Goal: Transaction & Acquisition: Book appointment/travel/reservation

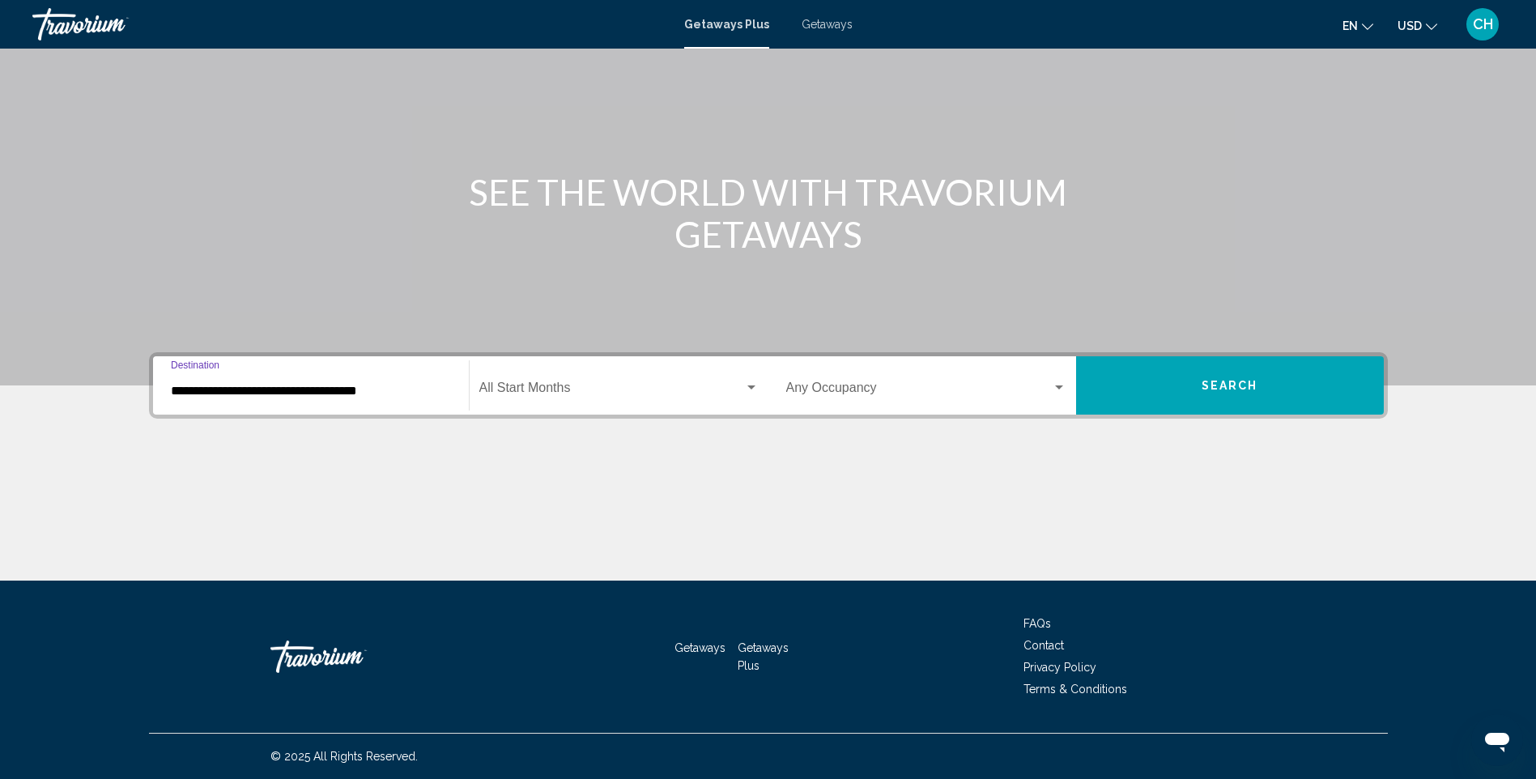
click at [299, 385] on input "**********" at bounding box center [311, 391] width 280 height 15
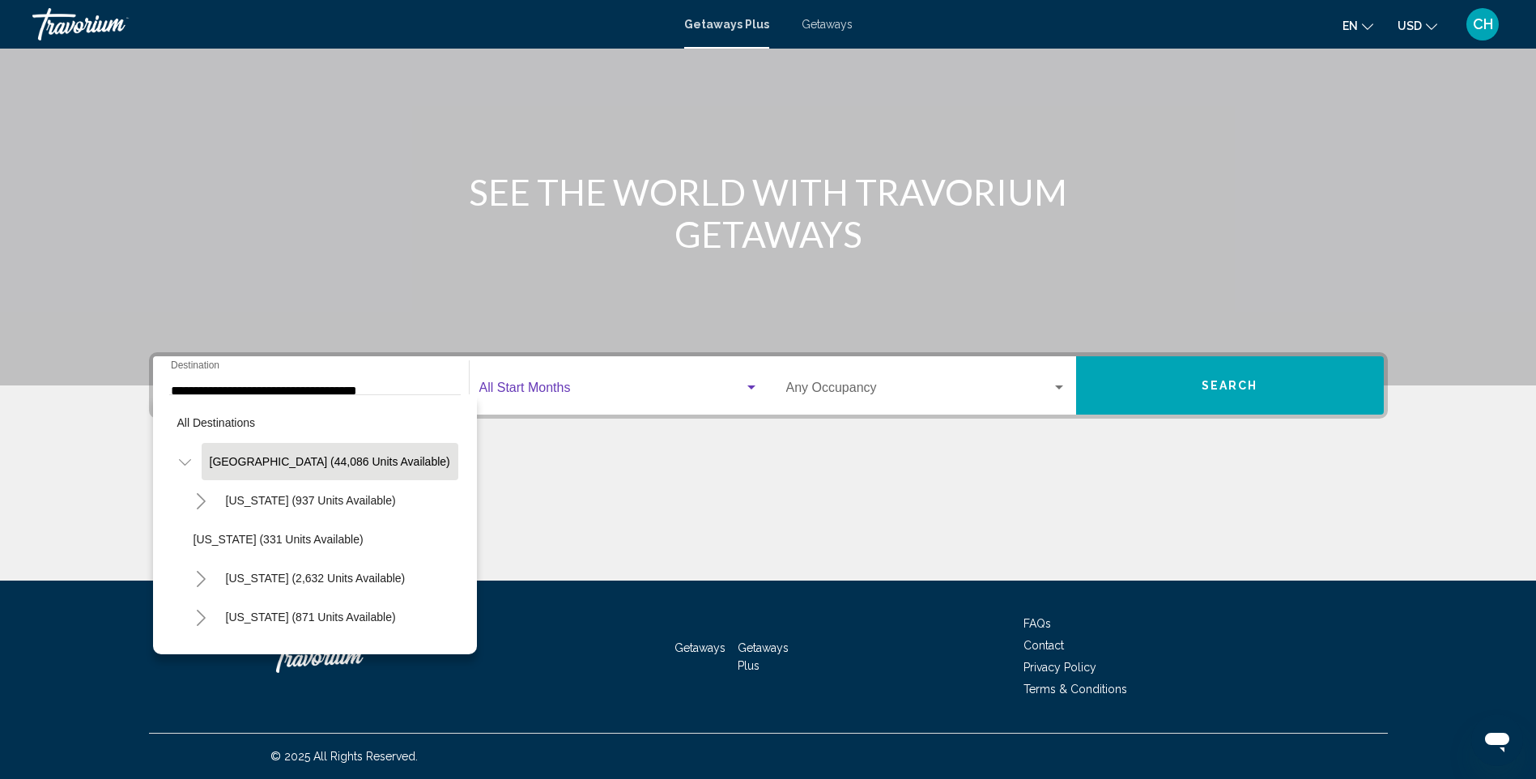
click at [556, 394] on span "Search widget" at bounding box center [611, 391] width 265 height 15
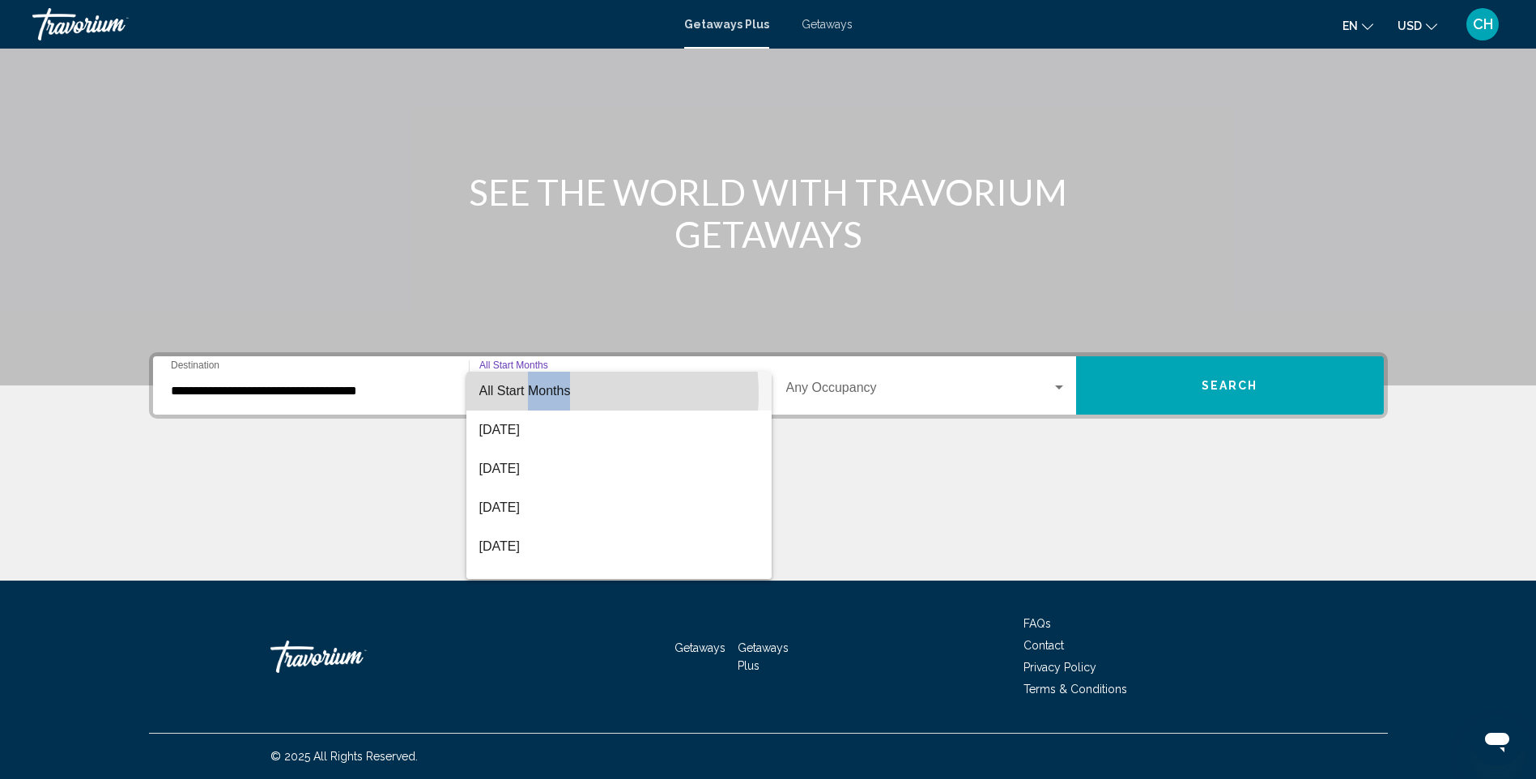
click at [556, 394] on span "All Start Months" at bounding box center [525, 391] width 92 height 14
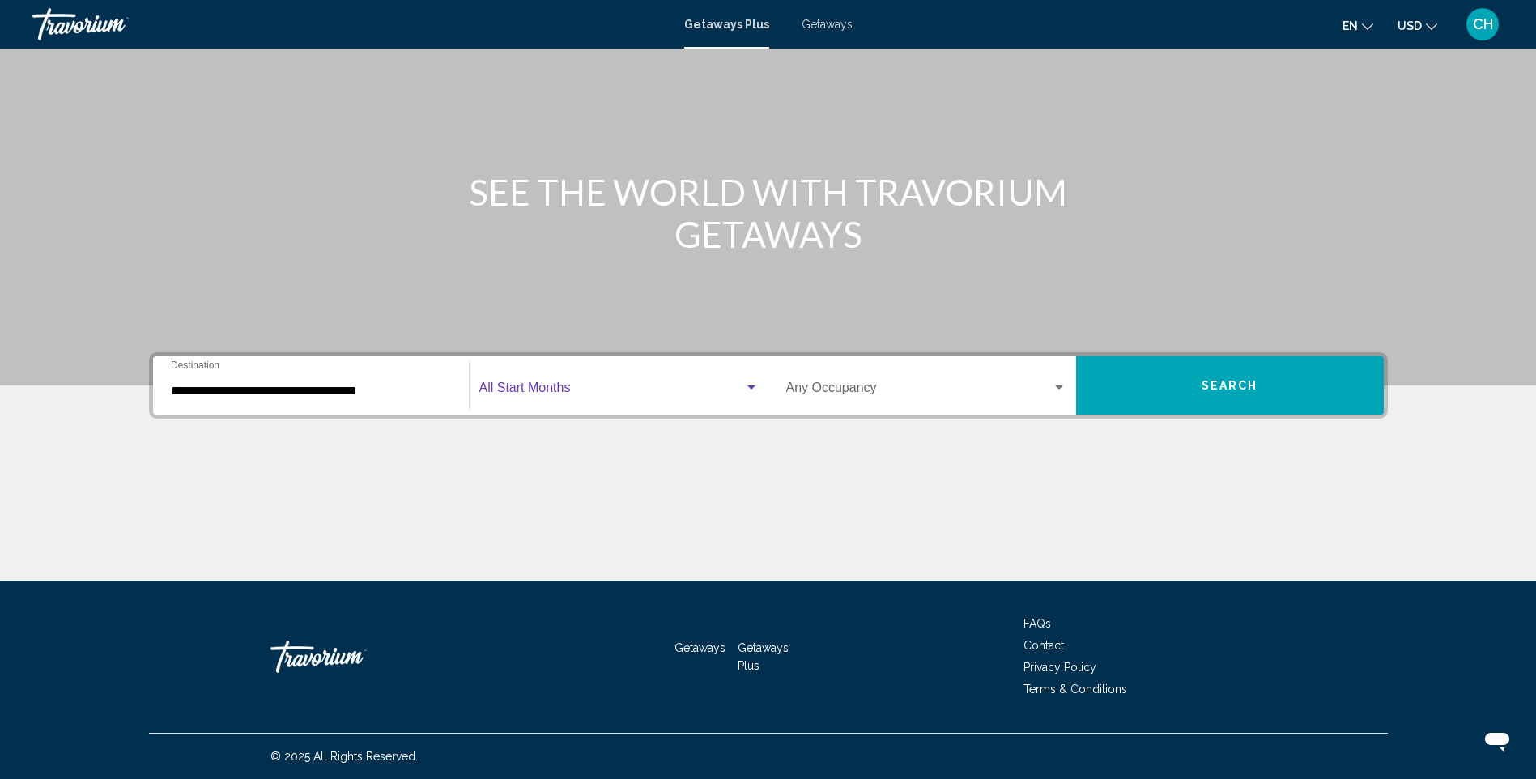
click at [556, 394] on span "Search widget" at bounding box center [611, 391] width 265 height 15
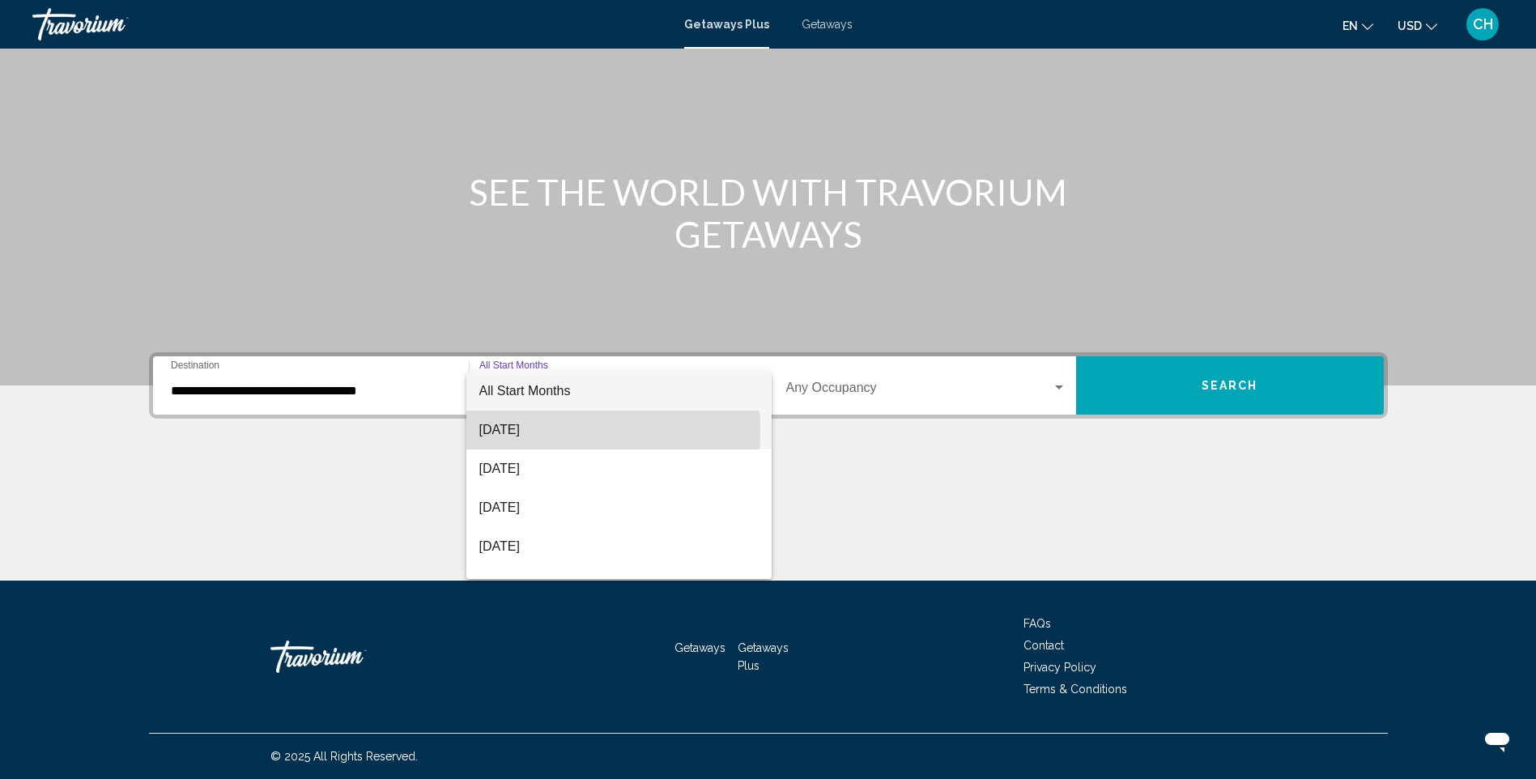
click at [553, 430] on span "[DATE]" at bounding box center [618, 430] width 279 height 39
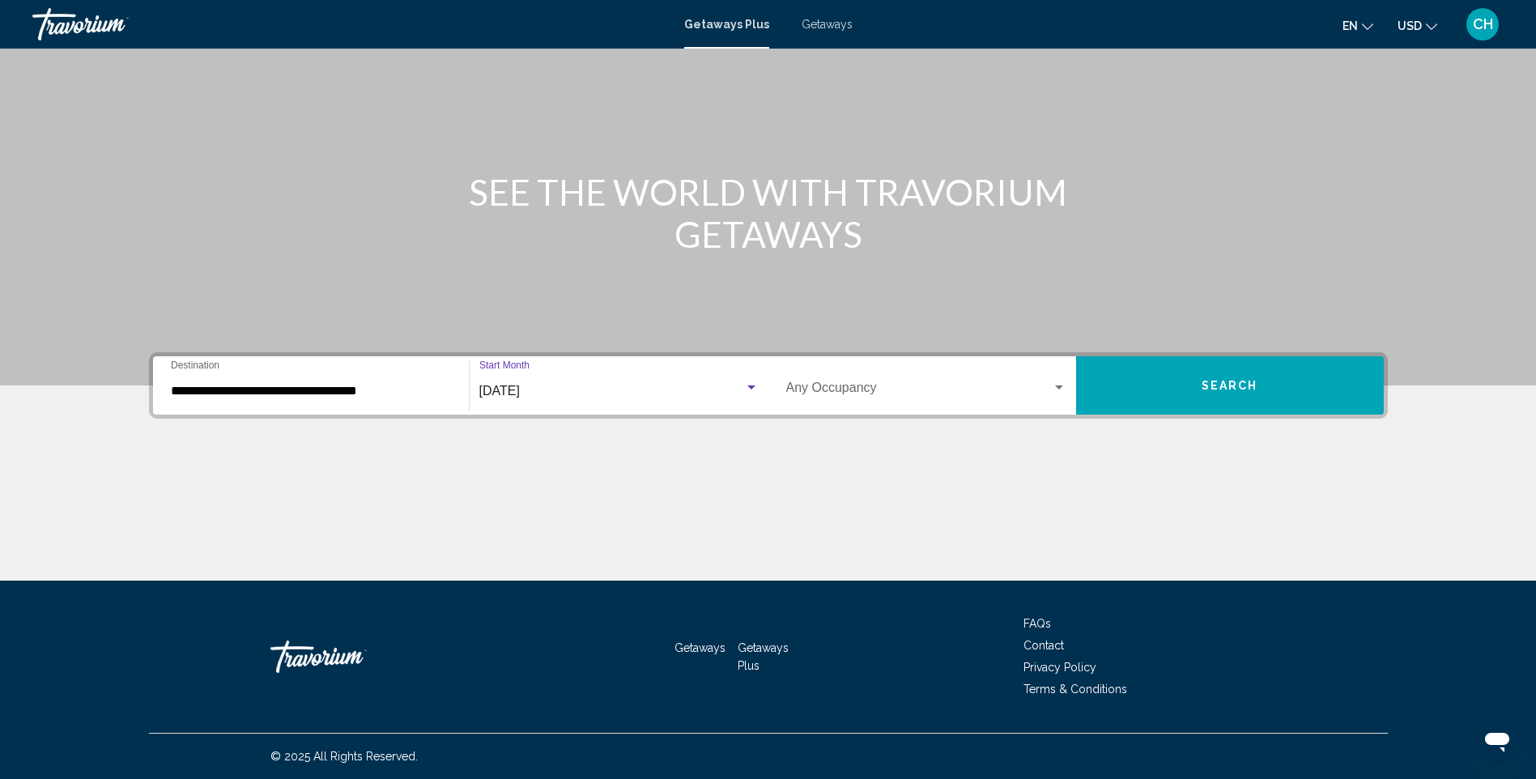
click at [825, 393] on span "Search widget" at bounding box center [919, 391] width 266 height 15
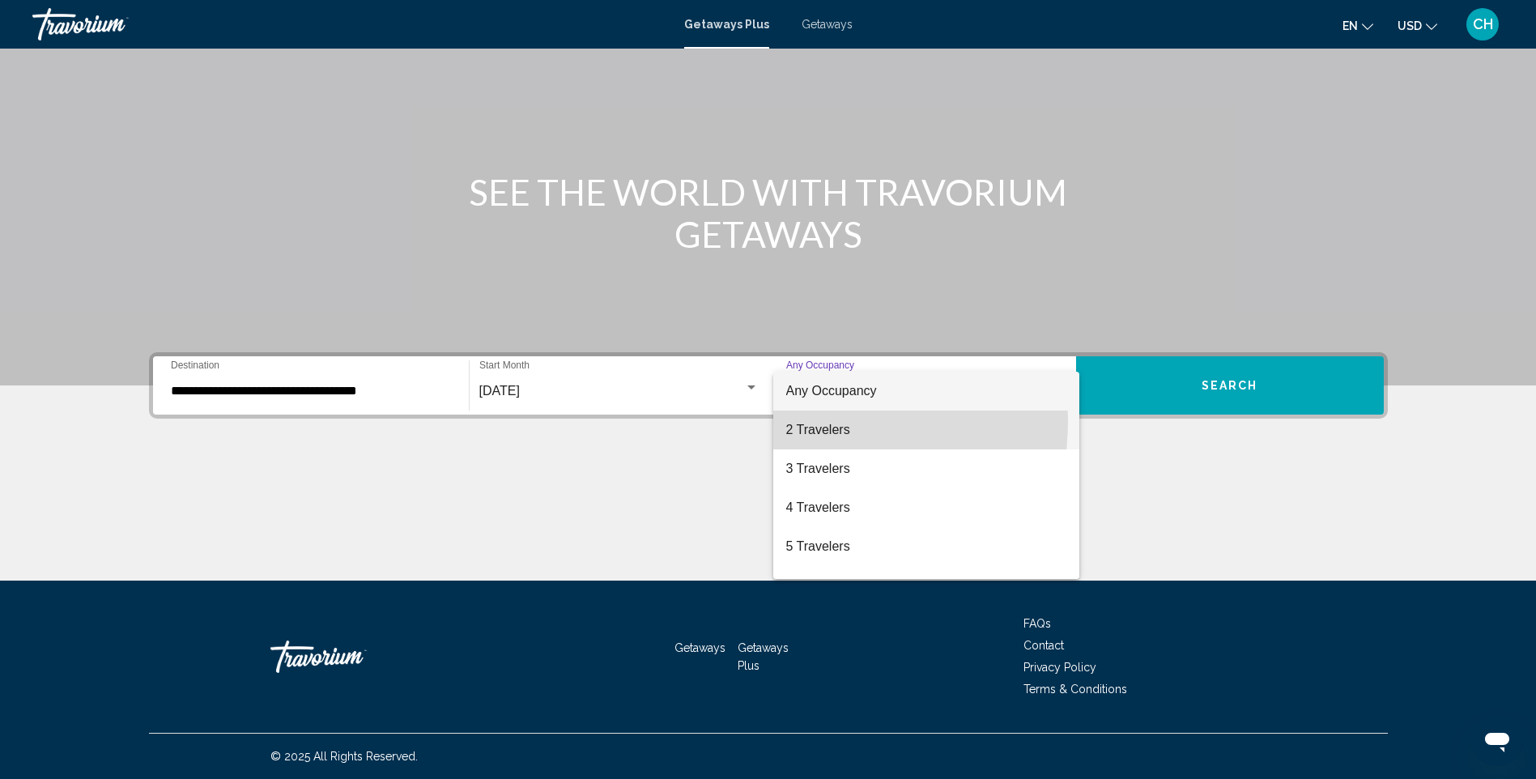
click at [790, 420] on span "2 Travelers" at bounding box center [926, 430] width 280 height 39
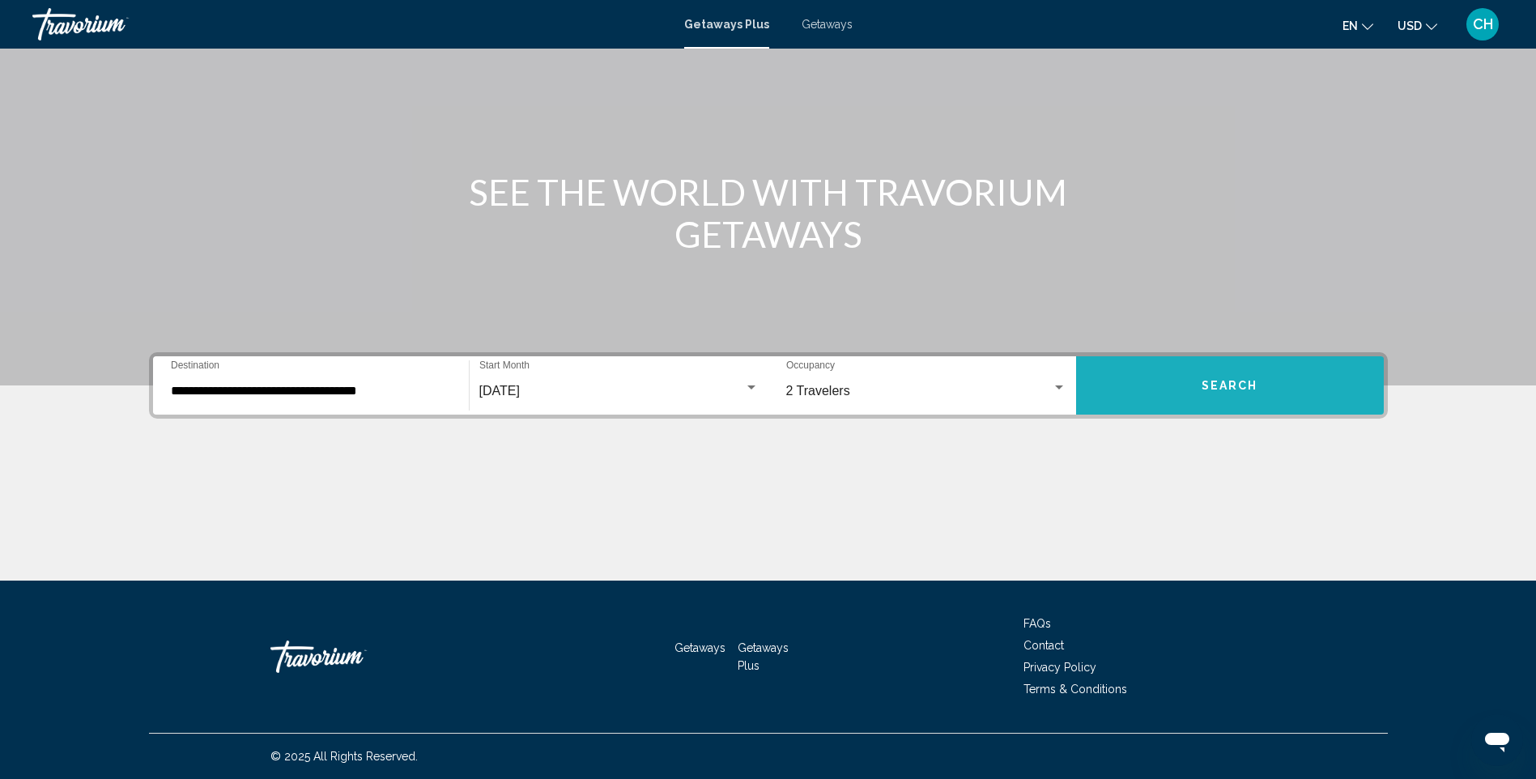
click at [1224, 392] on span "Search" at bounding box center [1230, 386] width 57 height 13
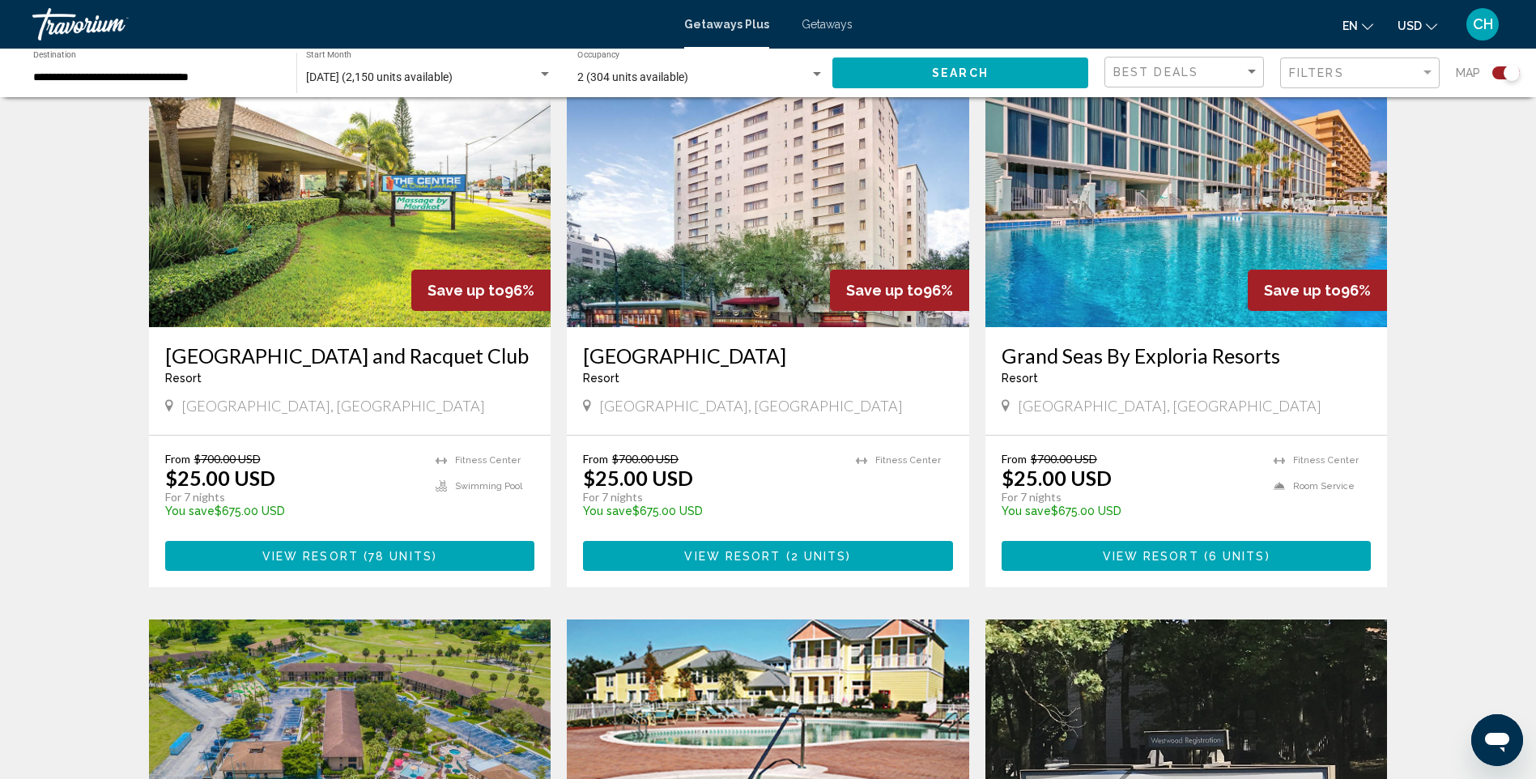
scroll to position [603, 0]
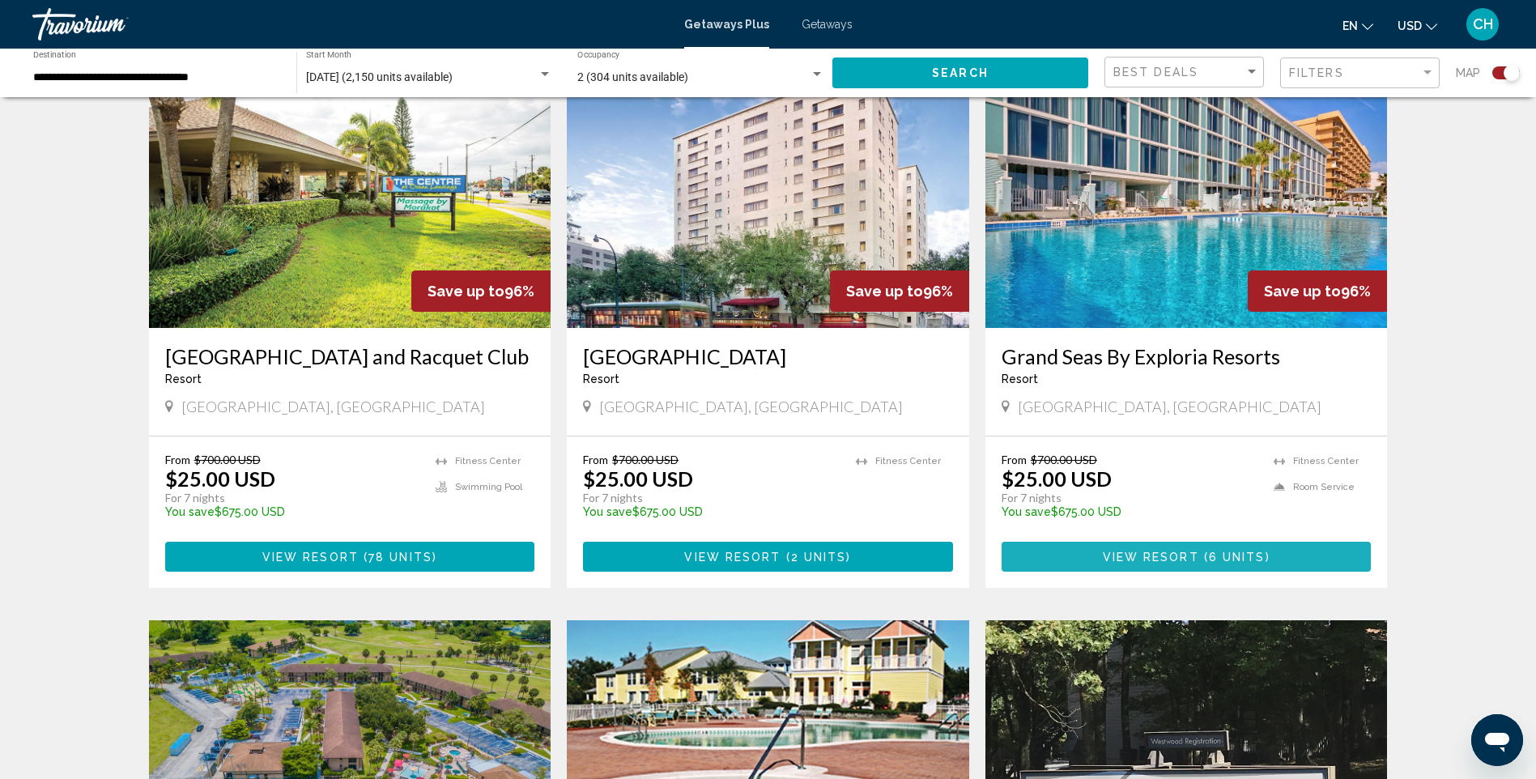
click at [1160, 556] on span "View Resort" at bounding box center [1151, 557] width 96 height 13
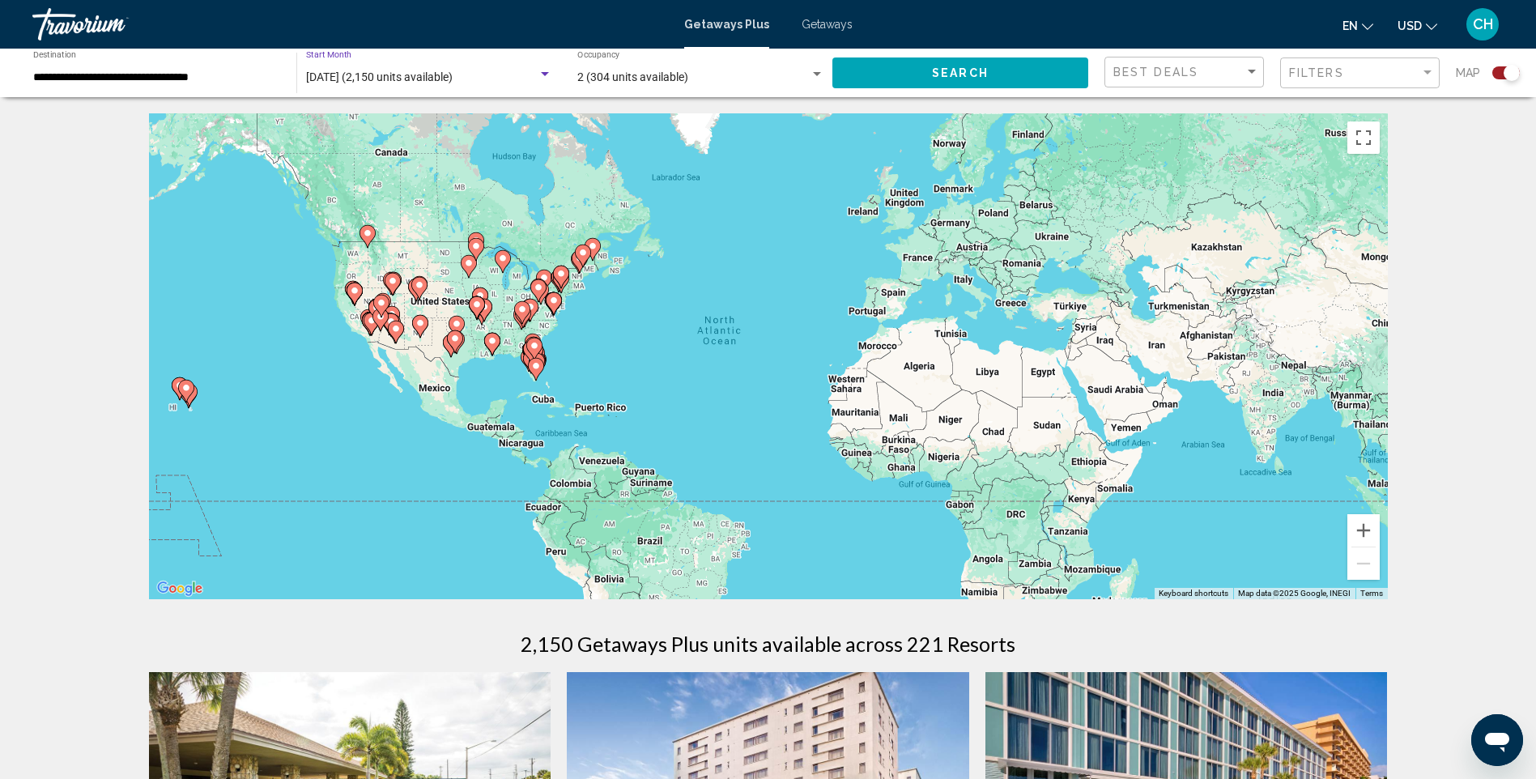
click at [415, 78] on span "[DATE] (2,150 units available)" at bounding box center [379, 76] width 147 height 13
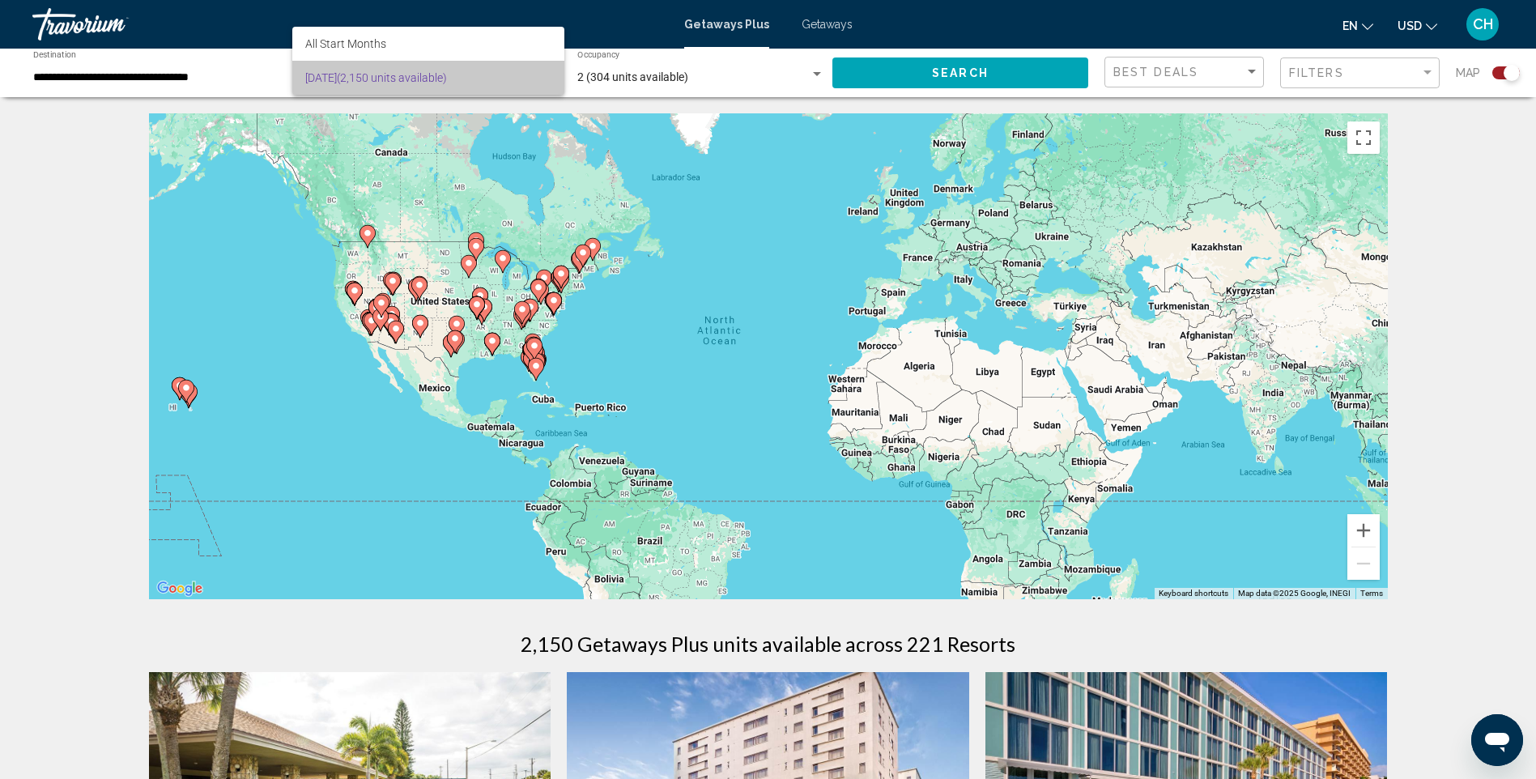
click at [413, 74] on span "[DATE] (2,150 units available)" at bounding box center [428, 78] width 246 height 34
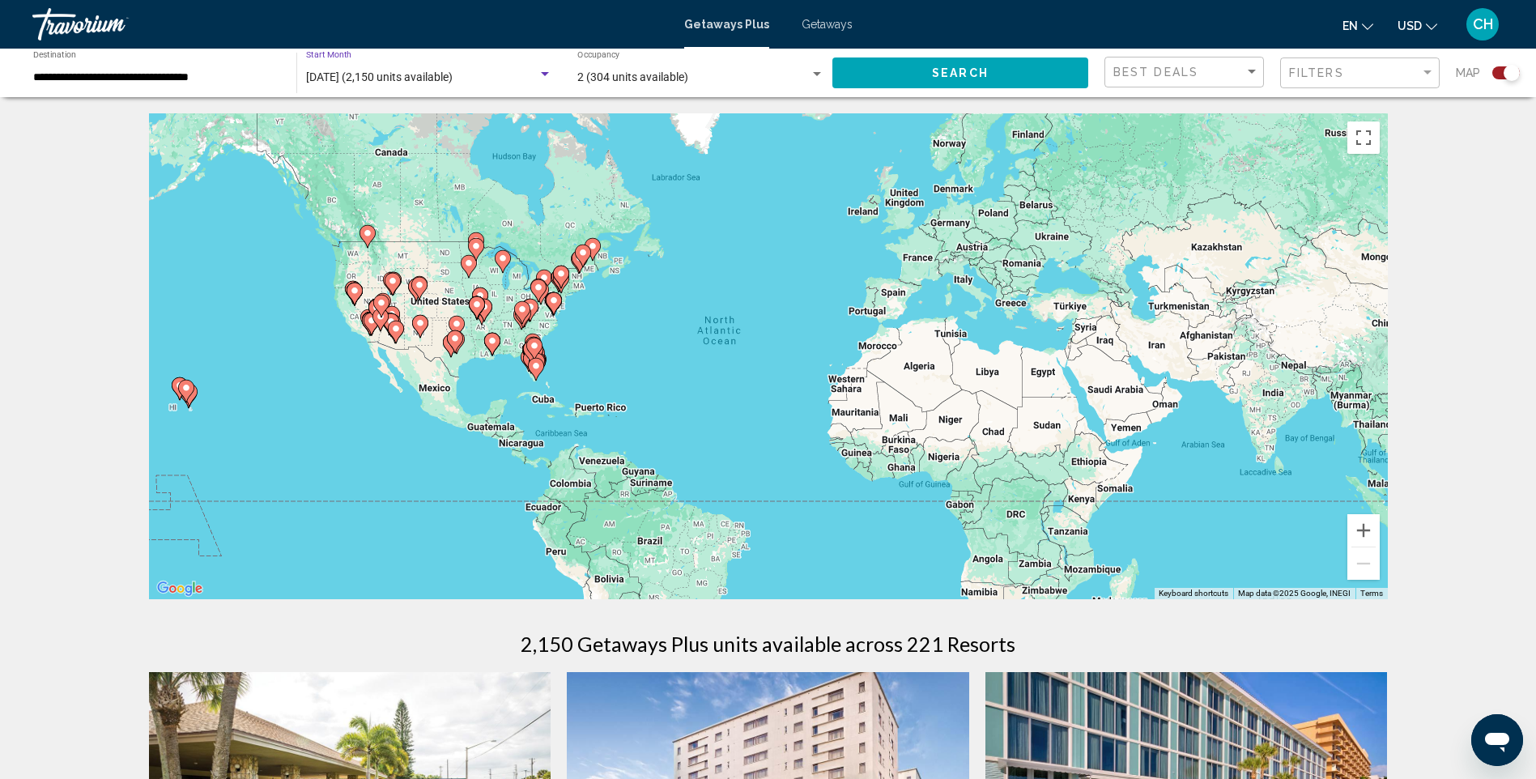
click at [756, 82] on div "2 (304 units available)" at bounding box center [693, 77] width 232 height 13
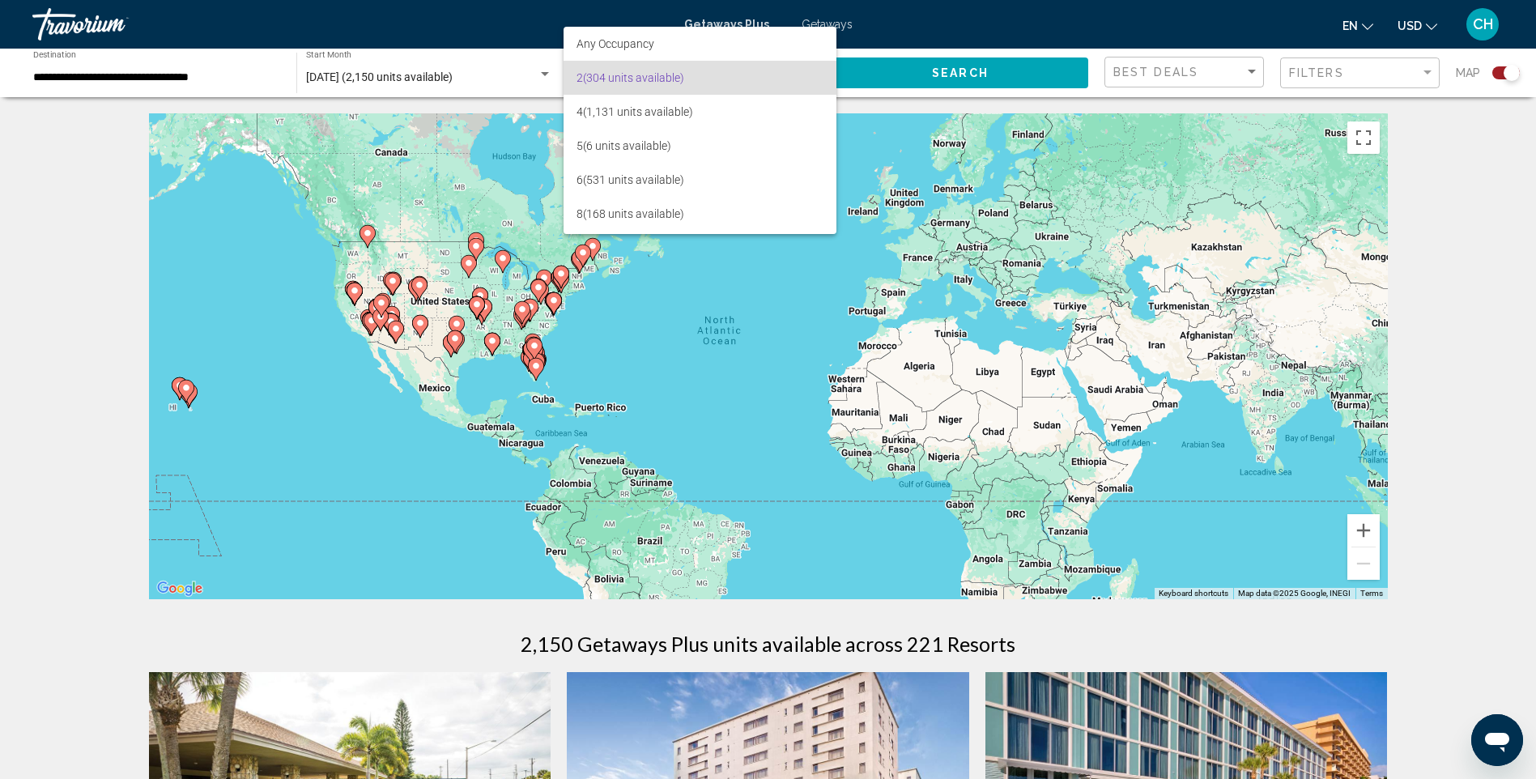
click at [726, 77] on span "2 (304 units available)" at bounding box center [700, 78] width 247 height 34
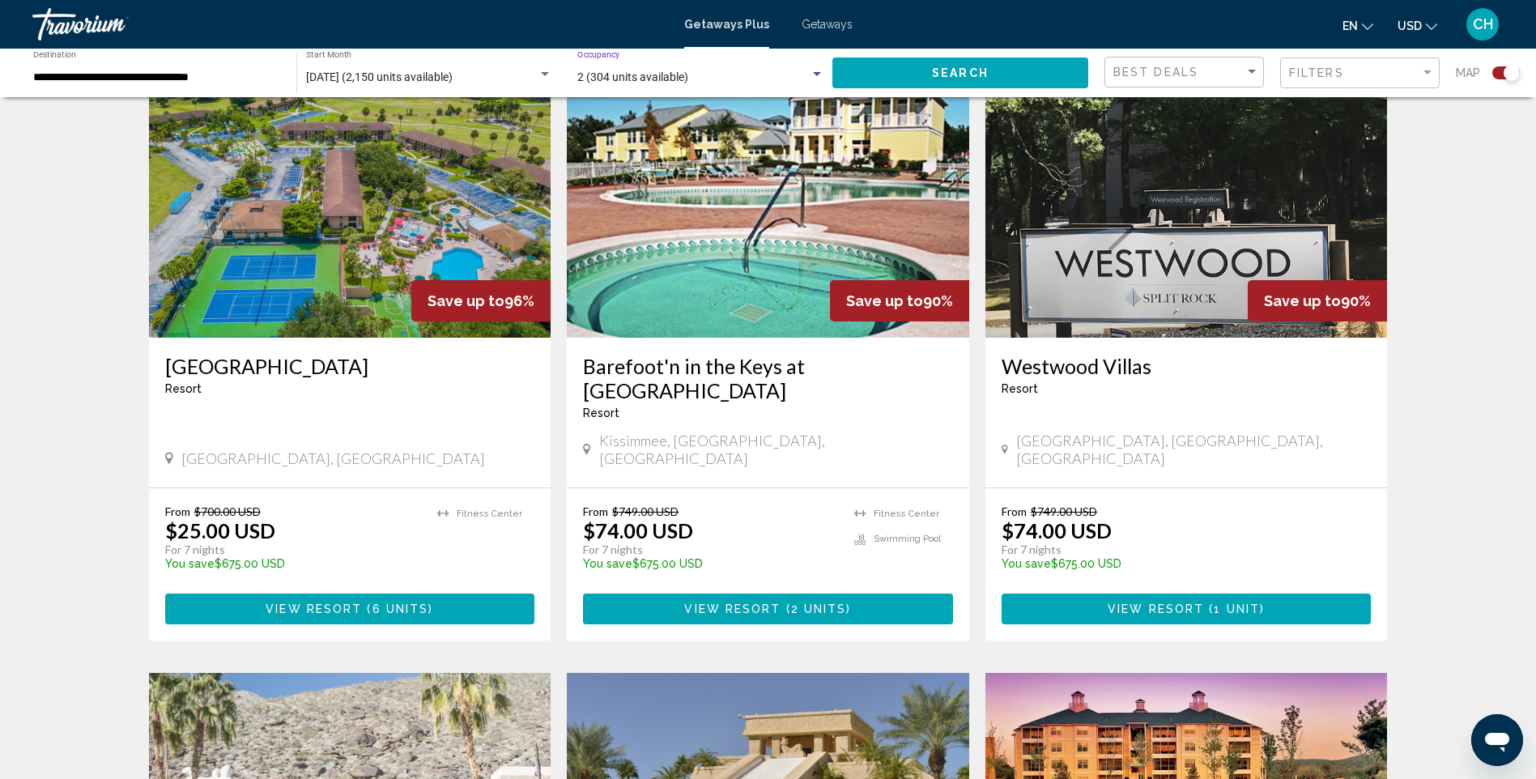
scroll to position [1142, 0]
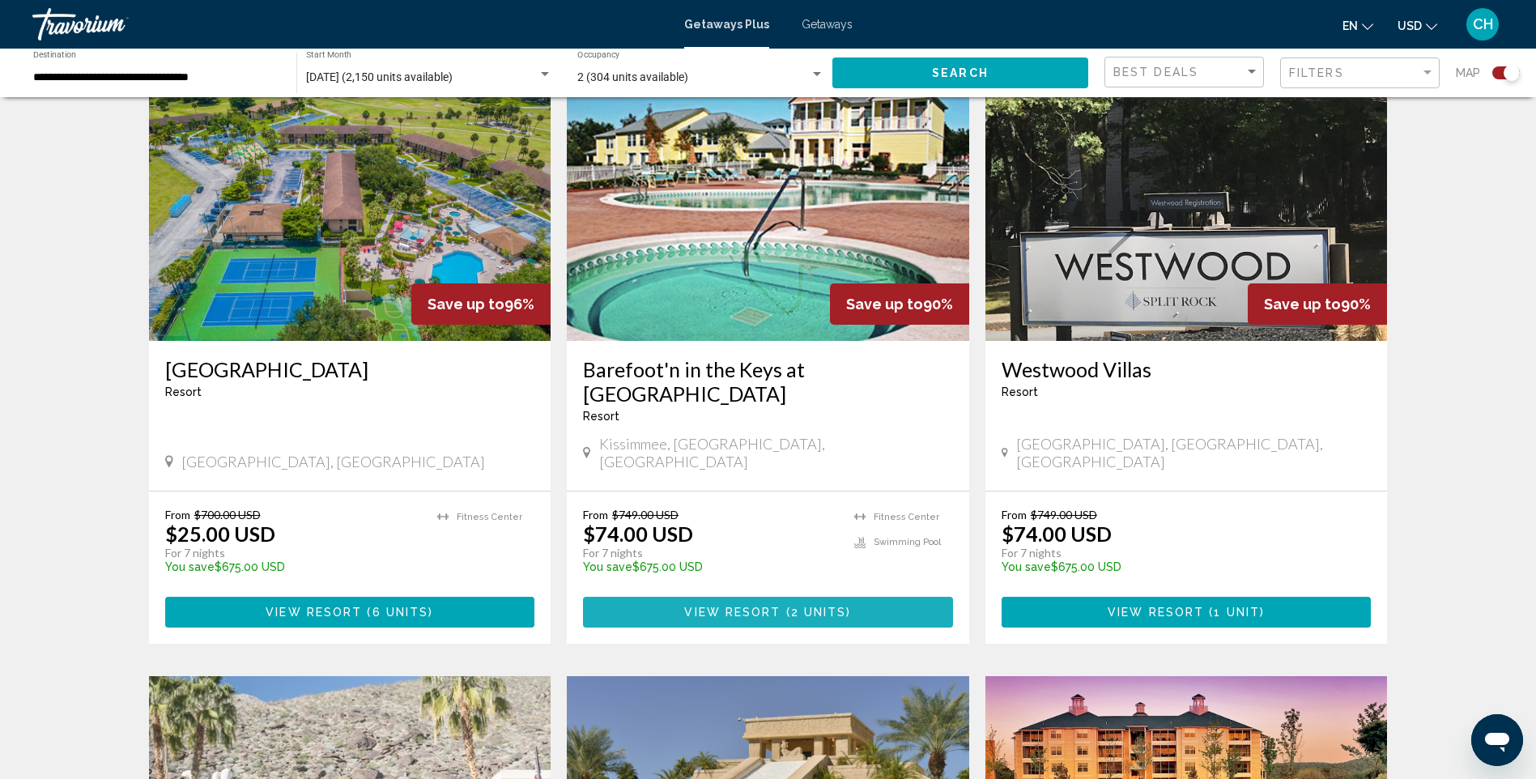
click at [721, 607] on span "View Resort" at bounding box center [732, 613] width 96 height 13
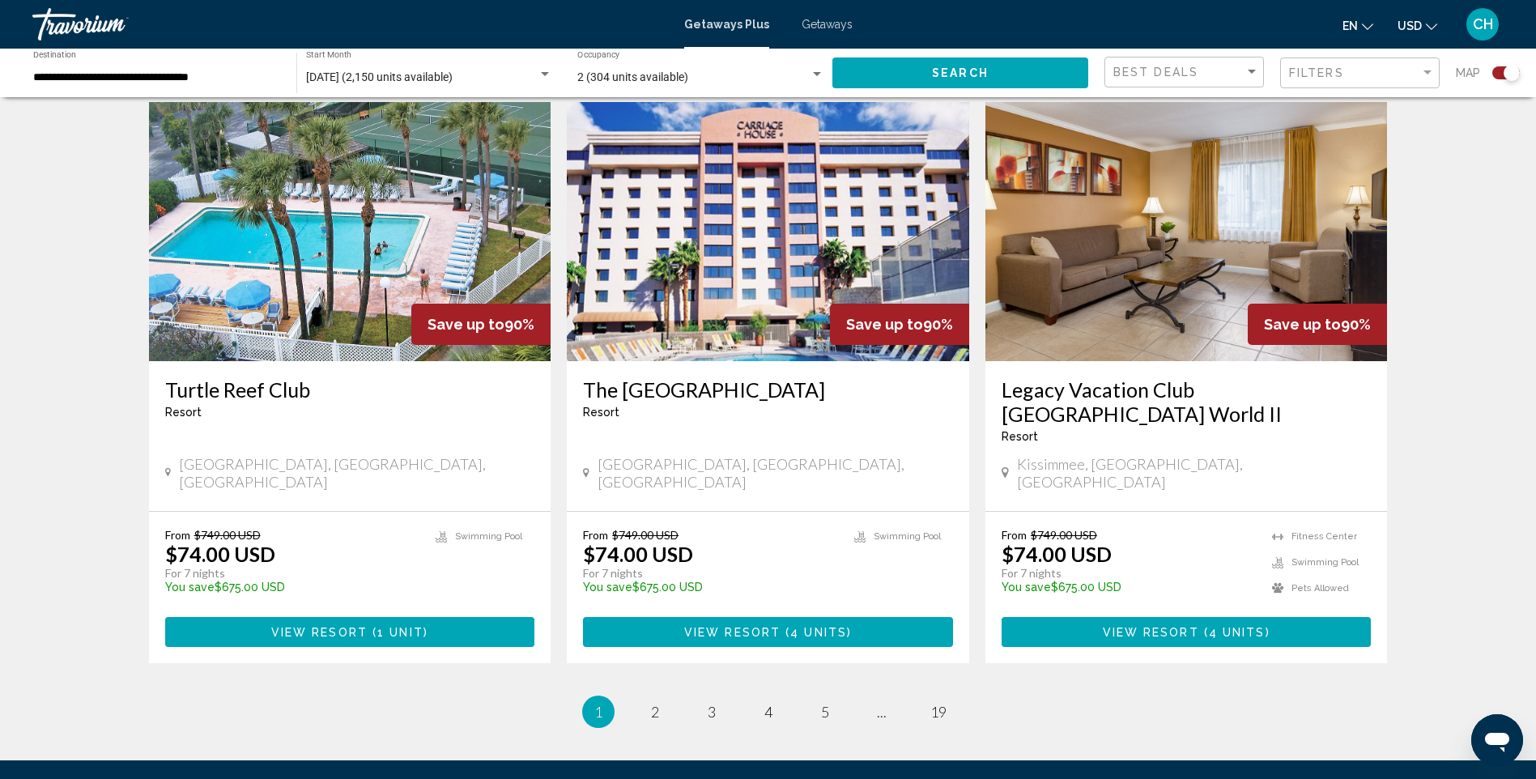
scroll to position [2309, 0]
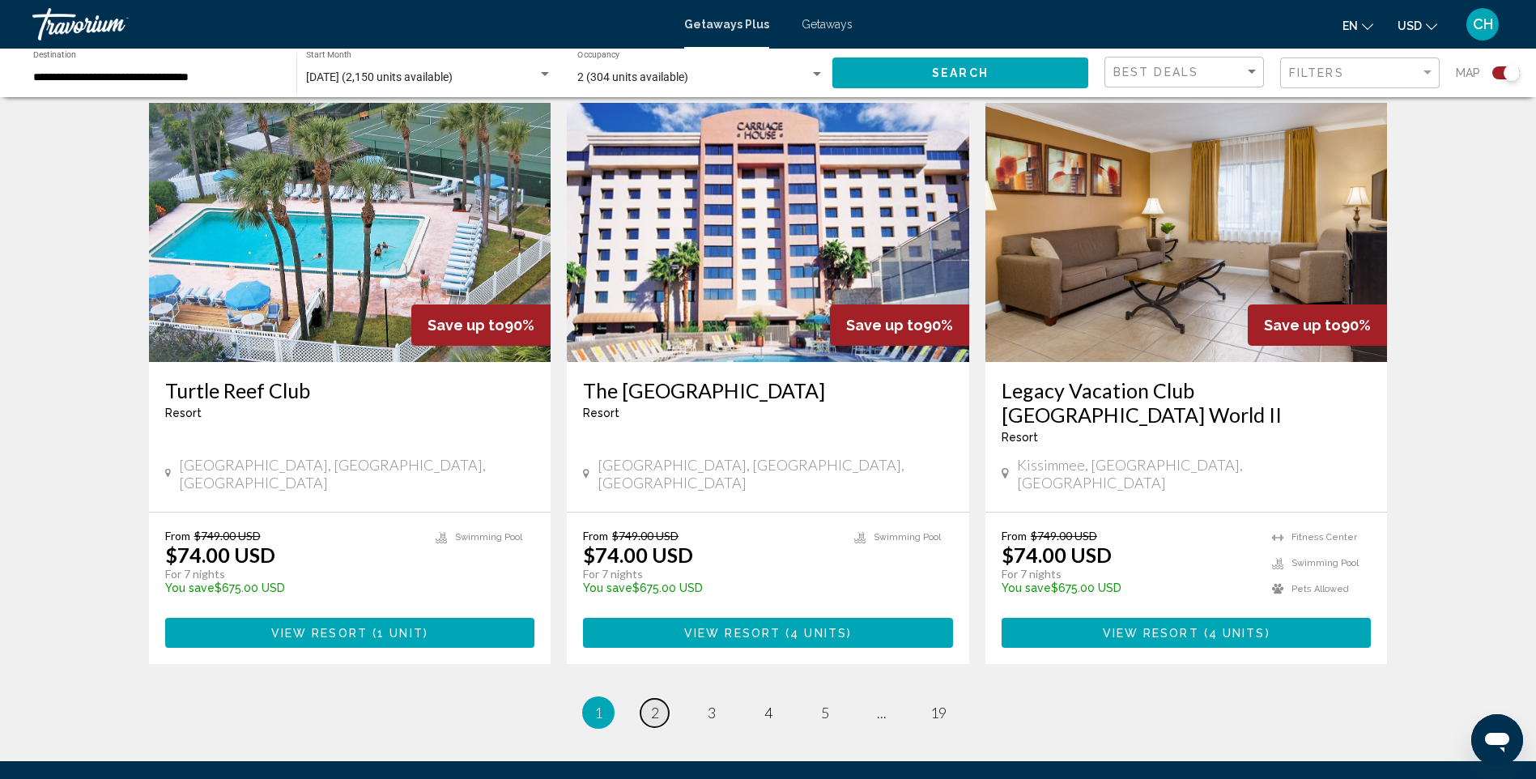
click at [663, 699] on link "page 2" at bounding box center [655, 713] width 28 height 28
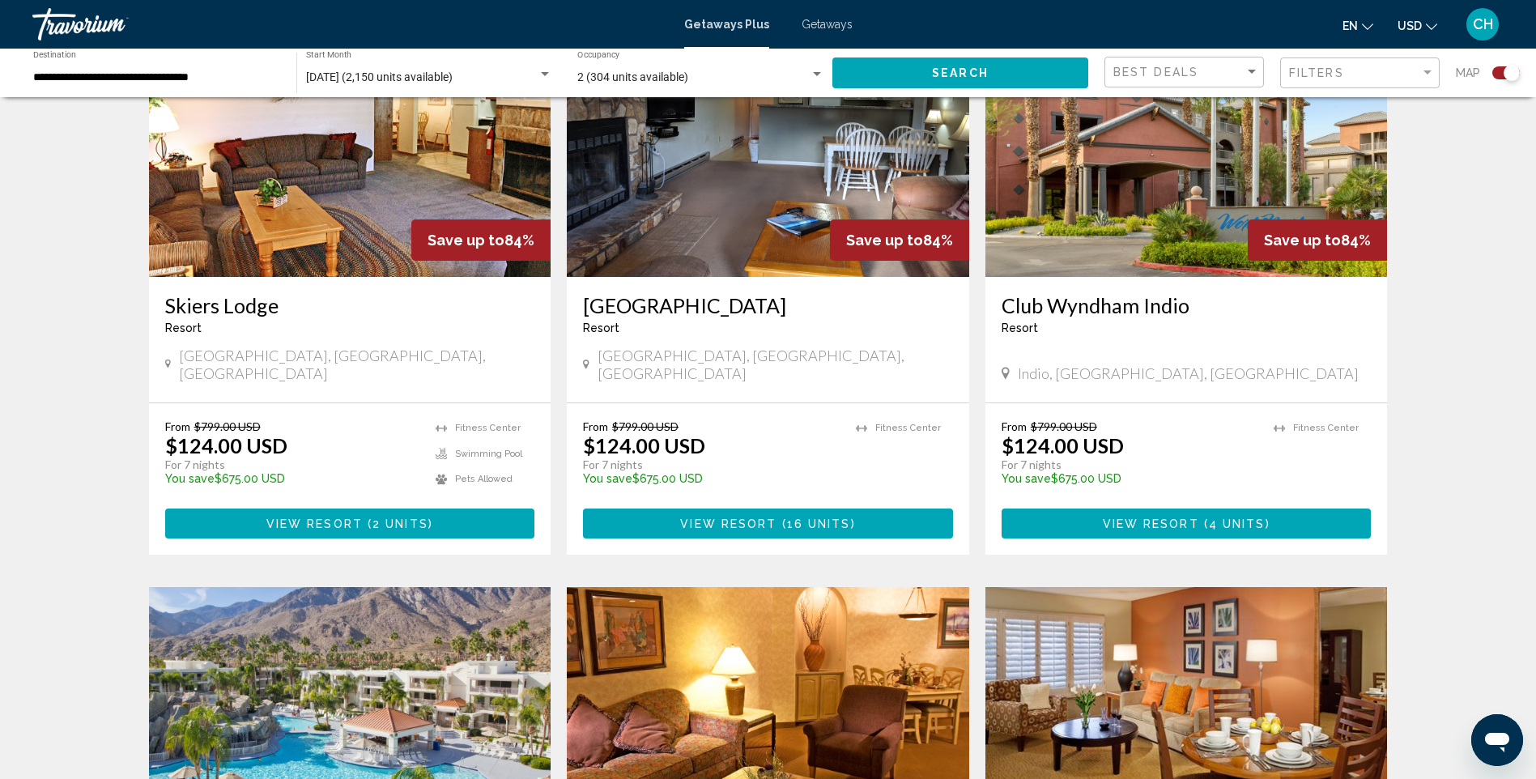
scroll to position [1844, 0]
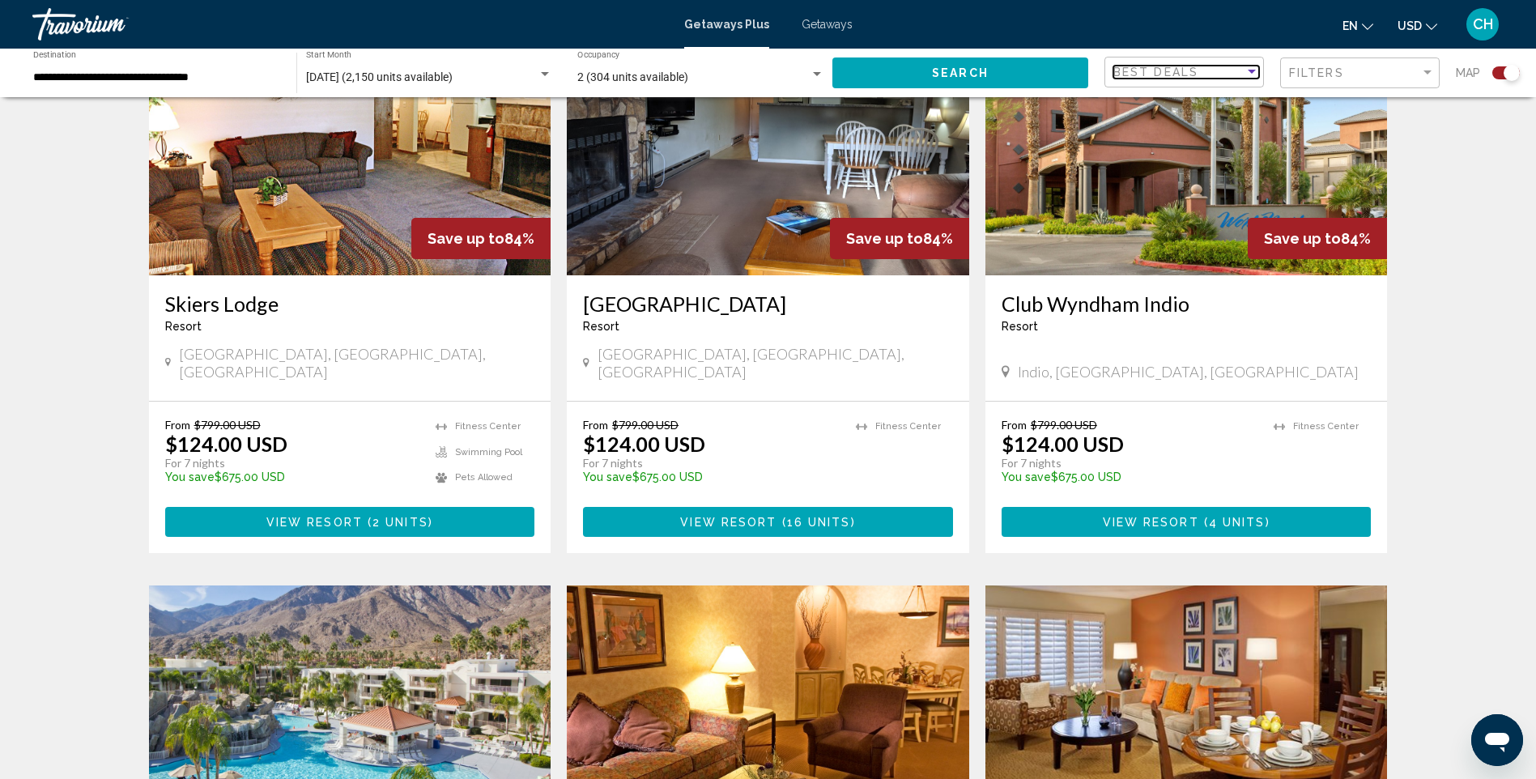
click at [1221, 79] on mat-select "Best Deals" at bounding box center [1186, 73] width 146 height 14
click at [1156, 134] on span "Highest Price" at bounding box center [1146, 140] width 66 height 13
click at [1234, 71] on div "Highest Price" at bounding box center [1178, 72] width 131 height 13
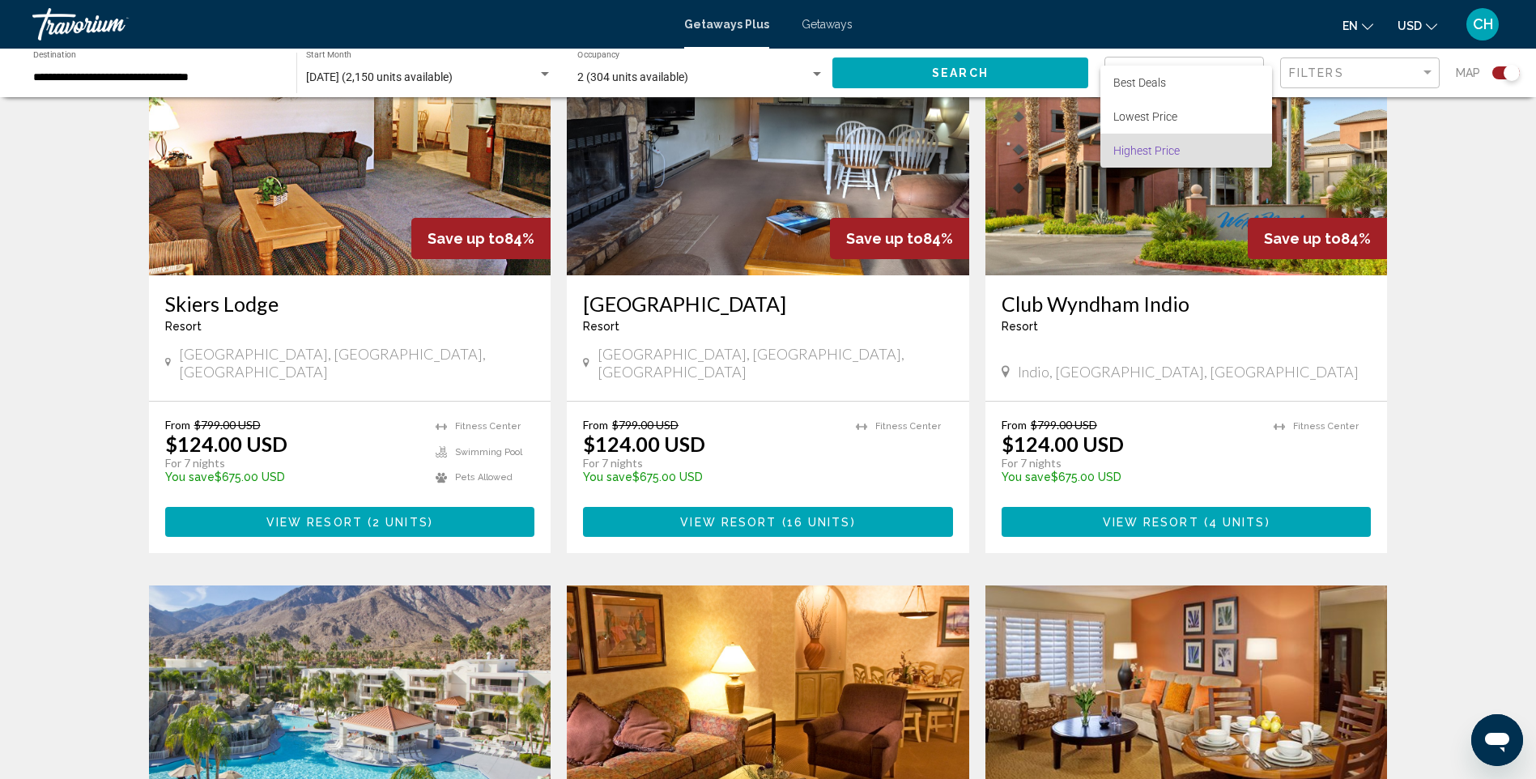
click at [1151, 147] on span "Highest Price" at bounding box center [1146, 150] width 66 height 13
click at [979, 70] on span "Search" at bounding box center [960, 73] width 57 height 13
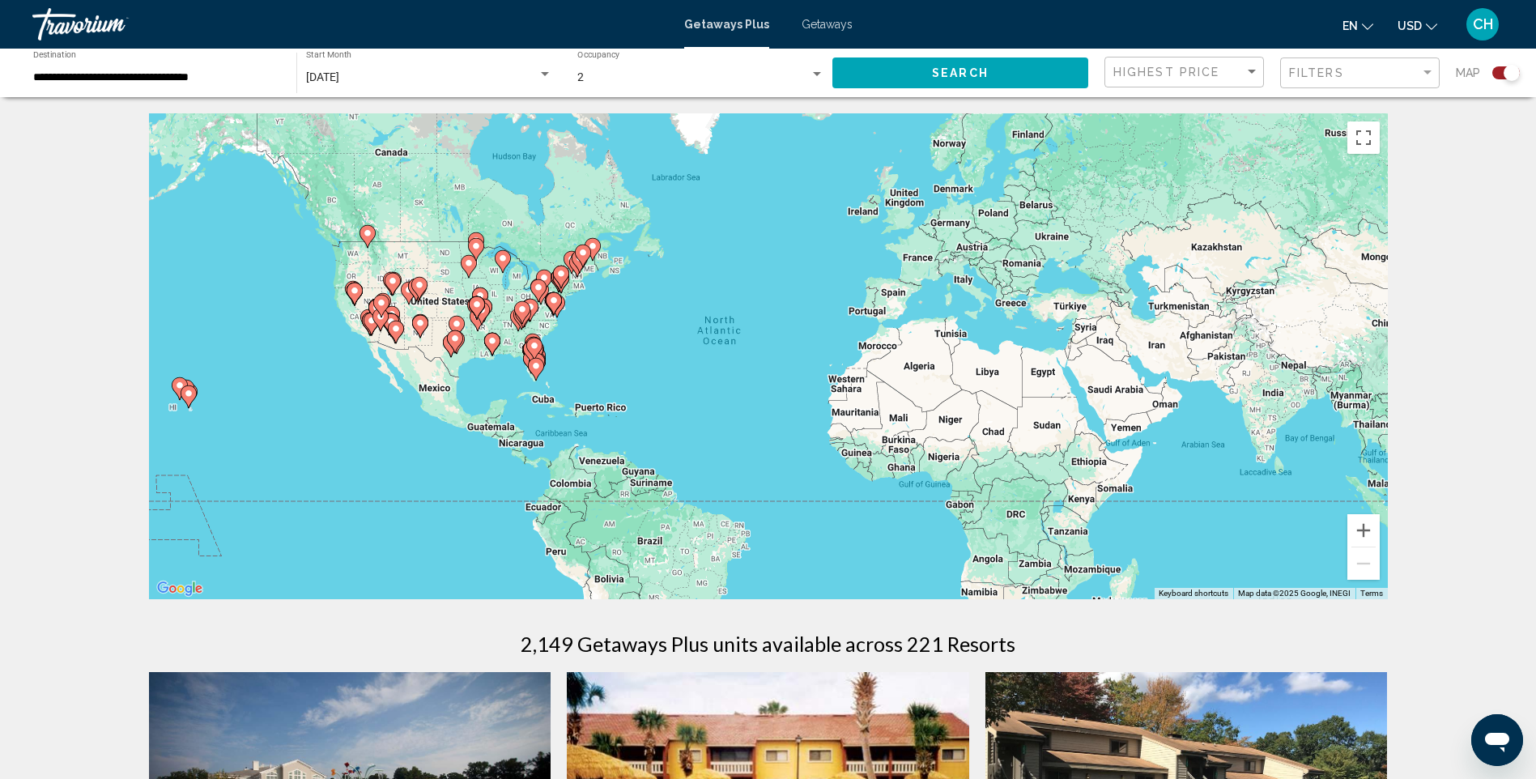
click at [979, 70] on span "Search" at bounding box center [960, 73] width 57 height 13
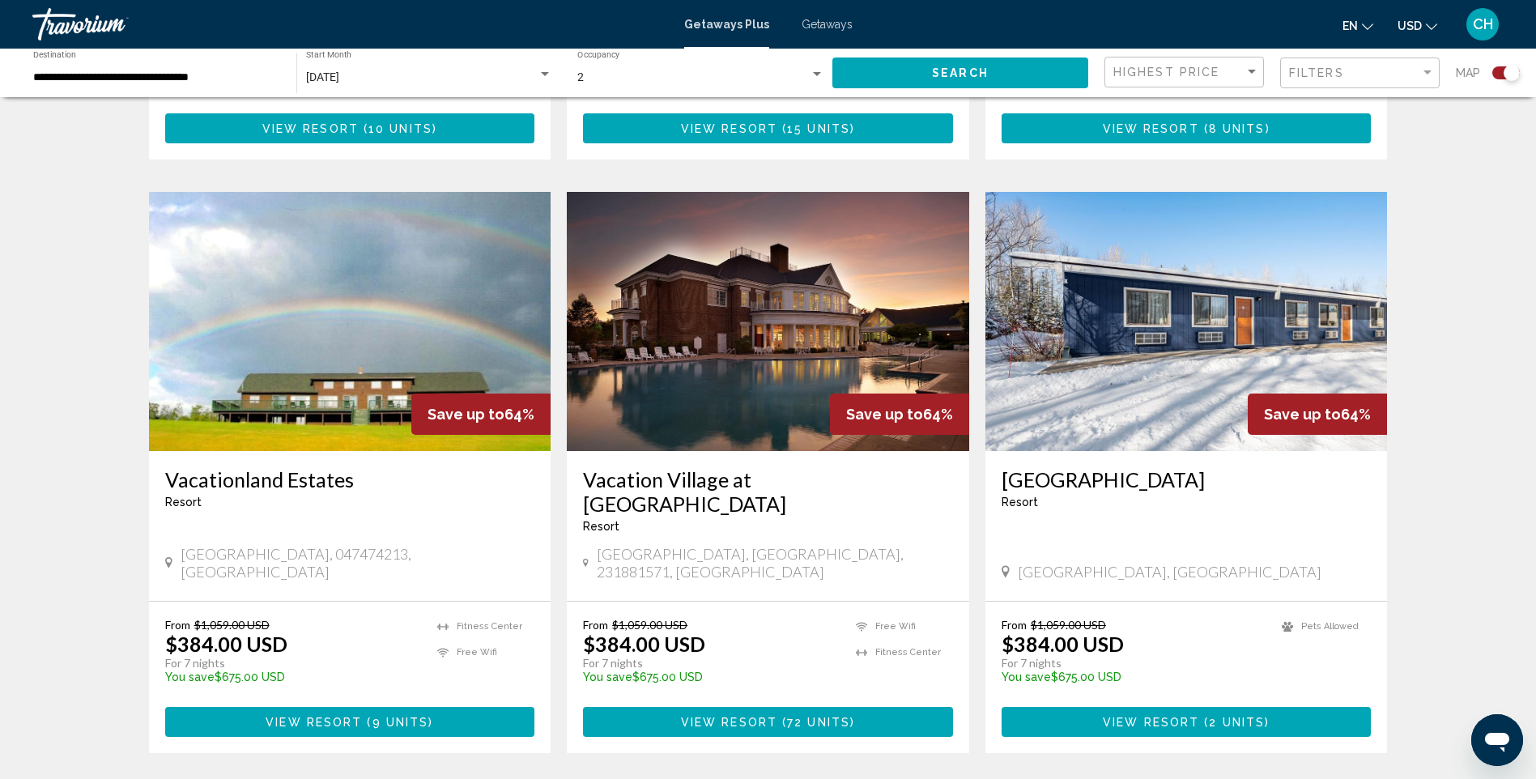
scroll to position [2238, 0]
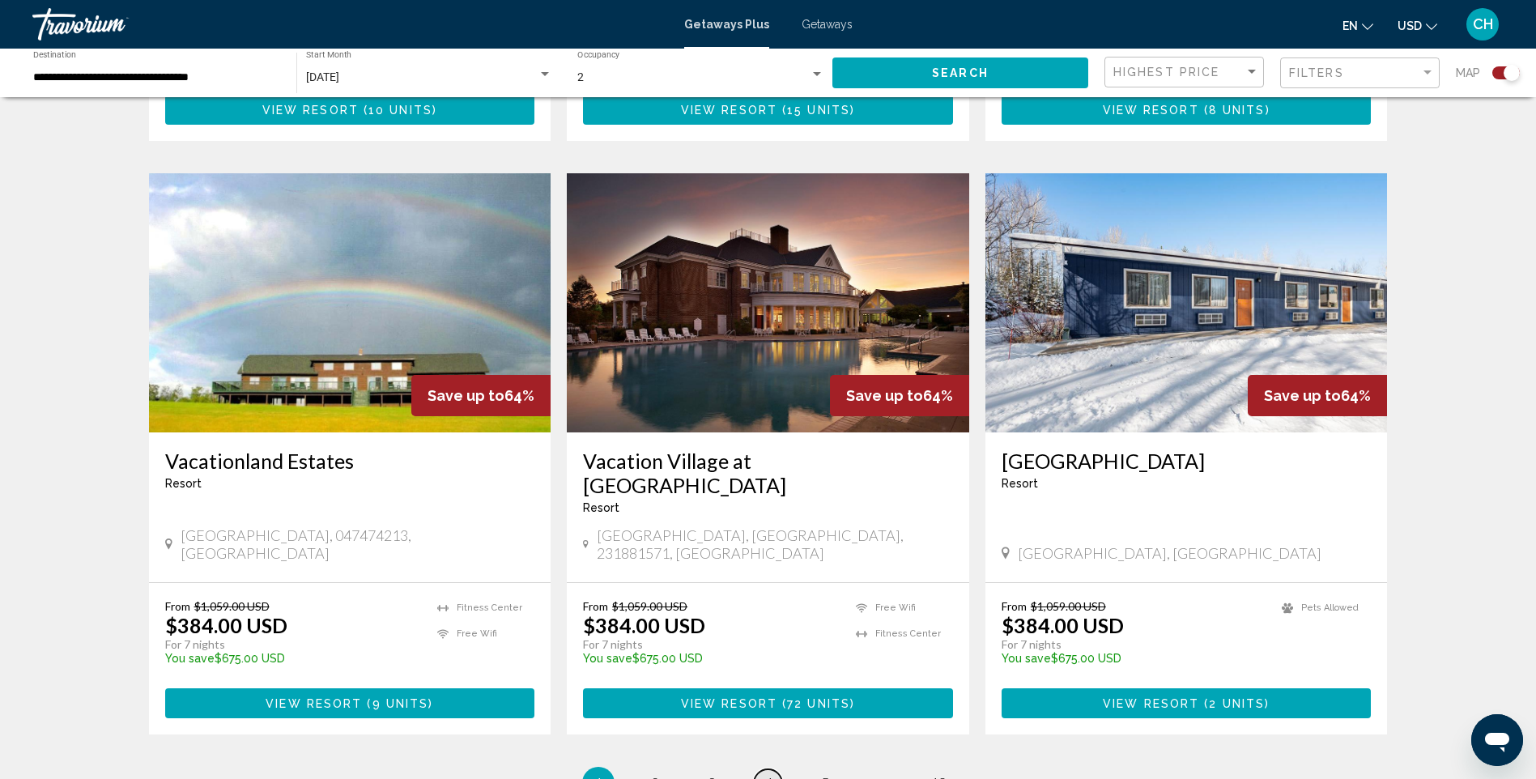
click at [766, 774] on span "4" at bounding box center [768, 783] width 8 height 18
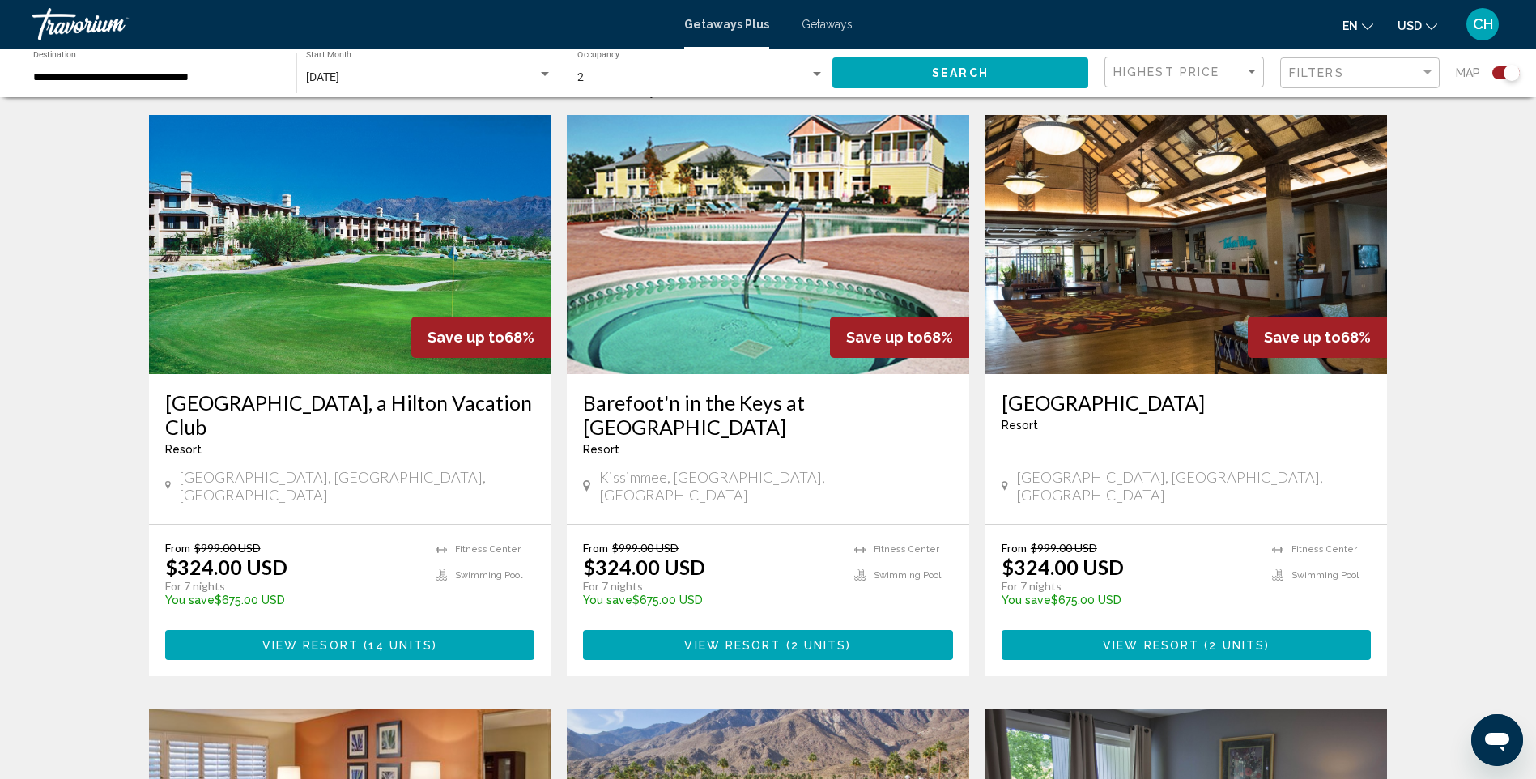
scroll to position [539, 0]
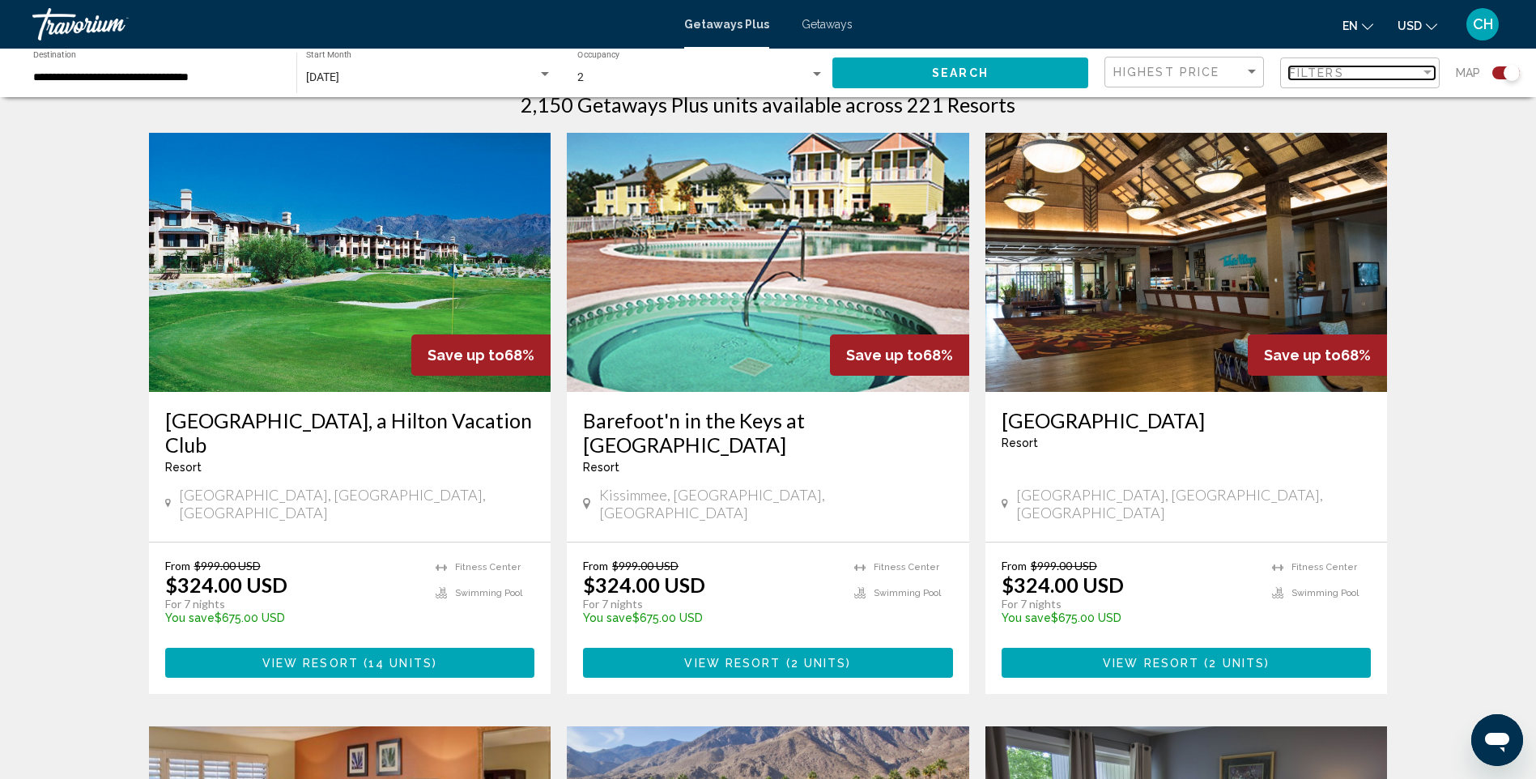
click at [1356, 69] on div "Filters" at bounding box center [1354, 72] width 131 height 13
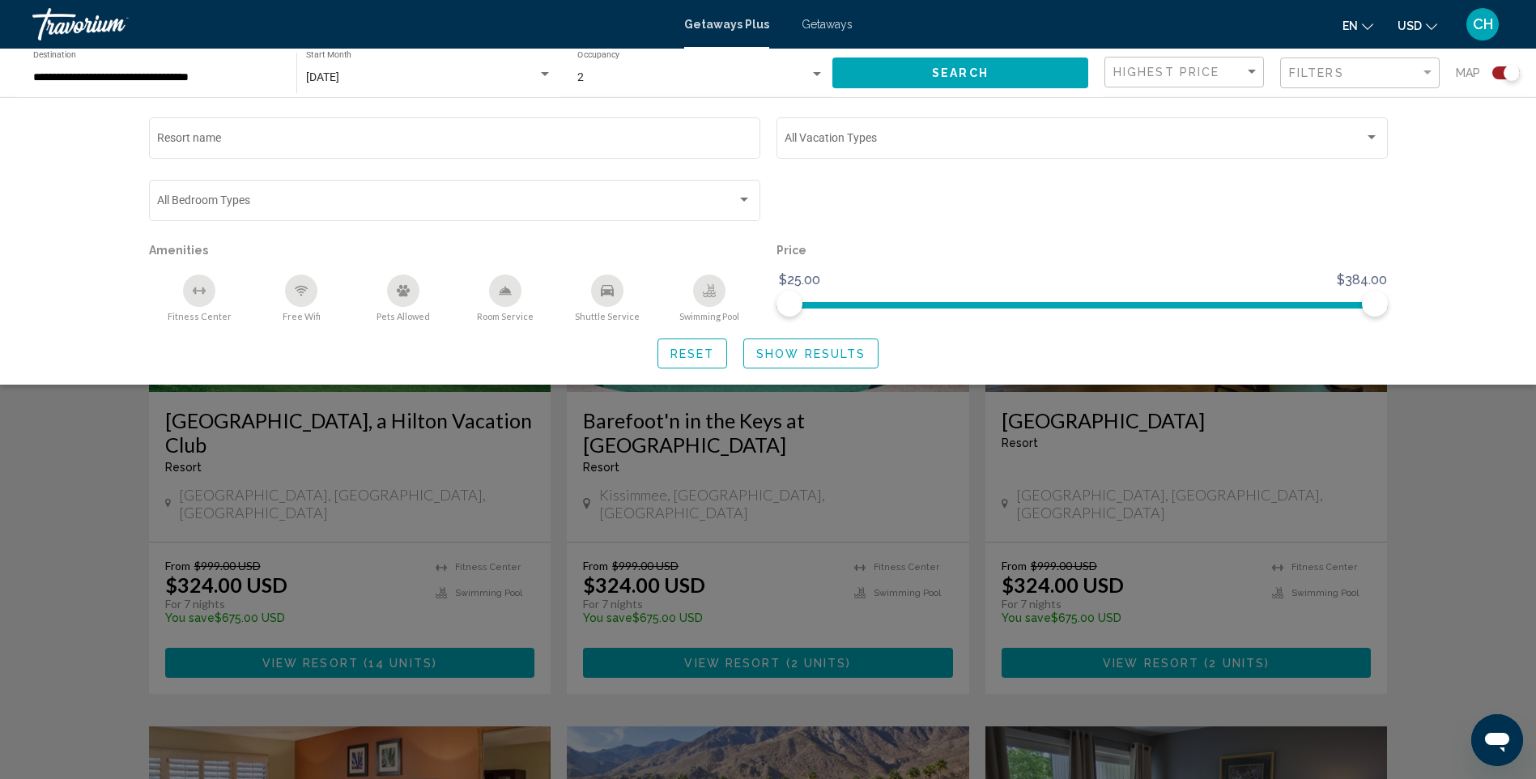
click at [96, 175] on div "Resort name Vacation Types All Vacation Types Bedroom Types All Bedroom Types A…" at bounding box center [768, 240] width 1536 height 287
click at [70, 399] on div "Search widget" at bounding box center [768, 511] width 1536 height 536
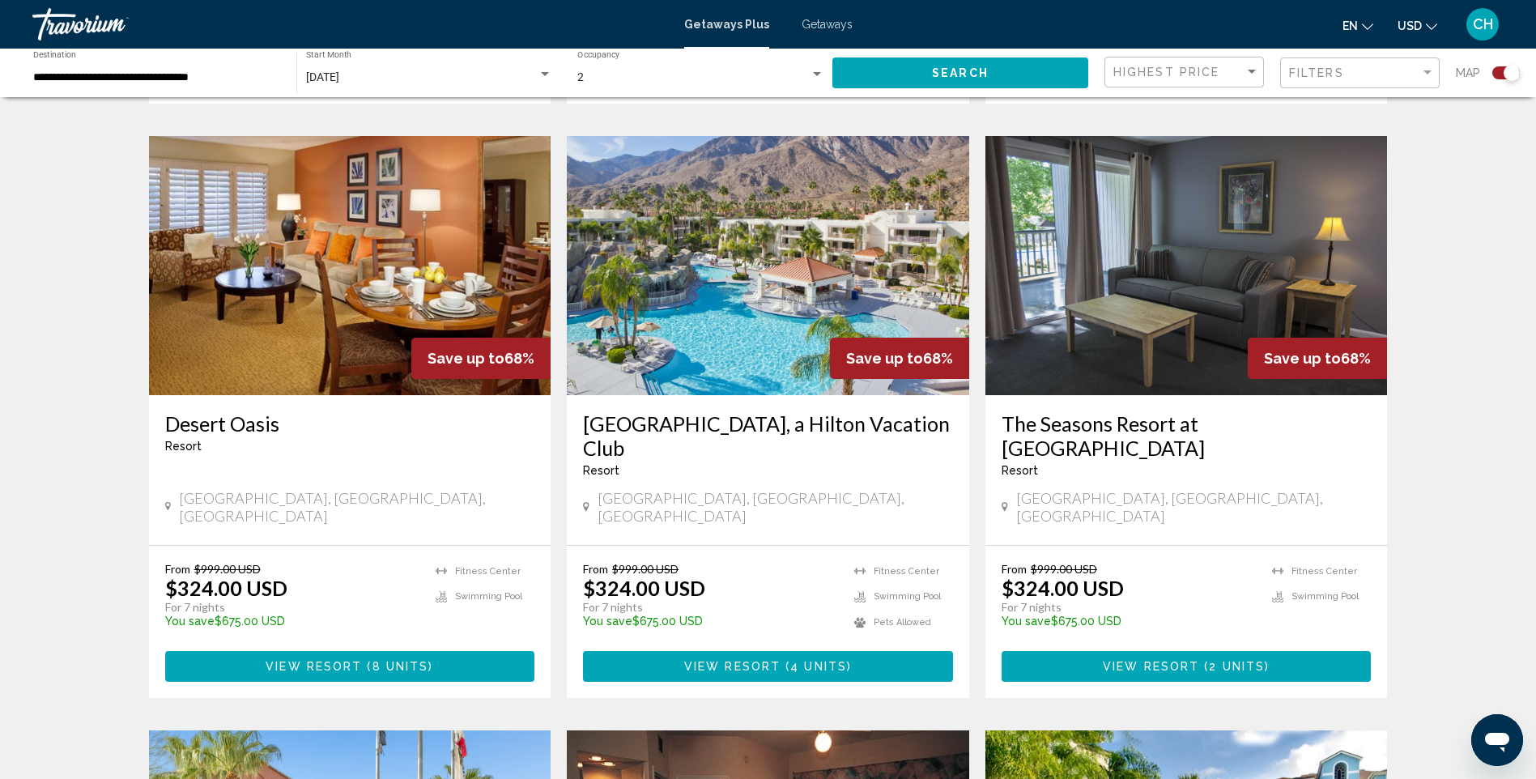
scroll to position [1129, 0]
click at [763, 321] on img "Main content" at bounding box center [768, 266] width 402 height 259
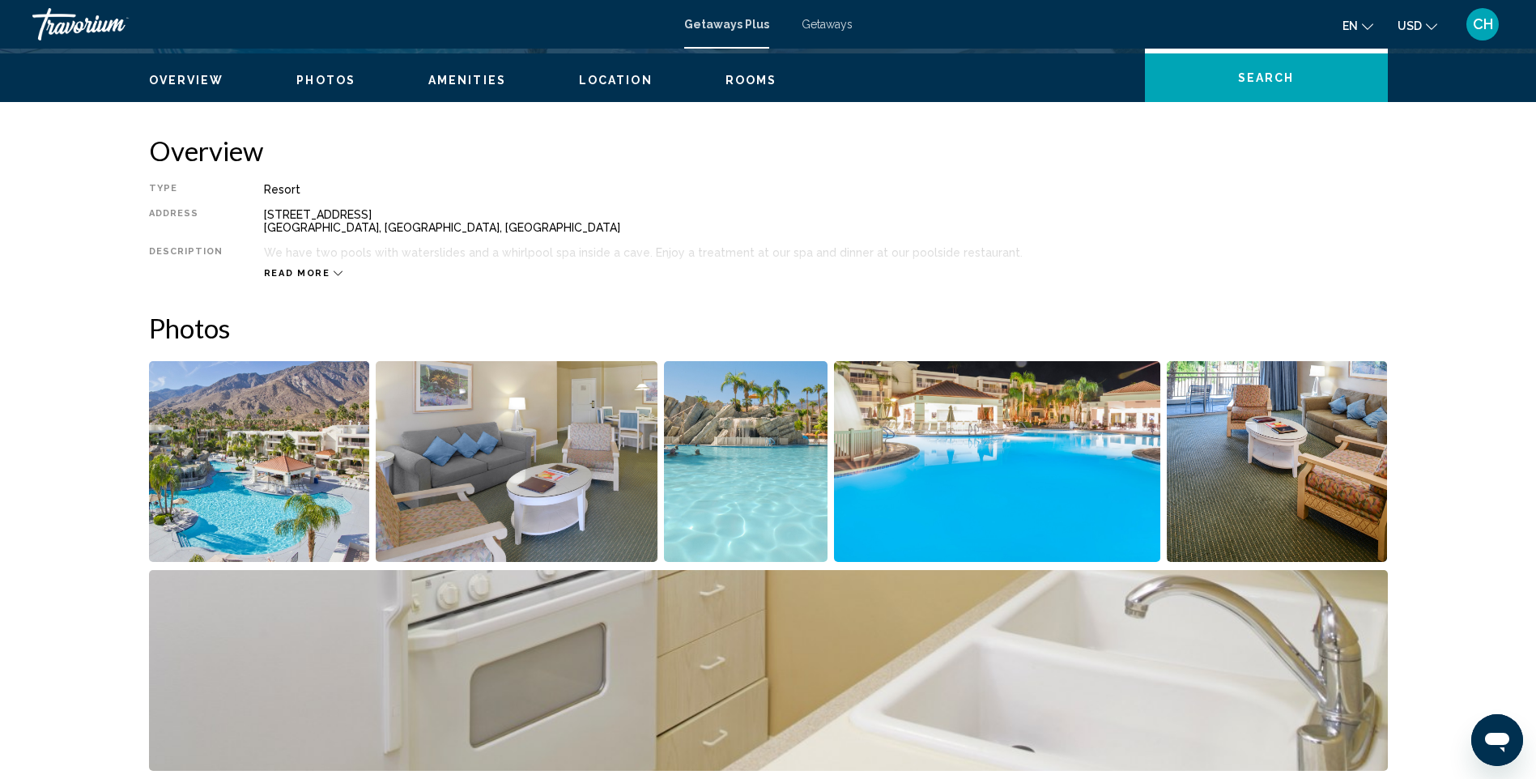
scroll to position [479, 0]
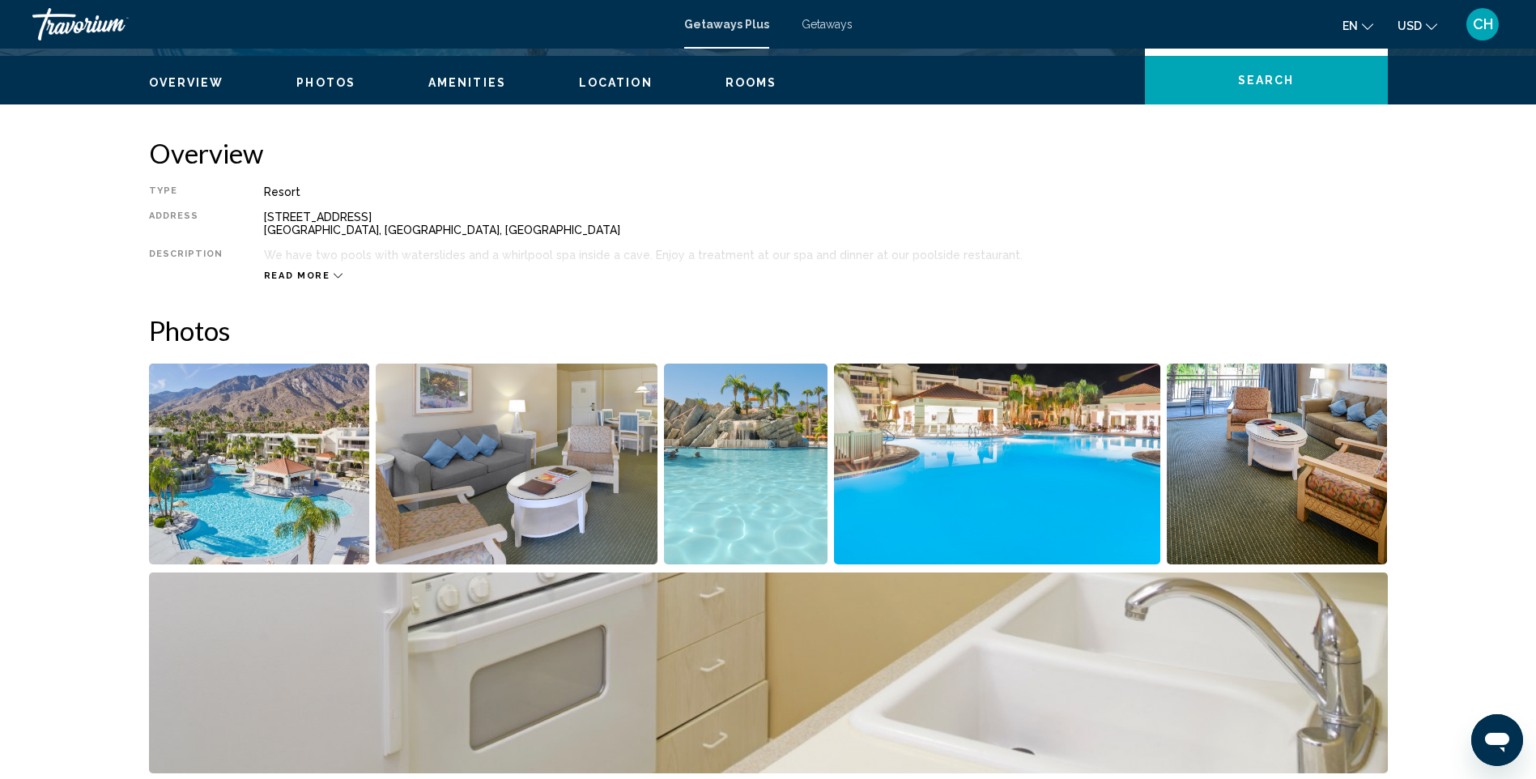
click at [290, 458] on img "Open full-screen image slider" at bounding box center [259, 464] width 221 height 201
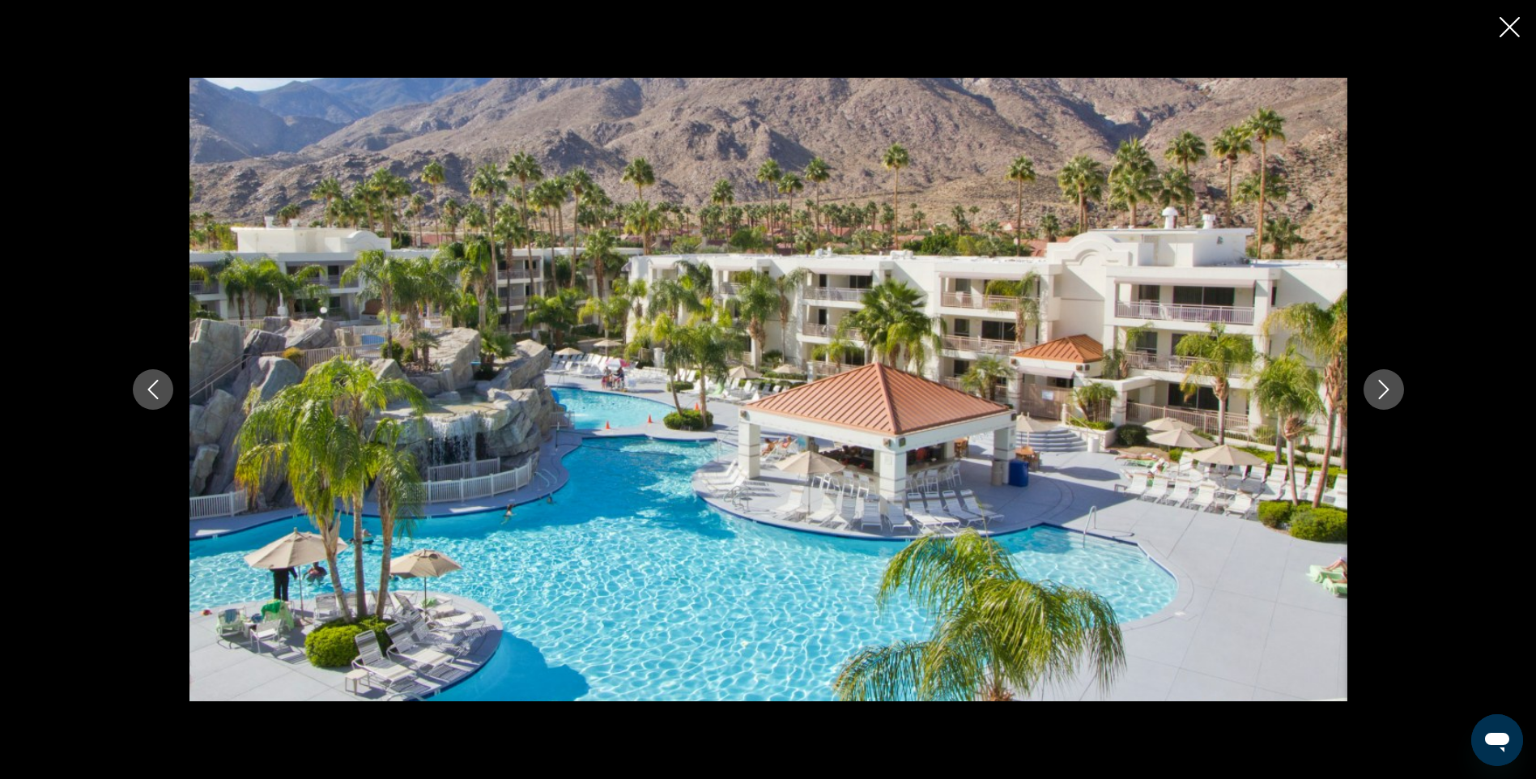
click at [1374, 381] on icon "Next image" at bounding box center [1383, 389] width 19 height 19
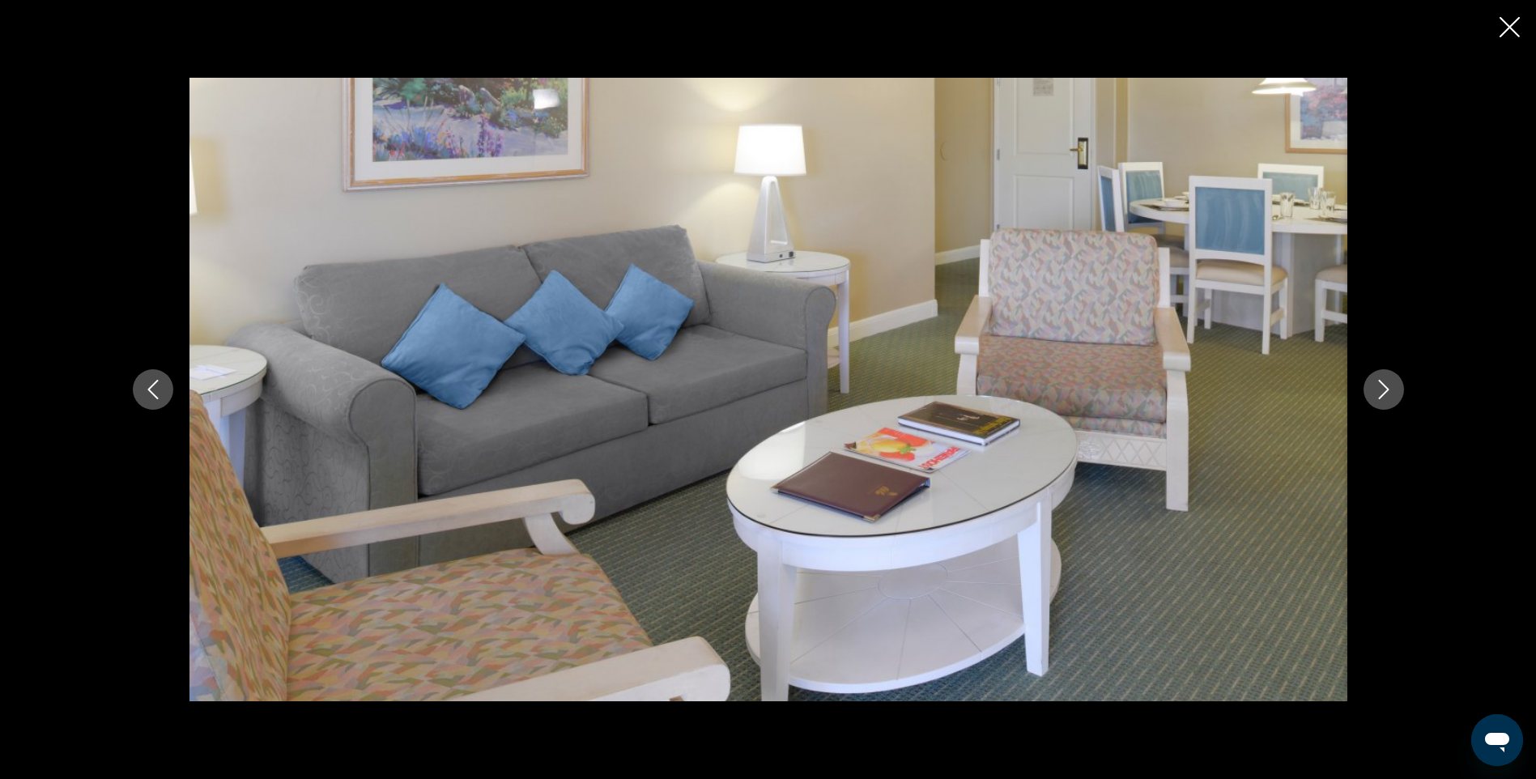
click at [1374, 381] on icon "Next image" at bounding box center [1383, 389] width 19 height 19
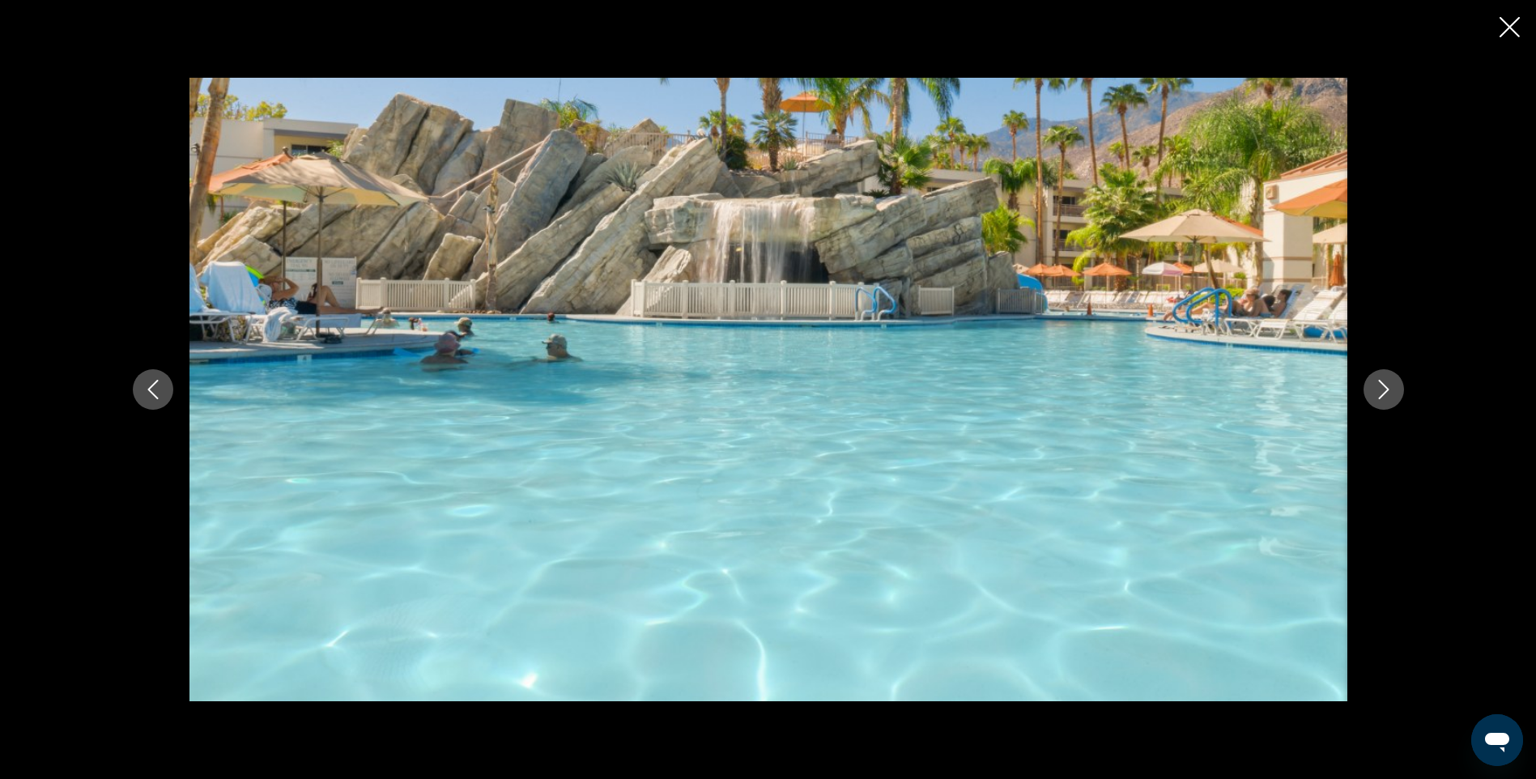
click at [1374, 381] on icon "Next image" at bounding box center [1383, 389] width 19 height 19
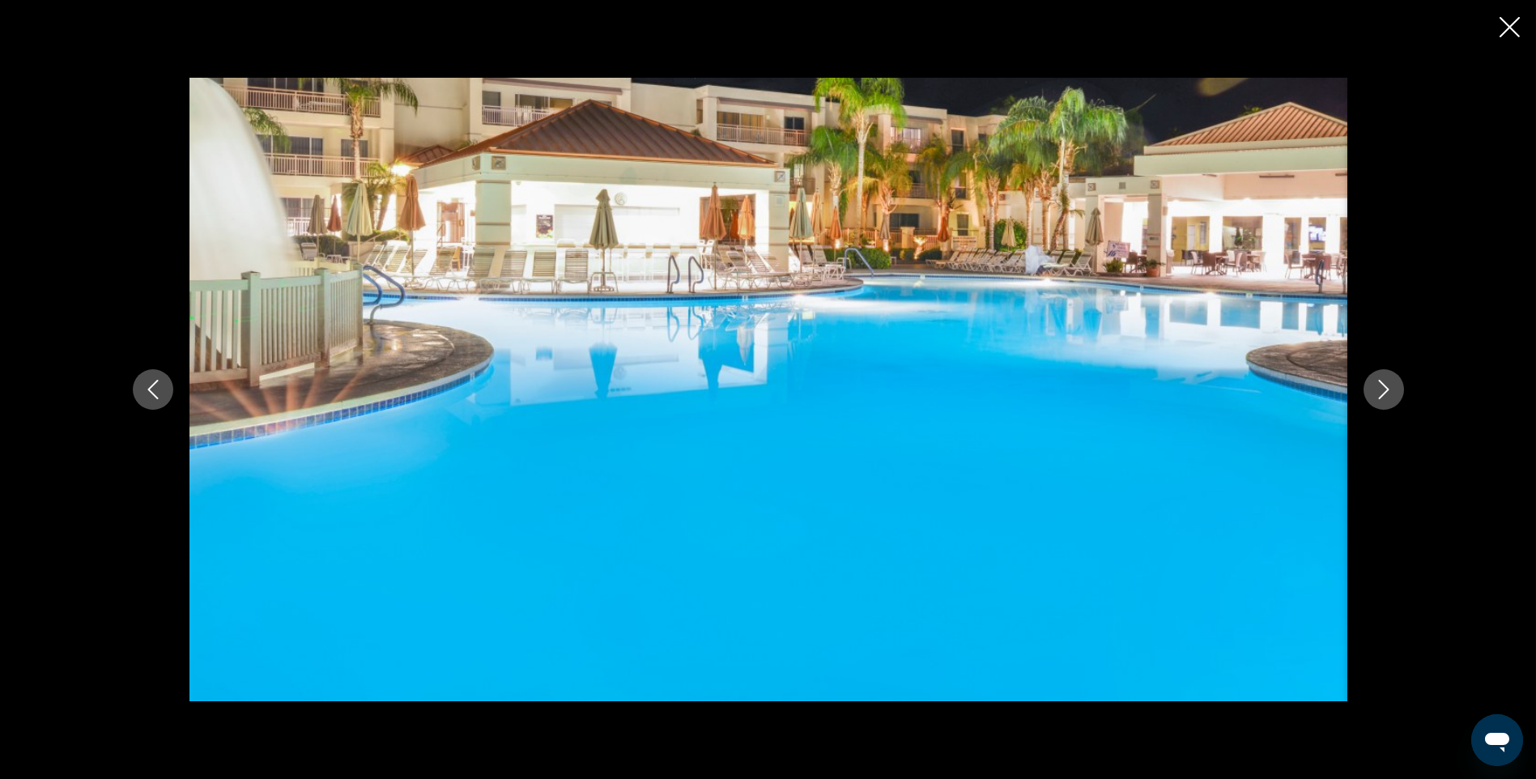
click at [1374, 381] on icon "Next image" at bounding box center [1383, 389] width 19 height 19
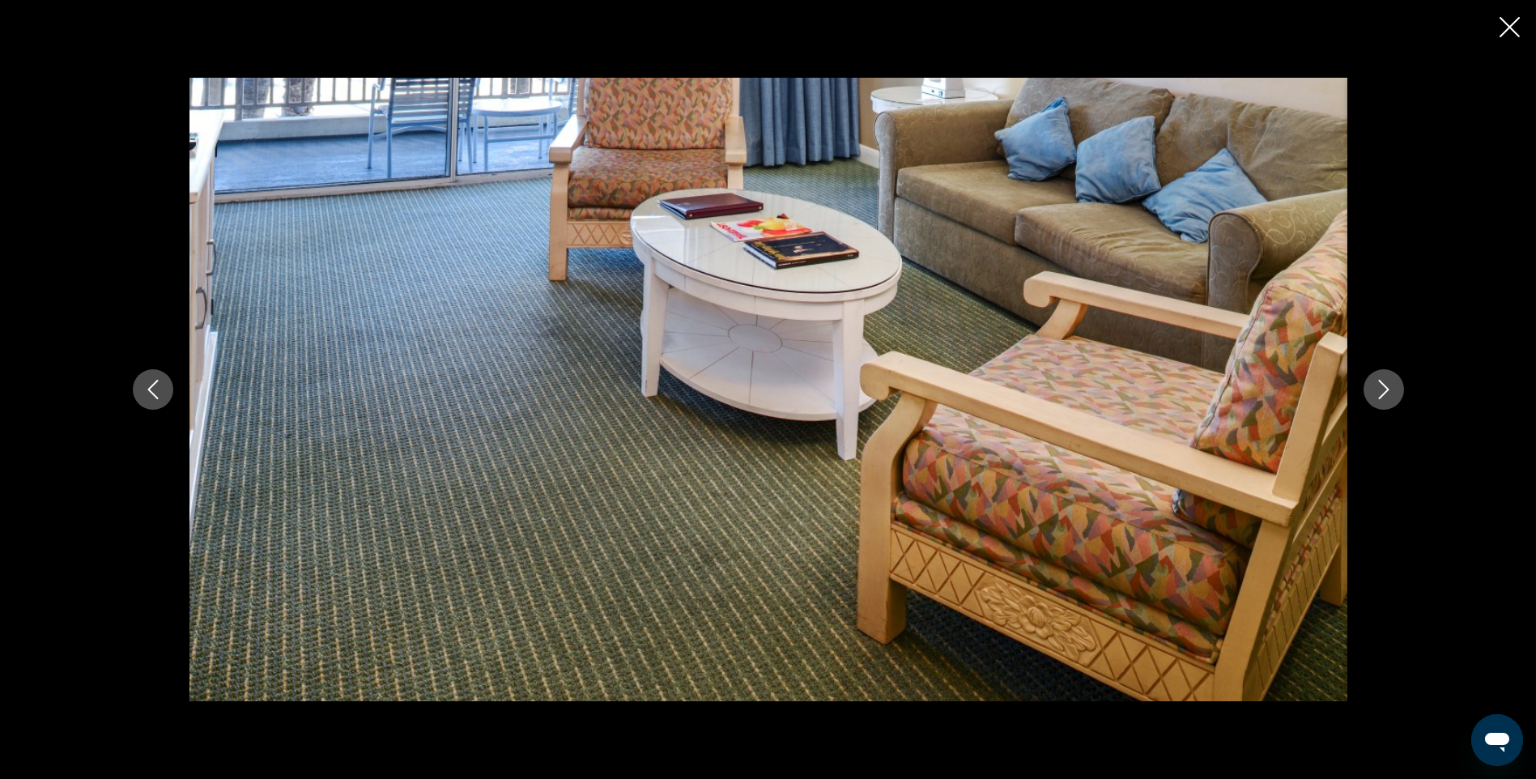
click at [1374, 381] on icon "Next image" at bounding box center [1383, 389] width 19 height 19
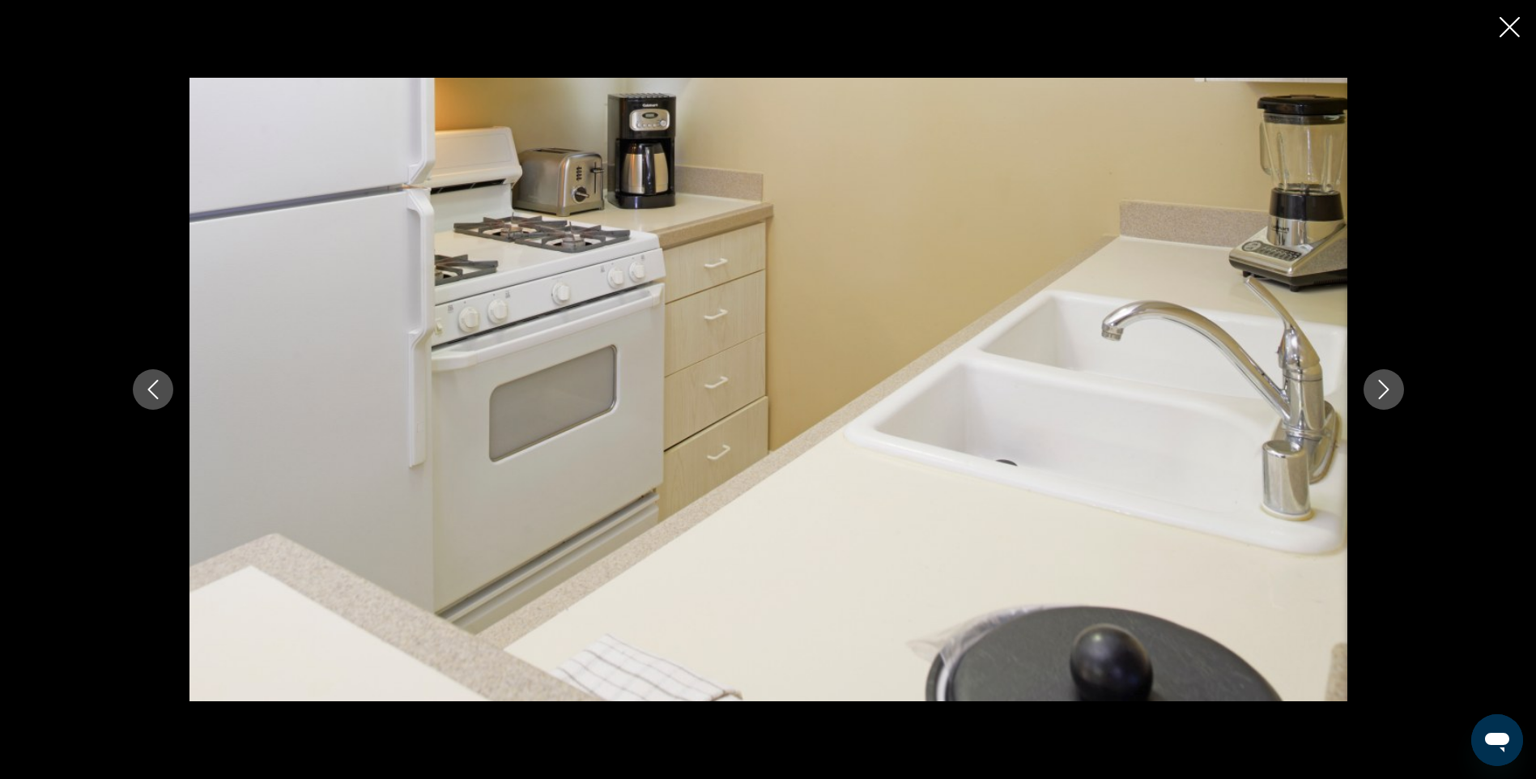
click at [1374, 381] on icon "Next image" at bounding box center [1383, 389] width 19 height 19
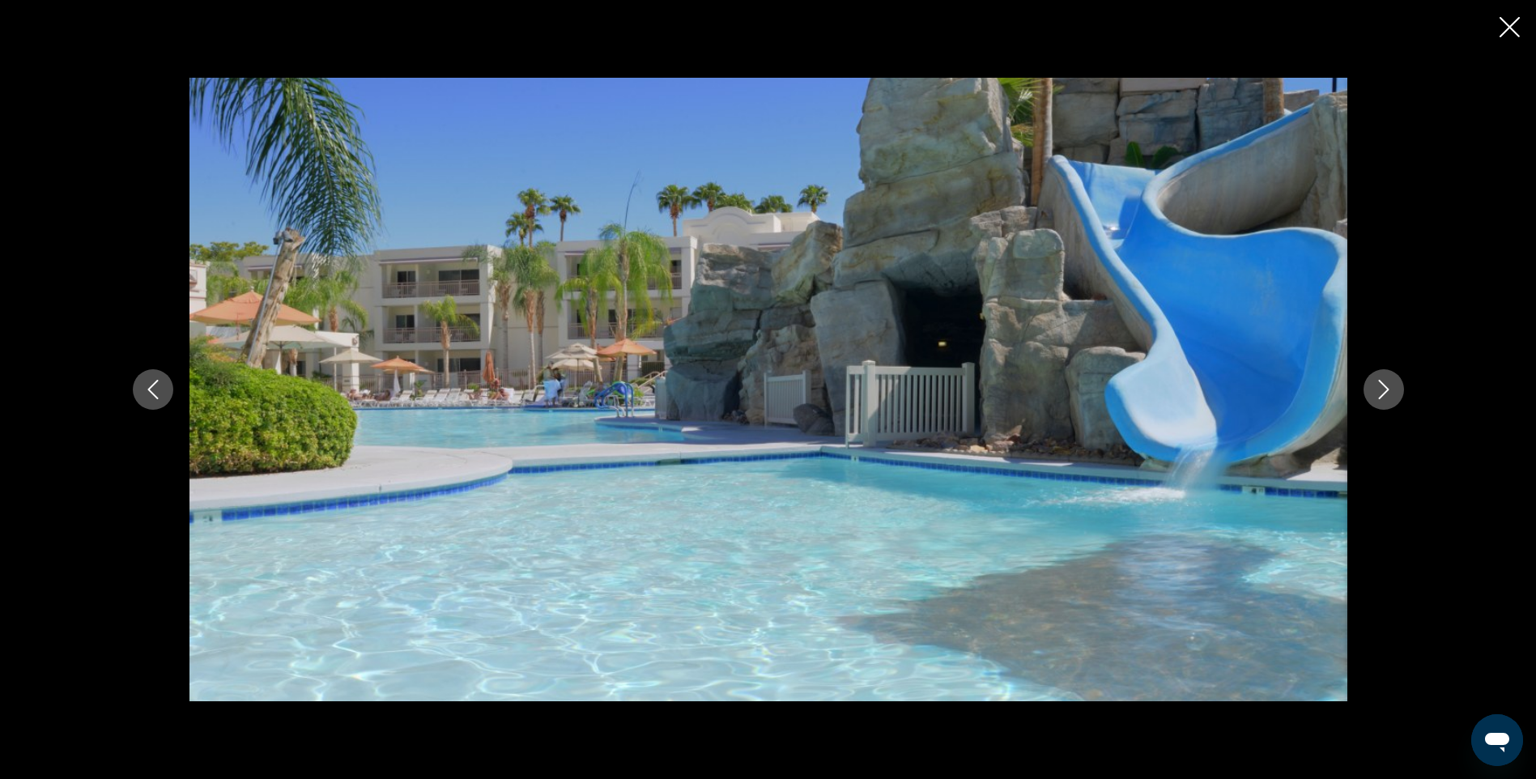
click at [1374, 381] on icon "Next image" at bounding box center [1383, 389] width 19 height 19
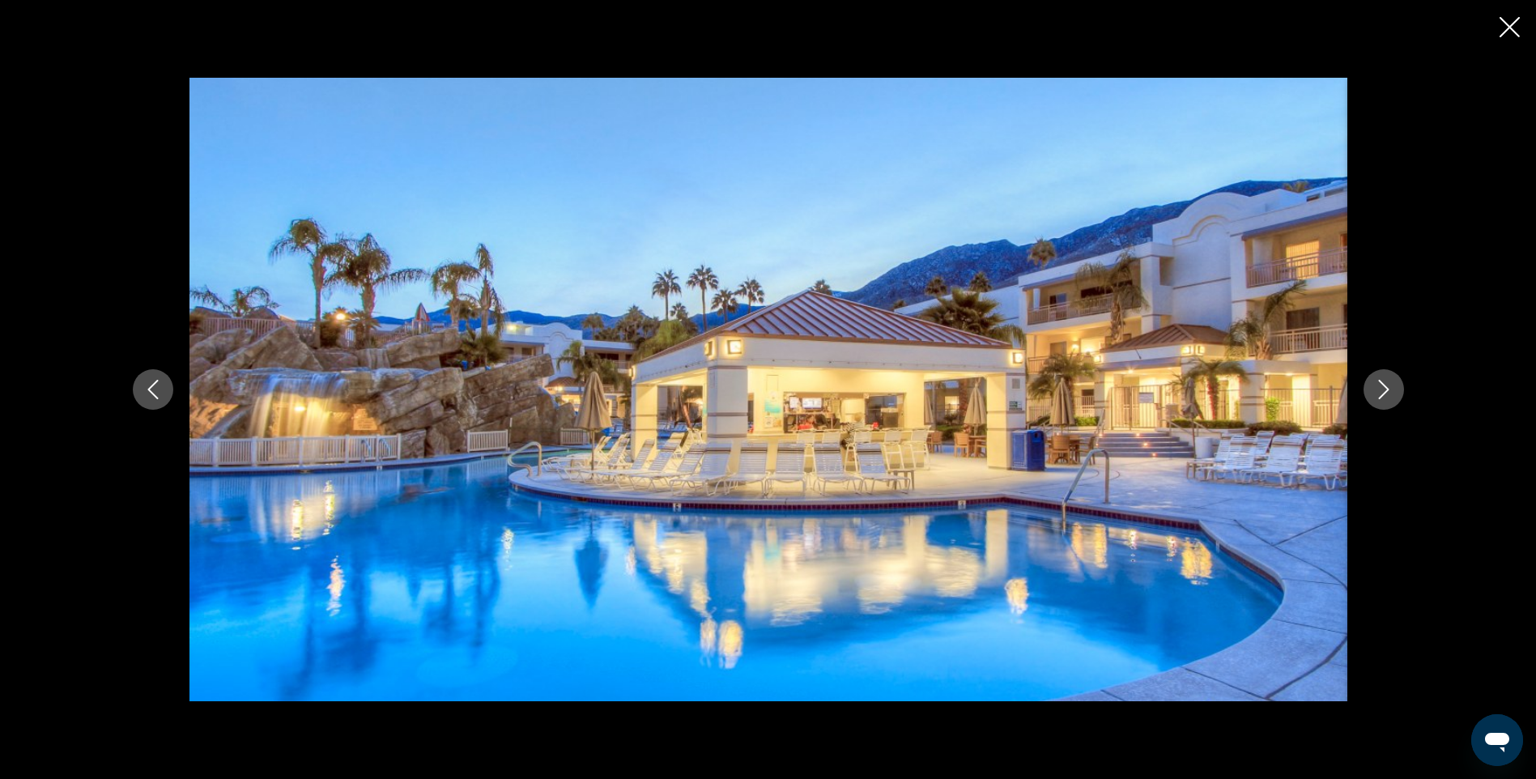
click at [1374, 381] on icon "Next image" at bounding box center [1383, 389] width 19 height 19
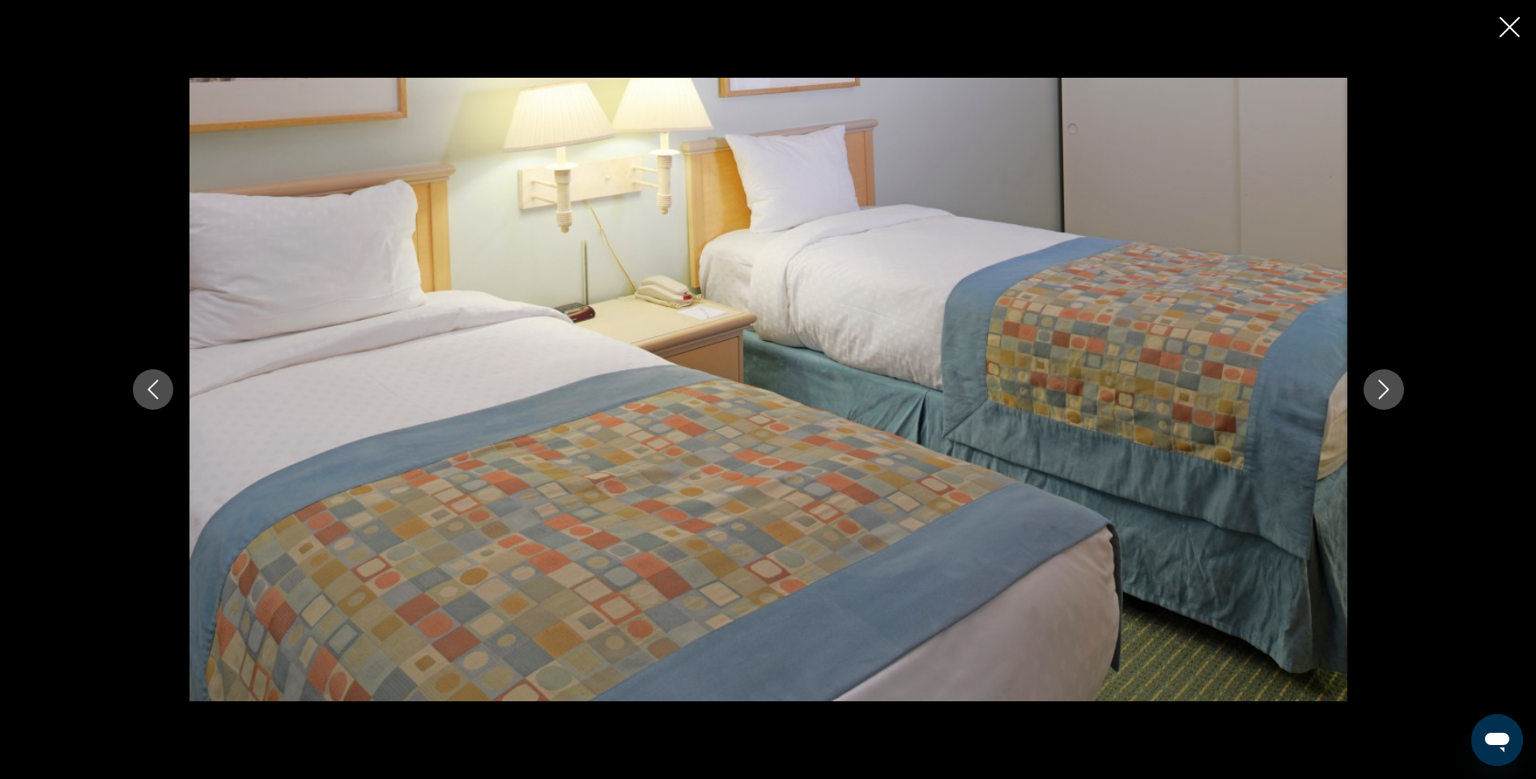
click at [1374, 381] on icon "Next image" at bounding box center [1383, 389] width 19 height 19
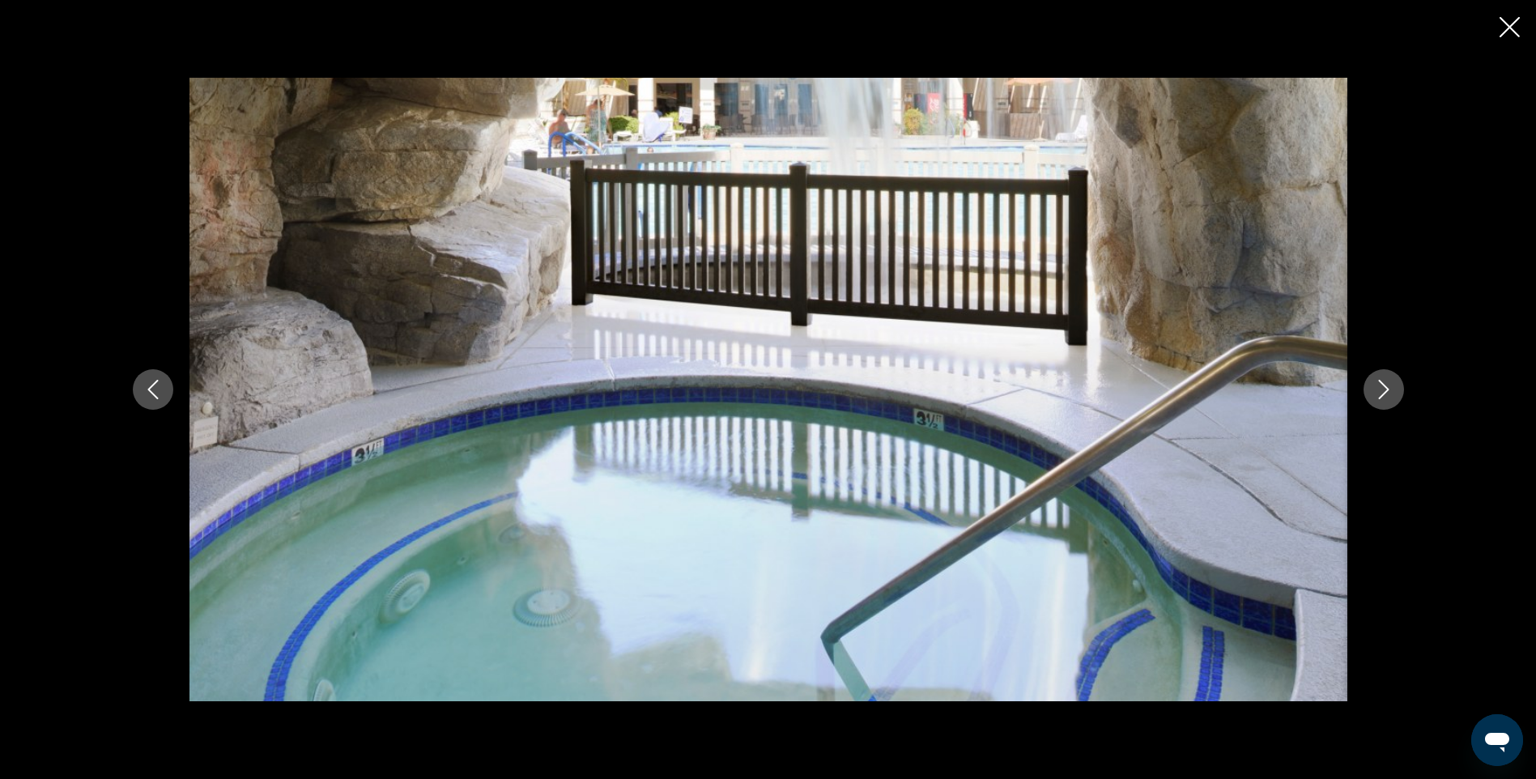
click at [1374, 381] on icon "Next image" at bounding box center [1383, 389] width 19 height 19
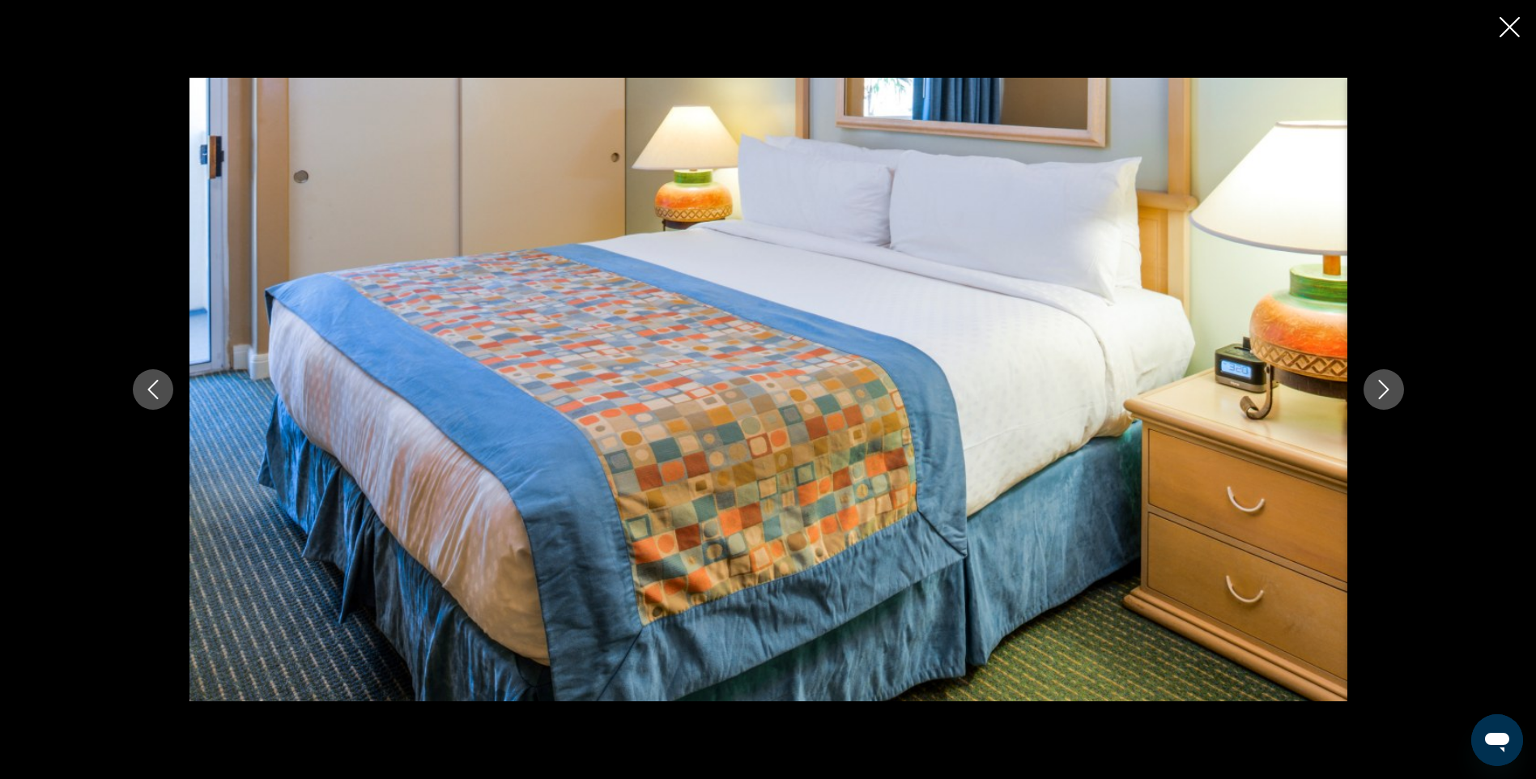
click at [1509, 36] on icon "Close slideshow" at bounding box center [1510, 27] width 20 height 20
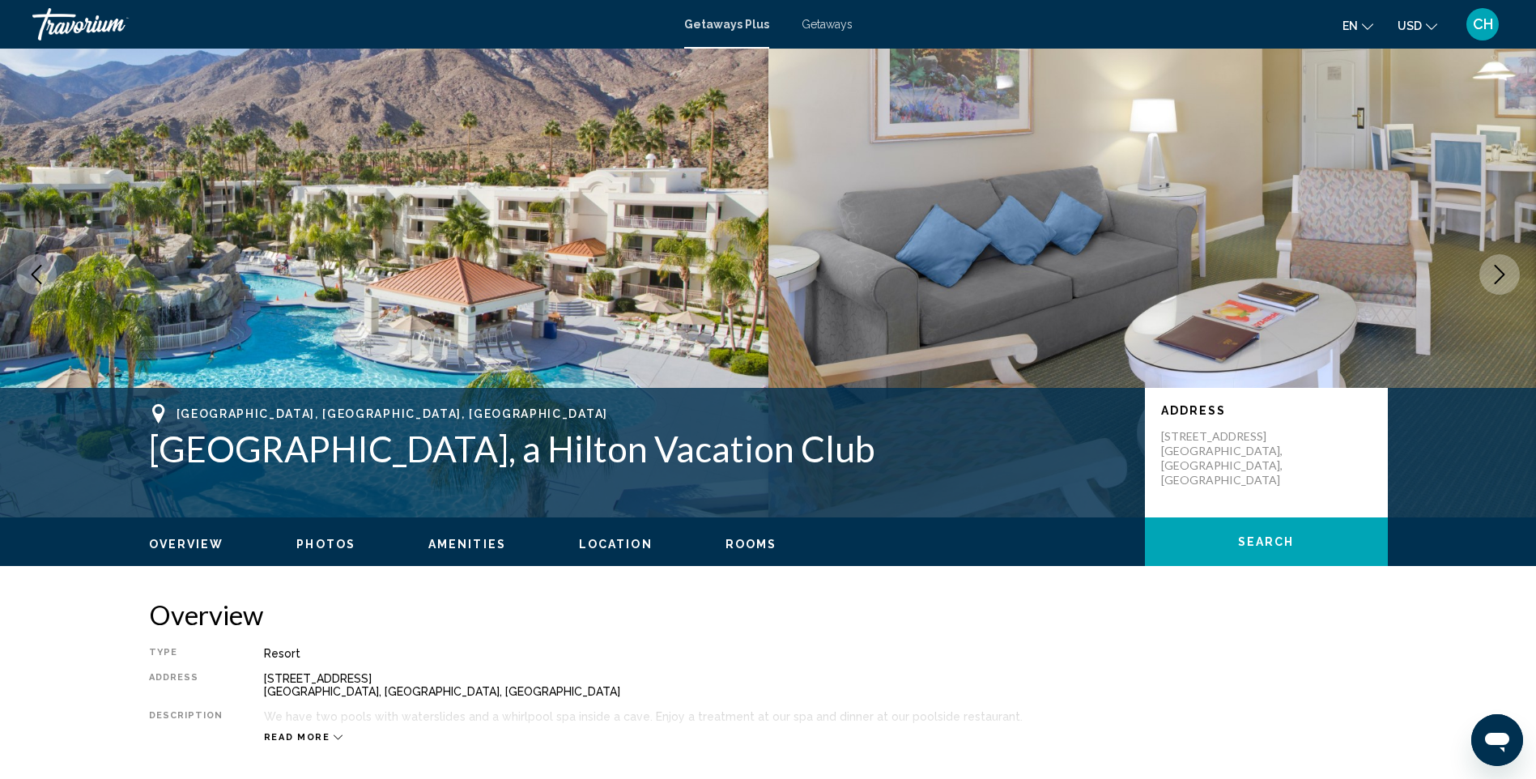
scroll to position [0, 0]
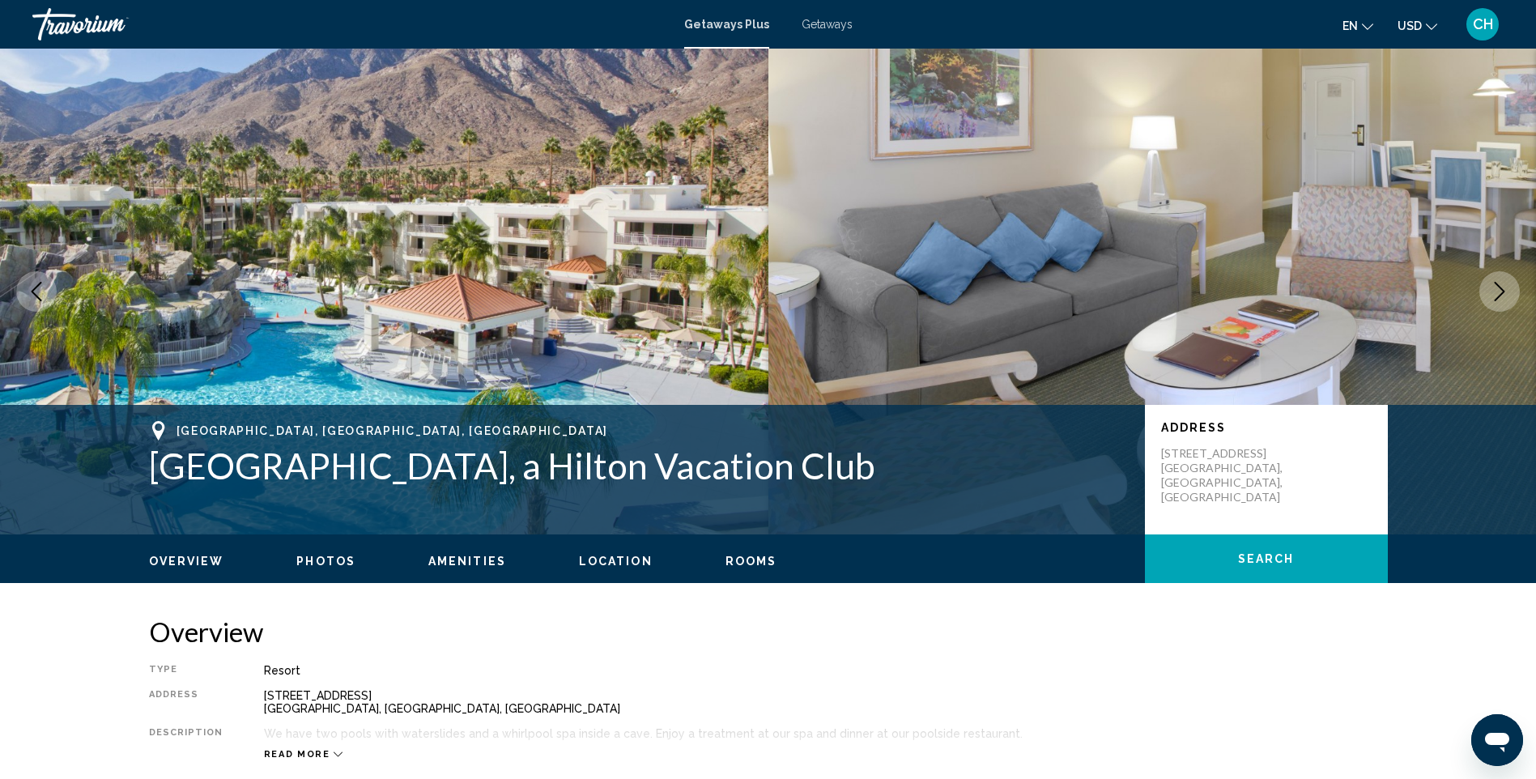
click at [783, 43] on mat-toolbar "Getaways Plus Getaways en English Español Français Italiano Português русский U…" at bounding box center [768, 24] width 1536 height 49
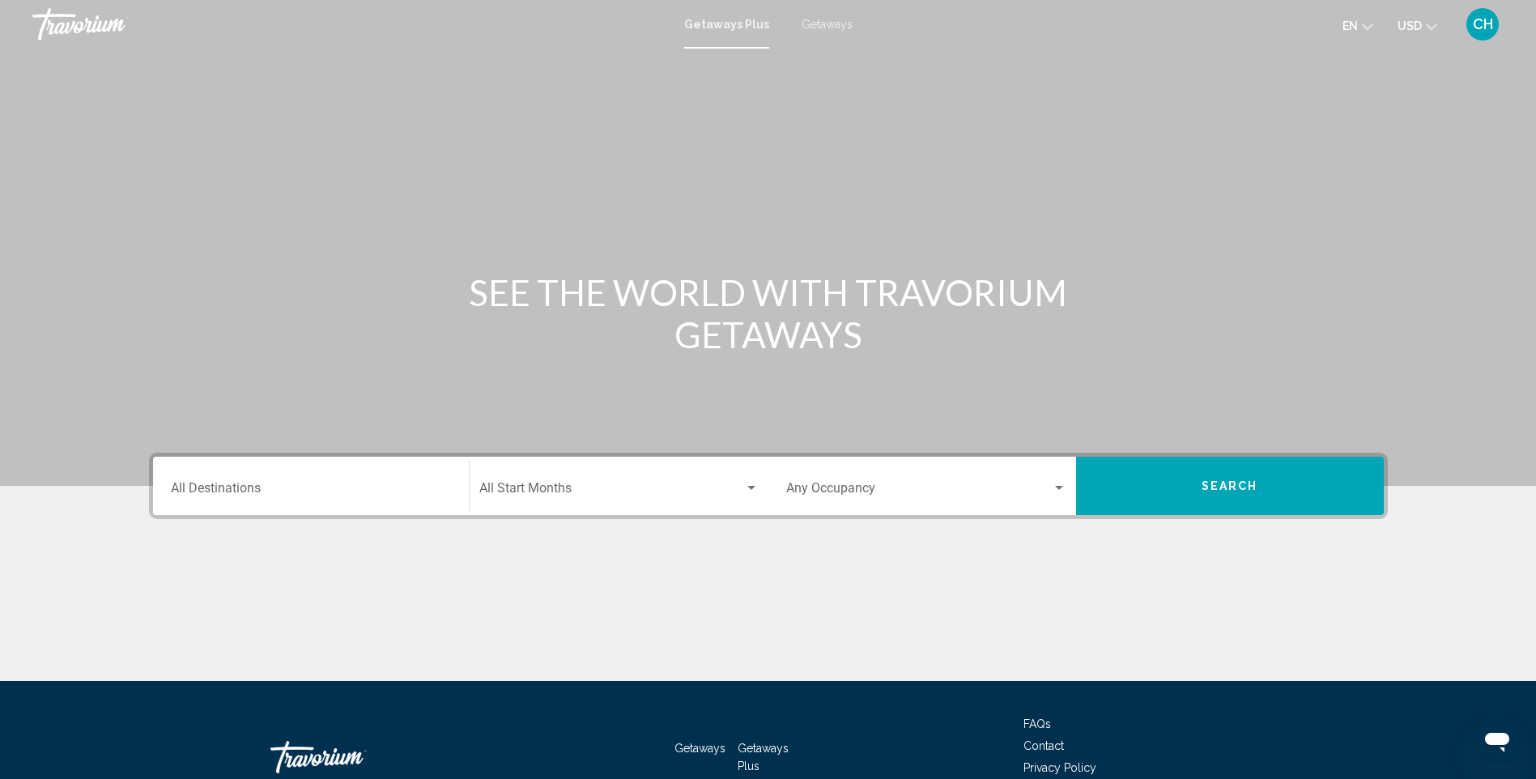
click at [564, 506] on div "Start Month All Start Months" at bounding box center [618, 486] width 279 height 51
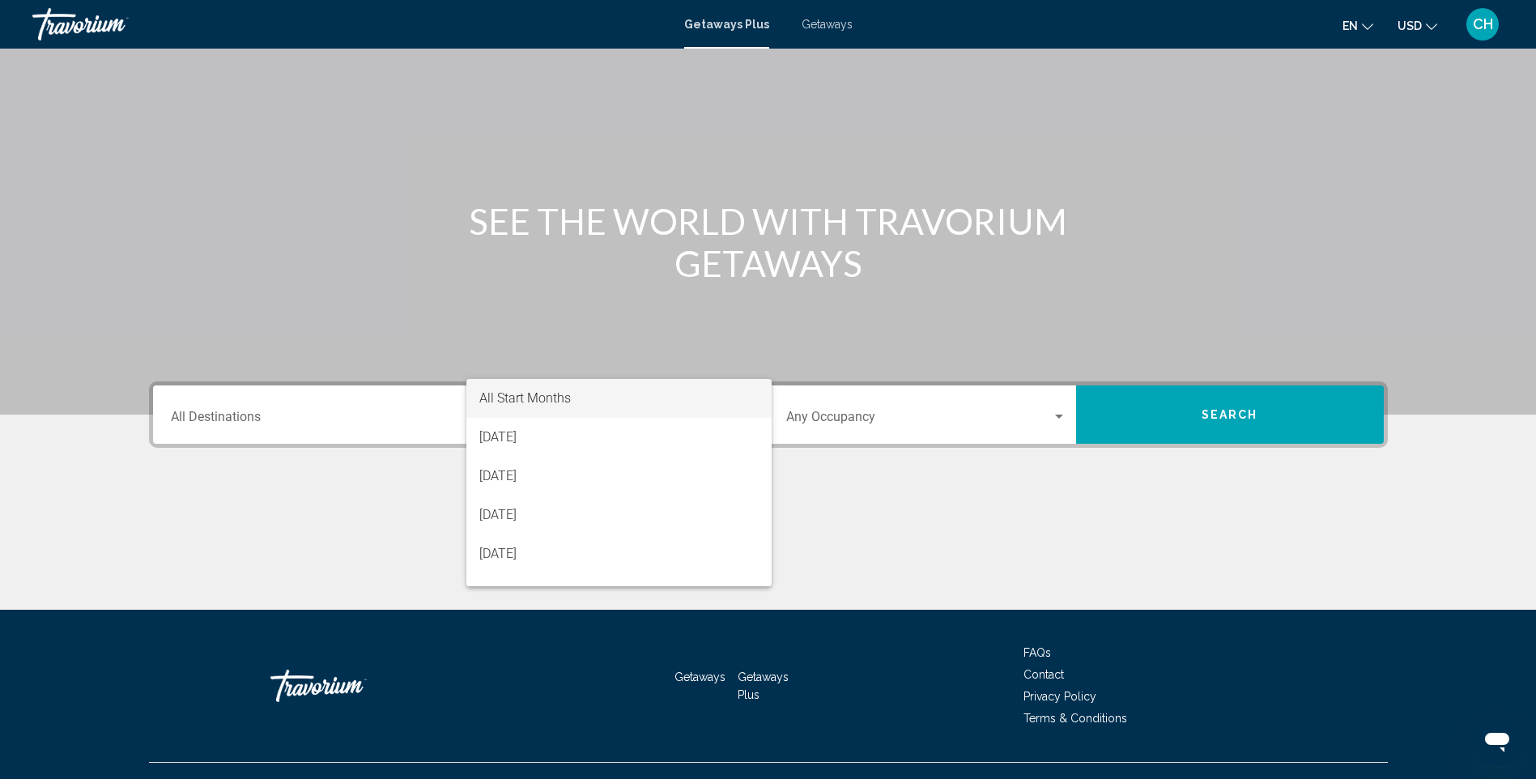
scroll to position [100, 0]
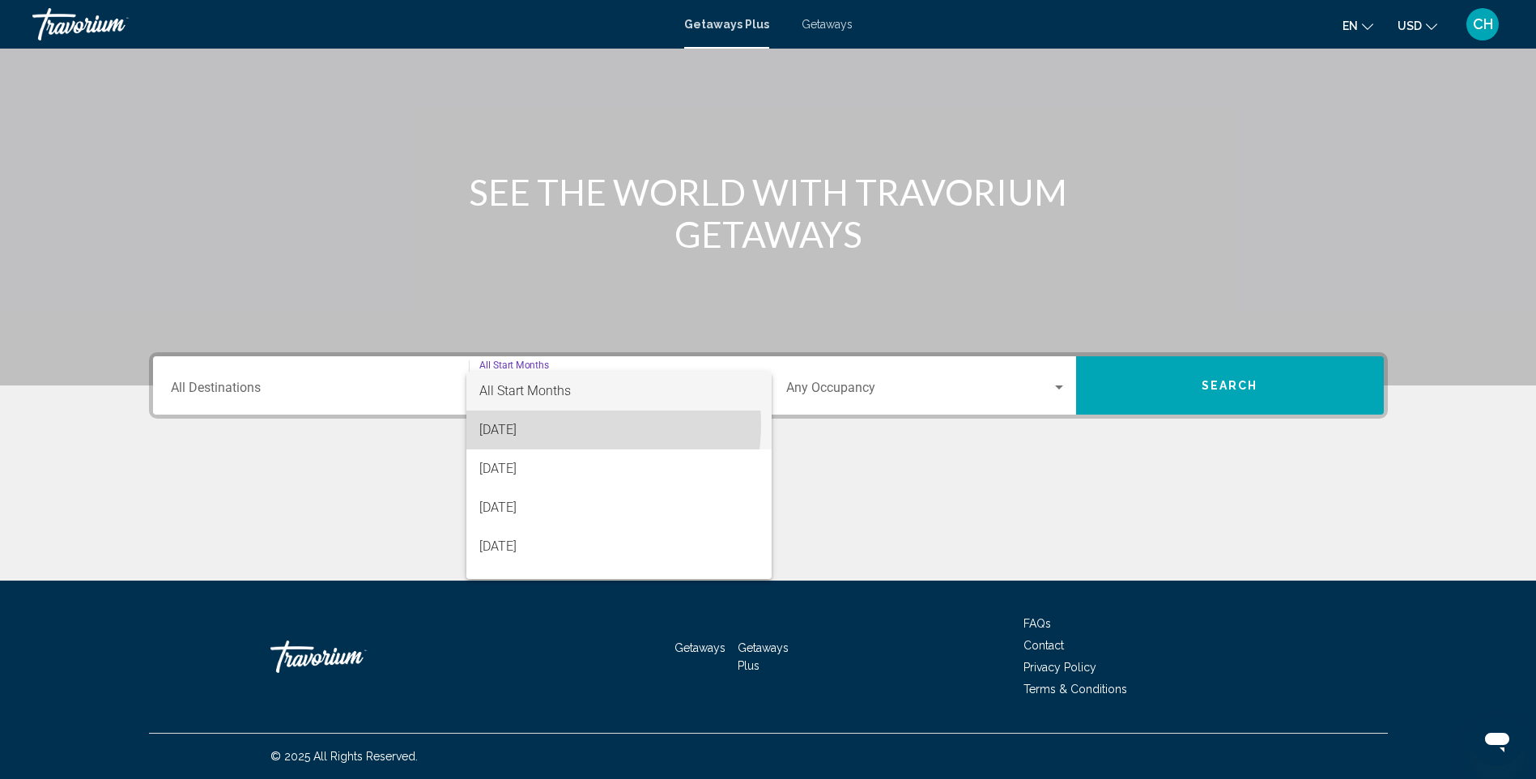
click at [561, 424] on span "[DATE]" at bounding box center [618, 430] width 279 height 39
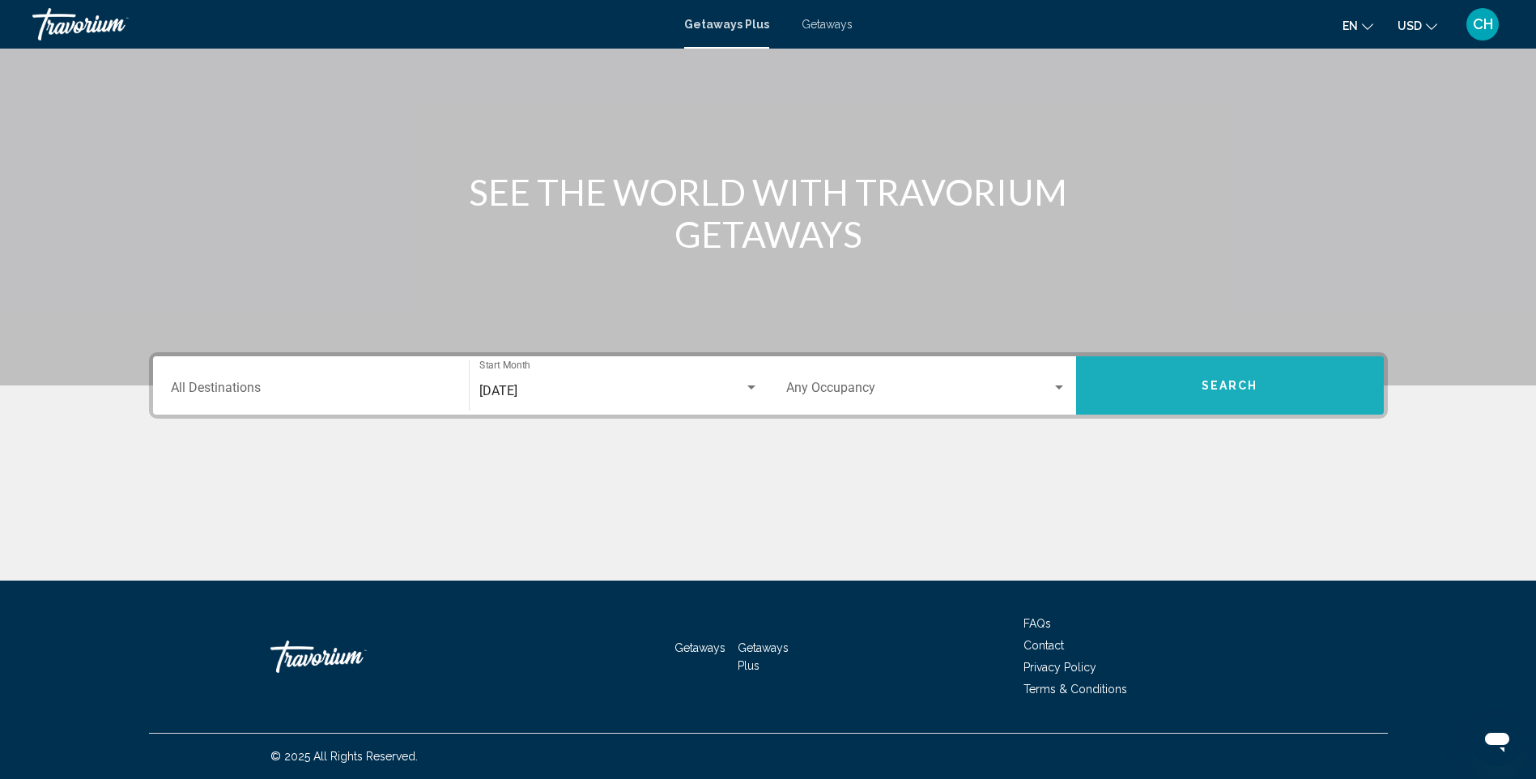
click at [1173, 388] on button "Search" at bounding box center [1230, 385] width 308 height 58
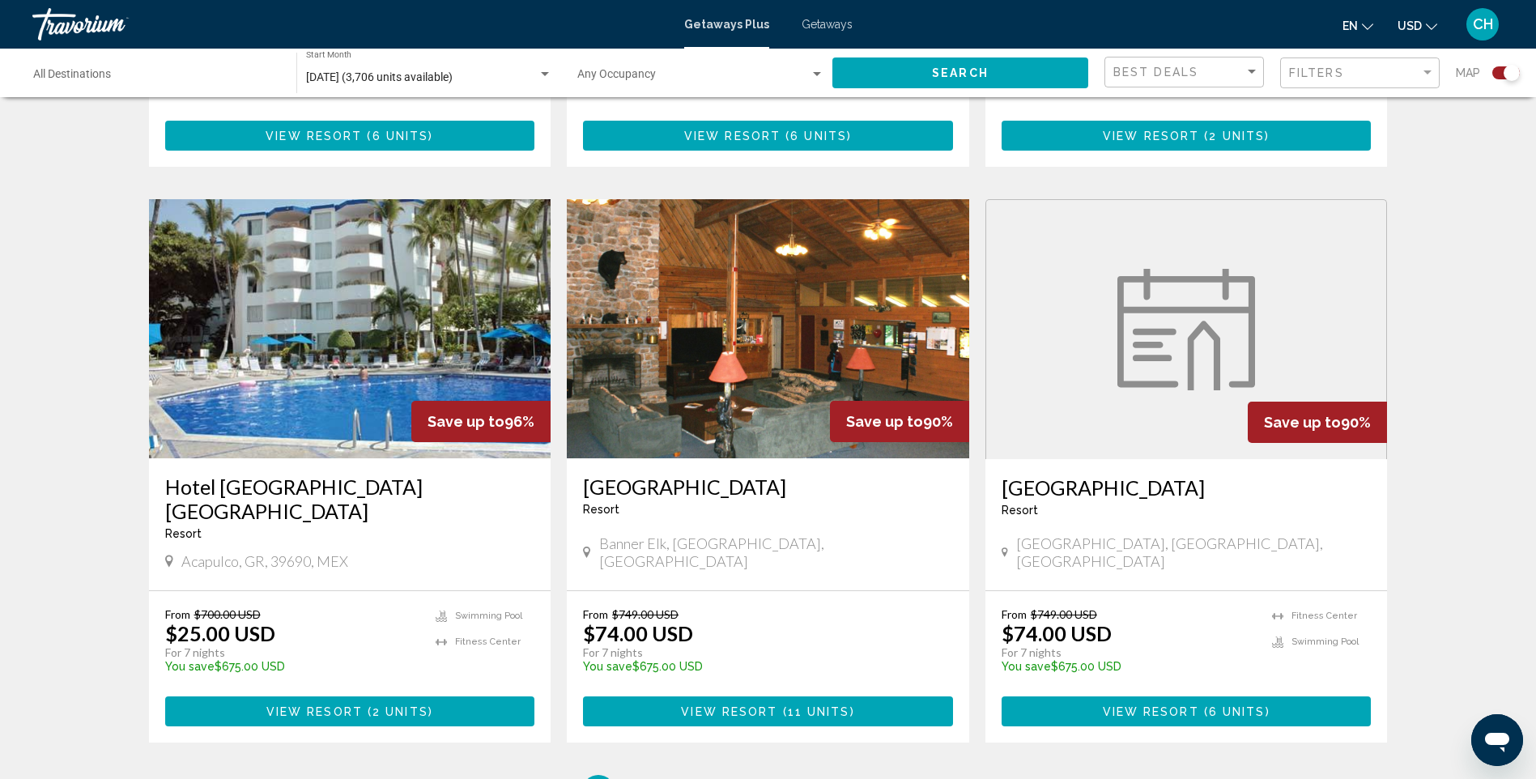
scroll to position [2318, 0]
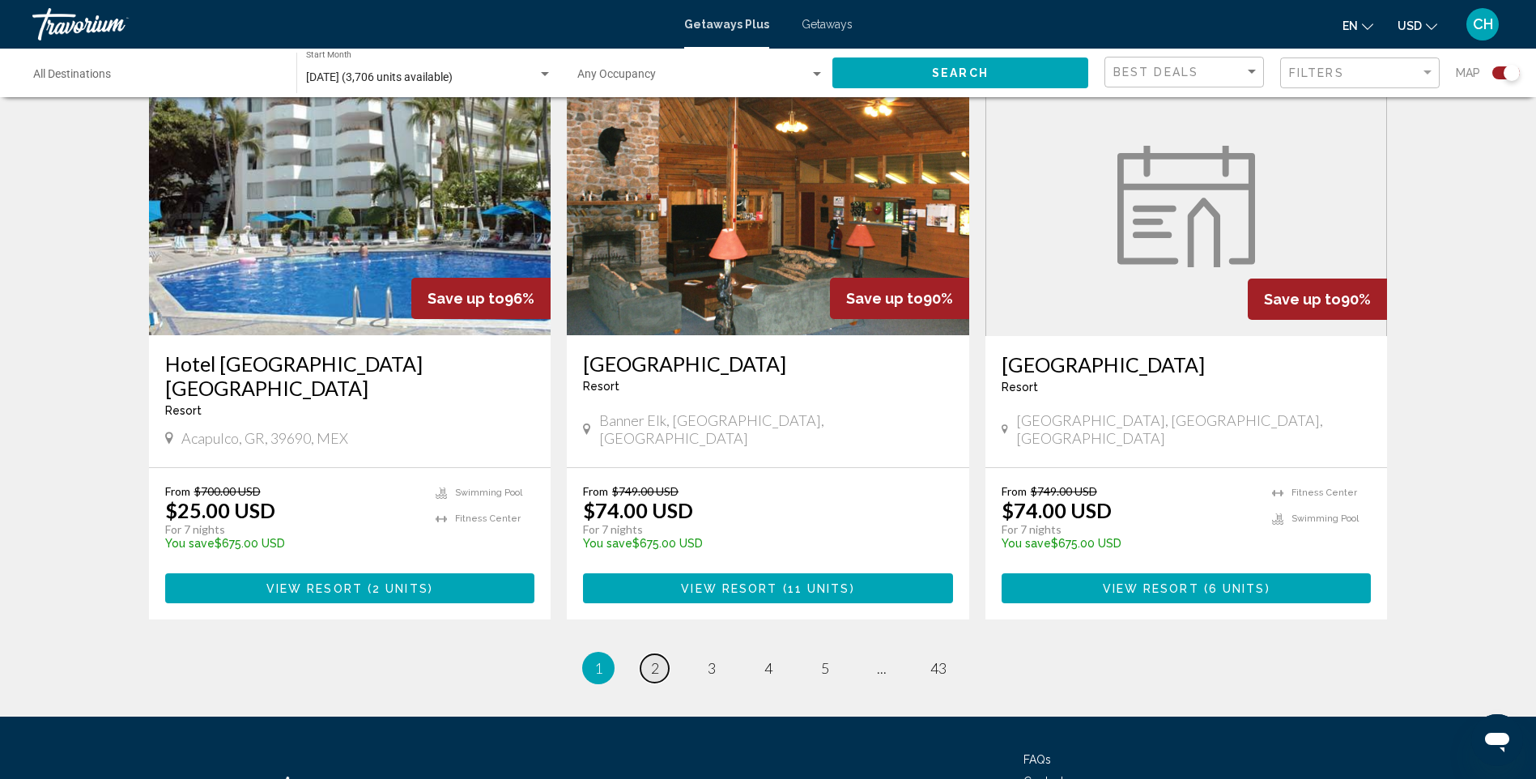
click at [651, 659] on span "2" at bounding box center [655, 668] width 8 height 18
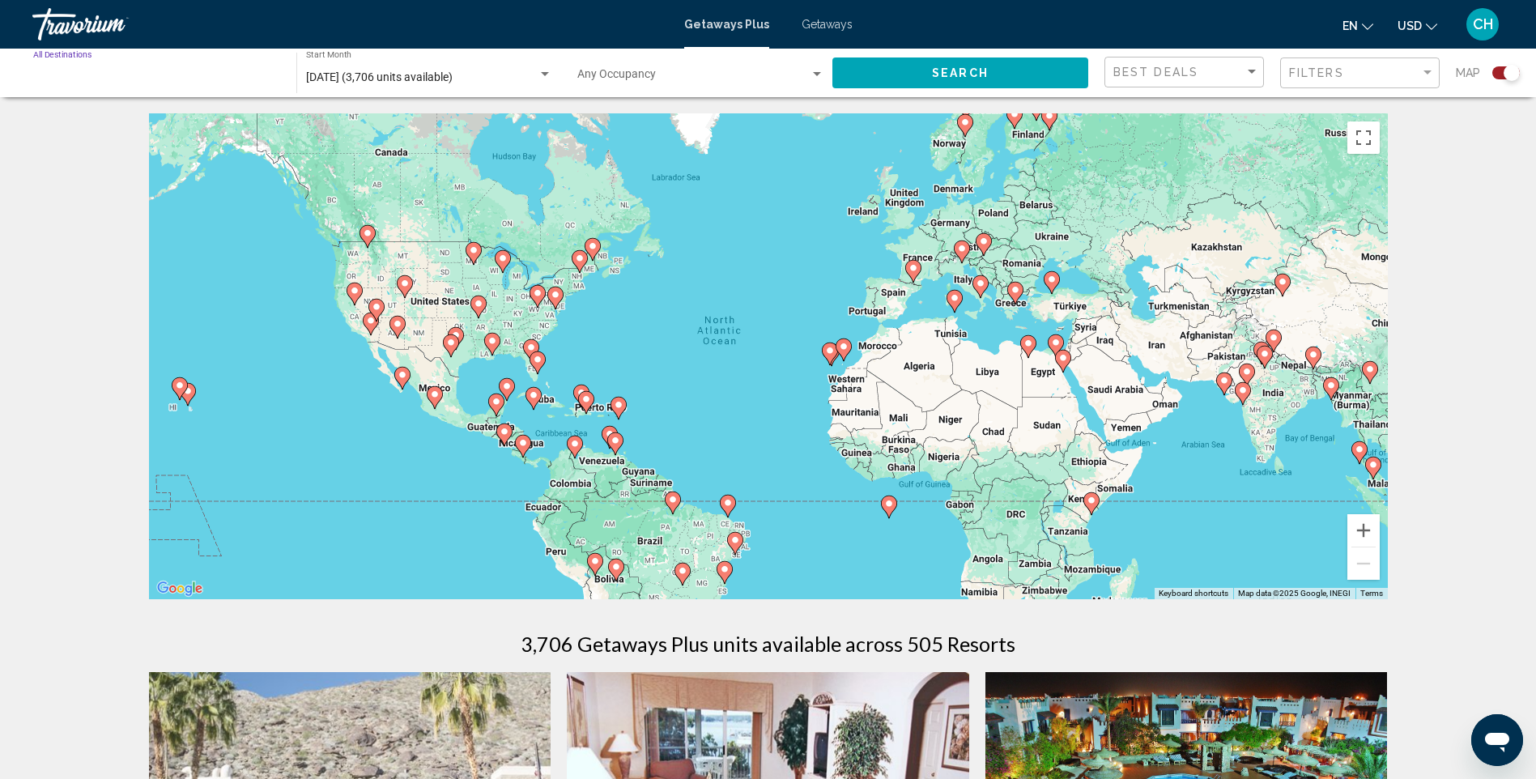
click at [86, 76] on input "Destination All Destinations" at bounding box center [156, 77] width 247 height 13
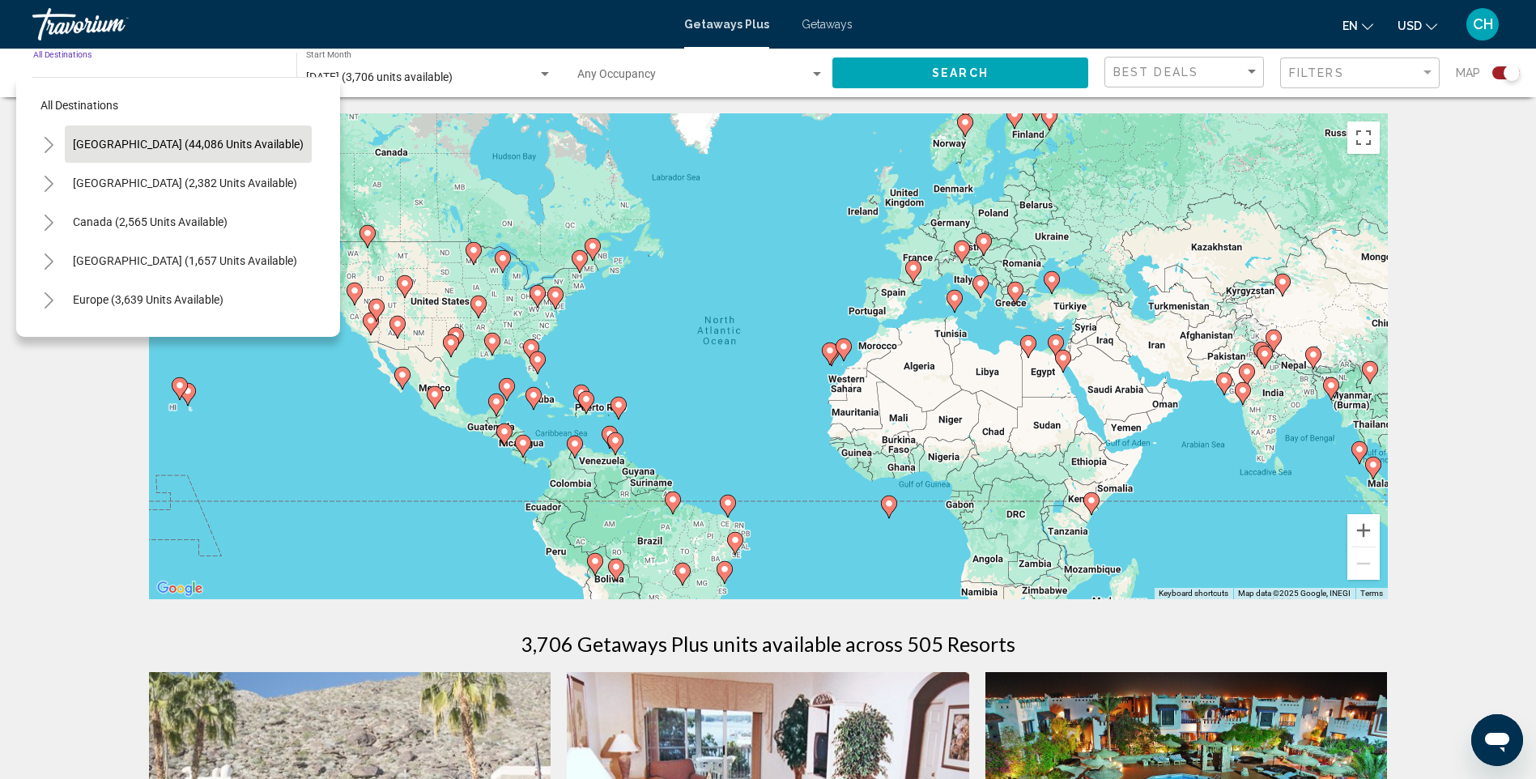
click at [172, 147] on span "[GEOGRAPHIC_DATA] (44,086 units available)" at bounding box center [188, 144] width 231 height 13
type input "**********"
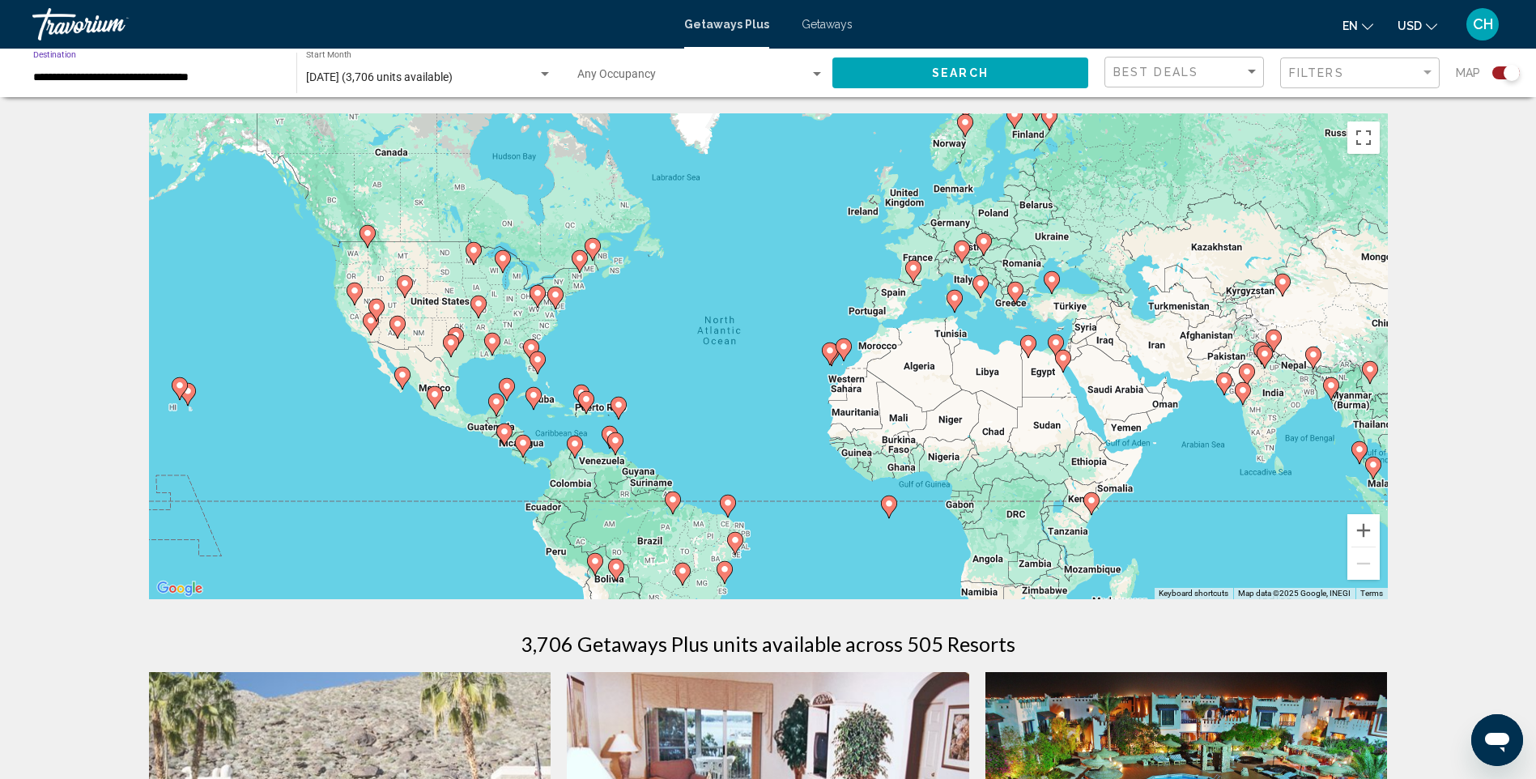
click at [897, 82] on button "Search" at bounding box center [960, 72] width 256 height 30
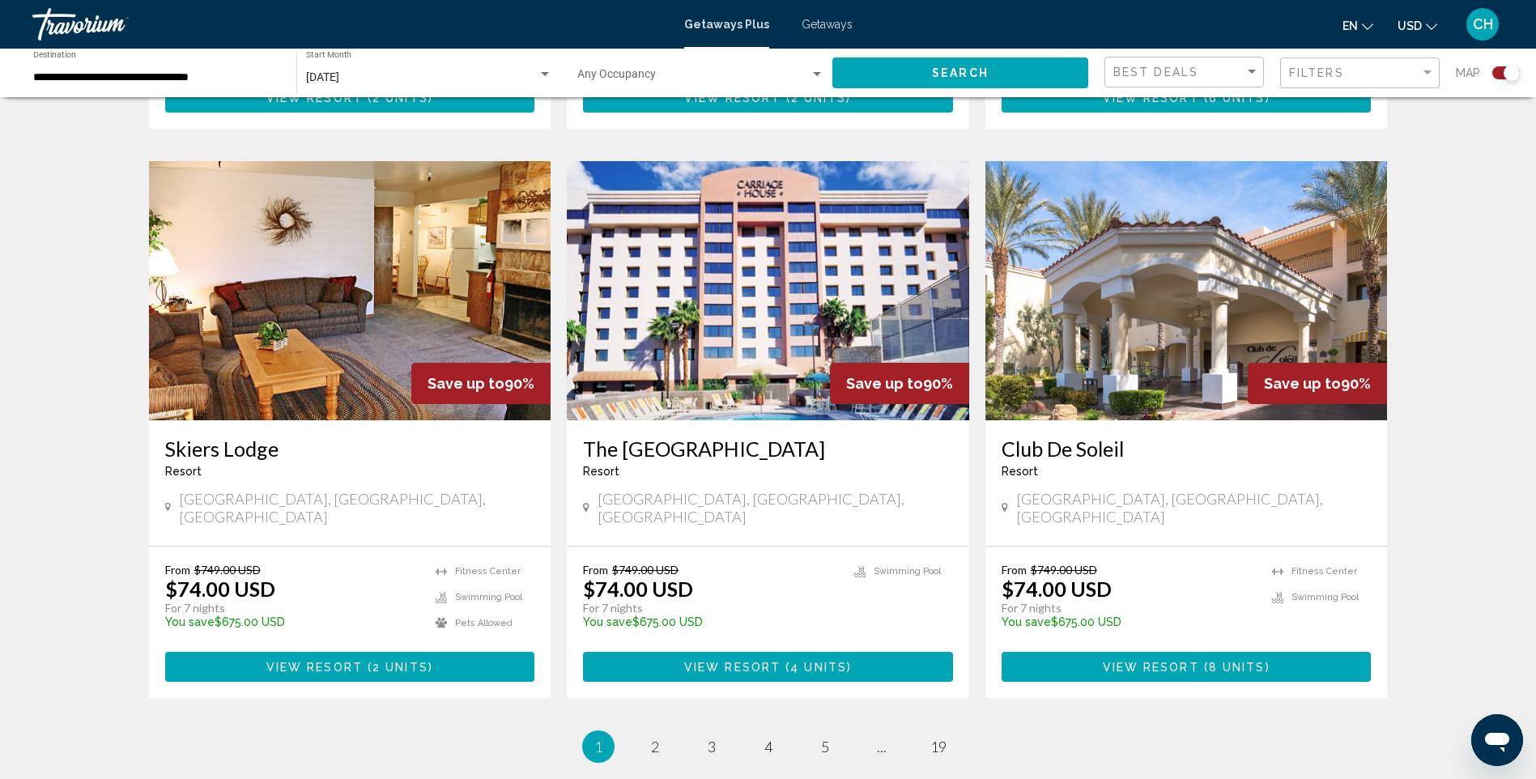
scroll to position [2251, 0]
click at [646, 732] on link "page 2" at bounding box center [655, 746] width 28 height 28
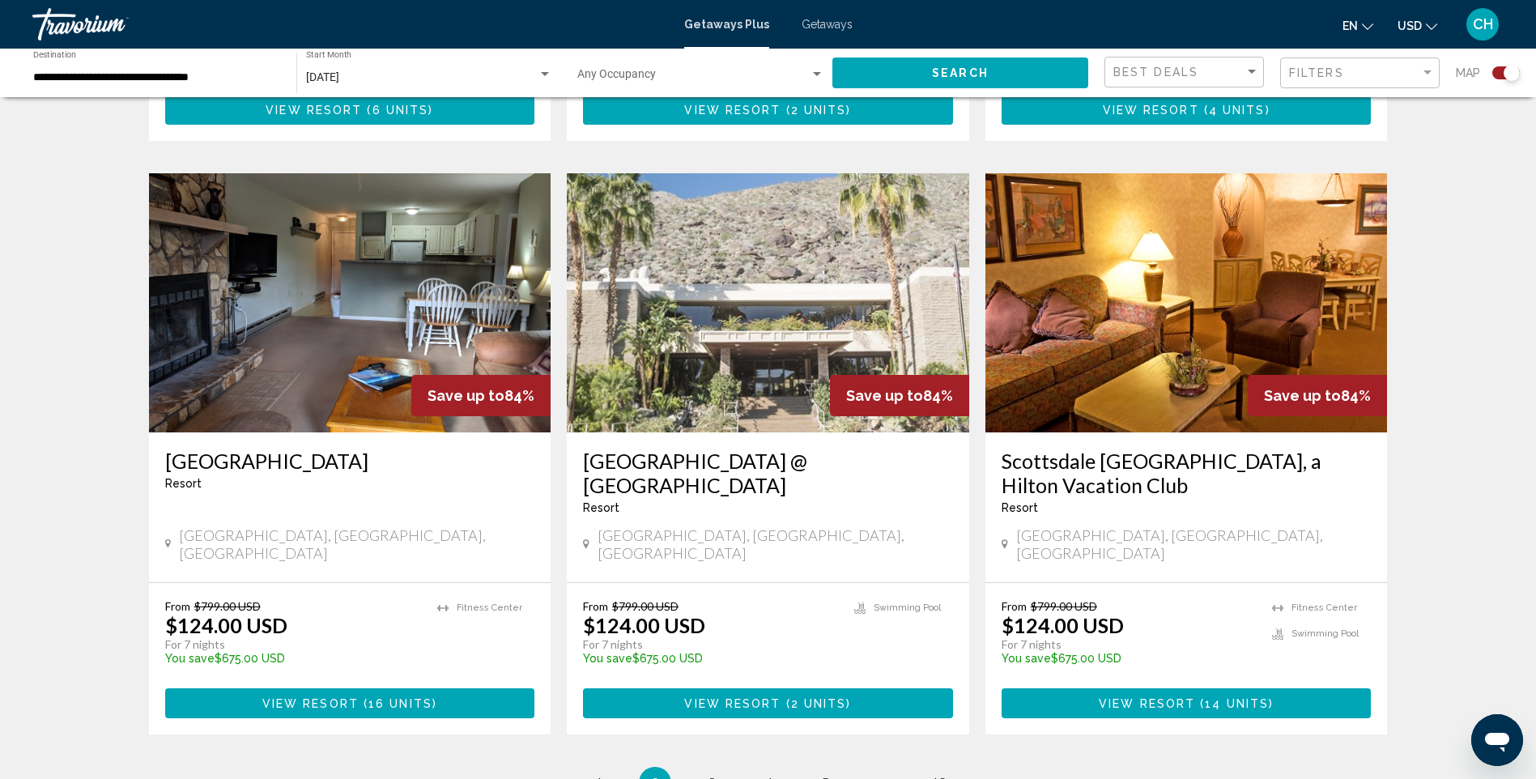
scroll to position [2387, 0]
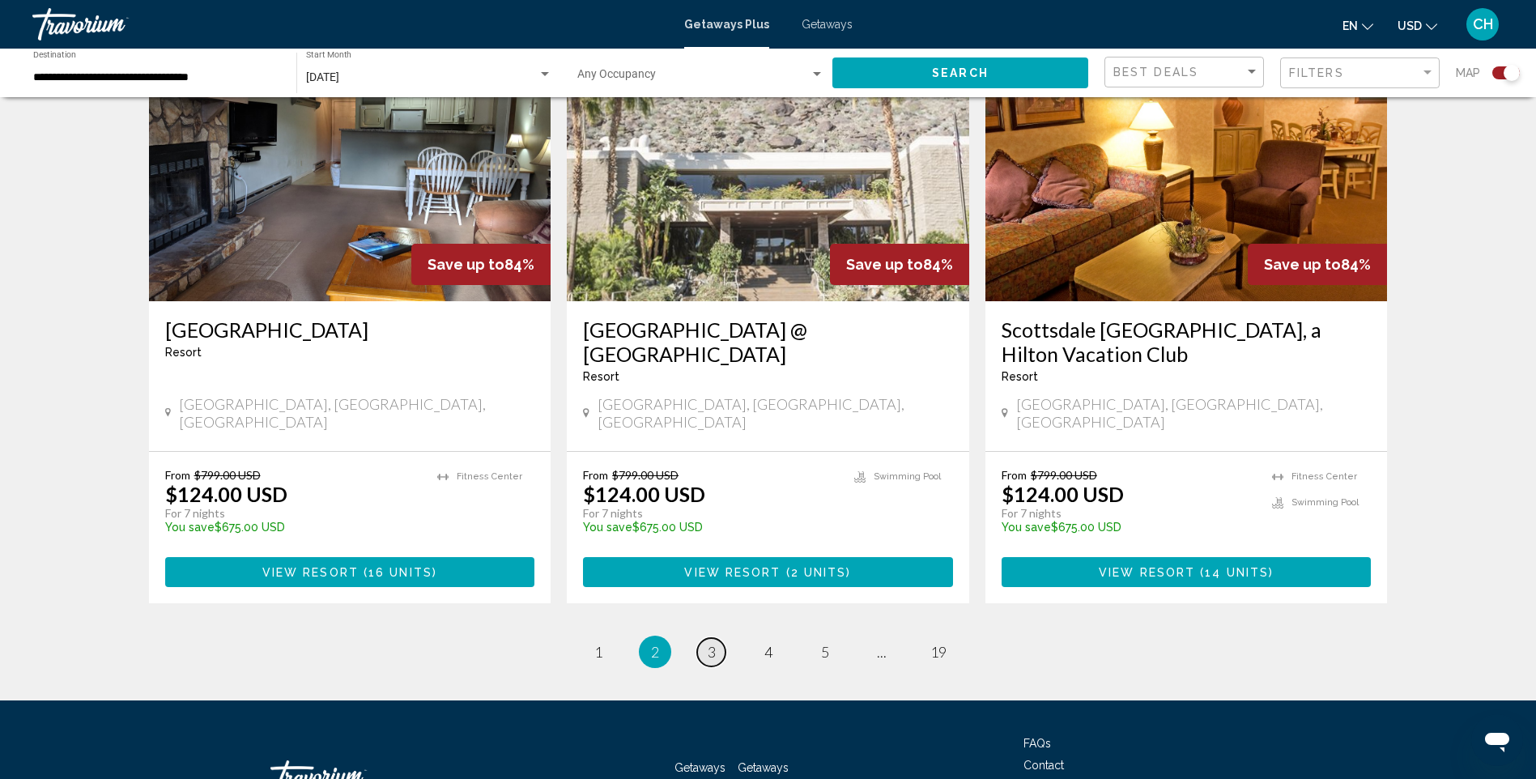
click at [713, 638] on link "page 3" at bounding box center [711, 652] width 28 height 28
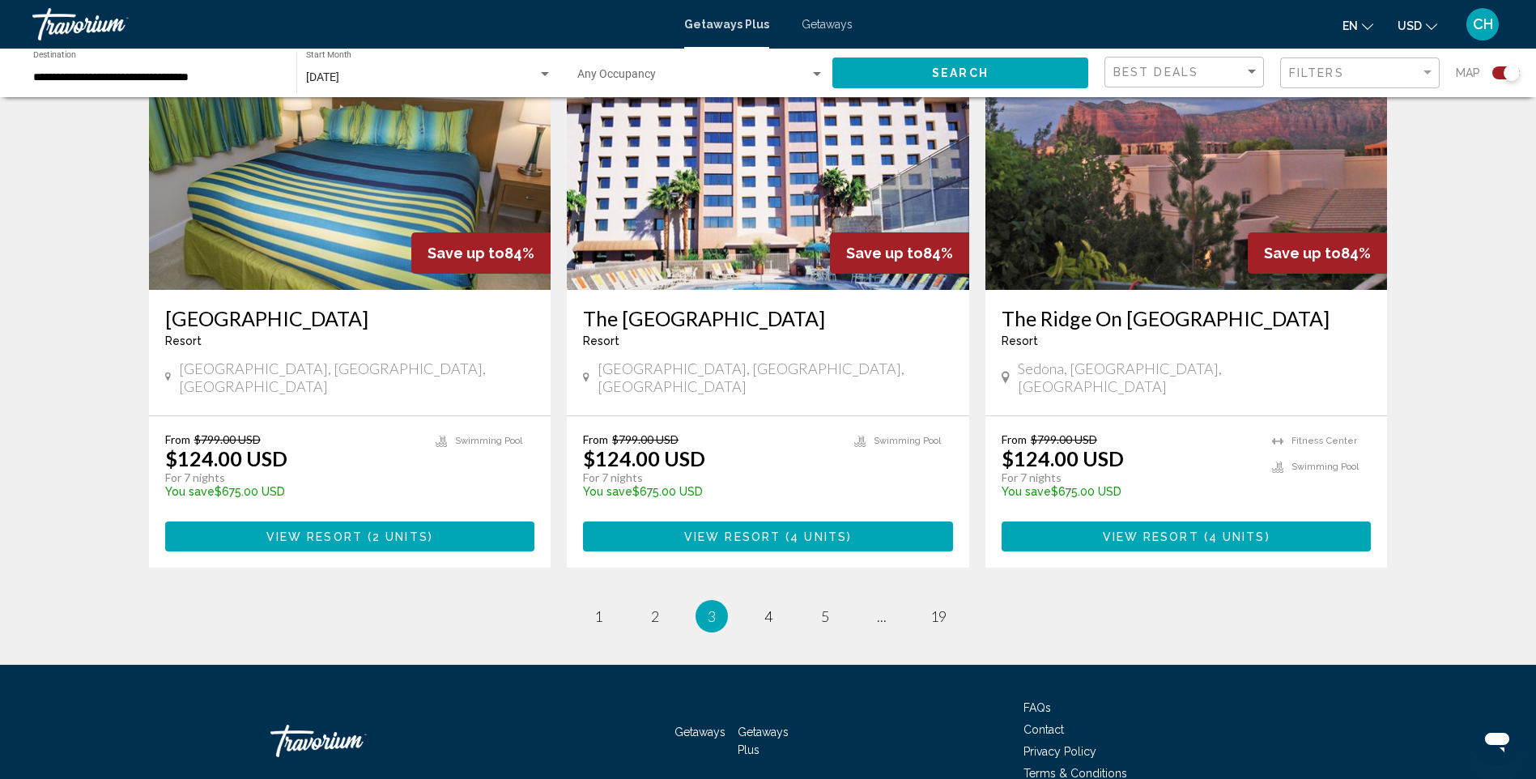
scroll to position [2388, 0]
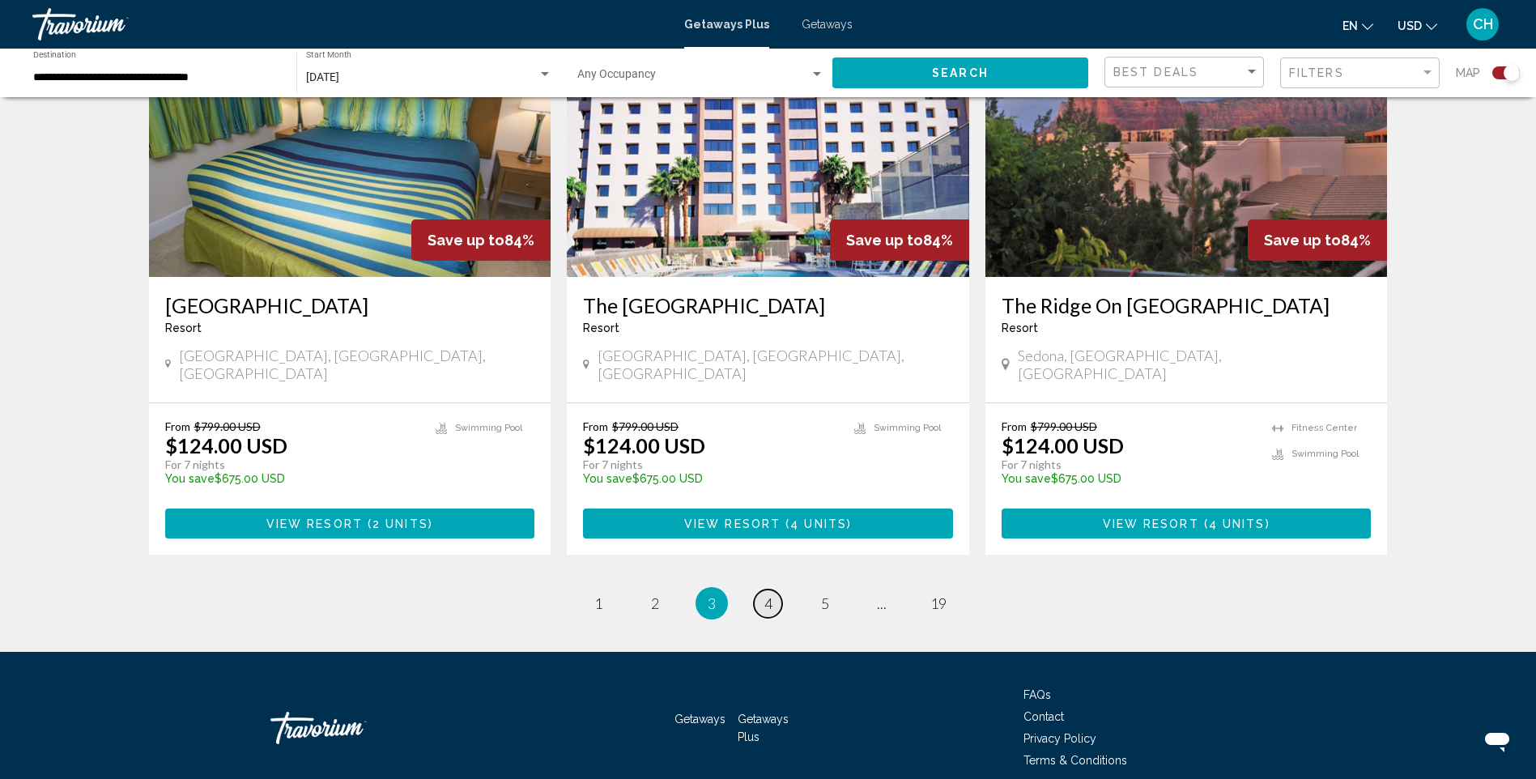
click at [770, 594] on span "4" at bounding box center [768, 603] width 8 height 18
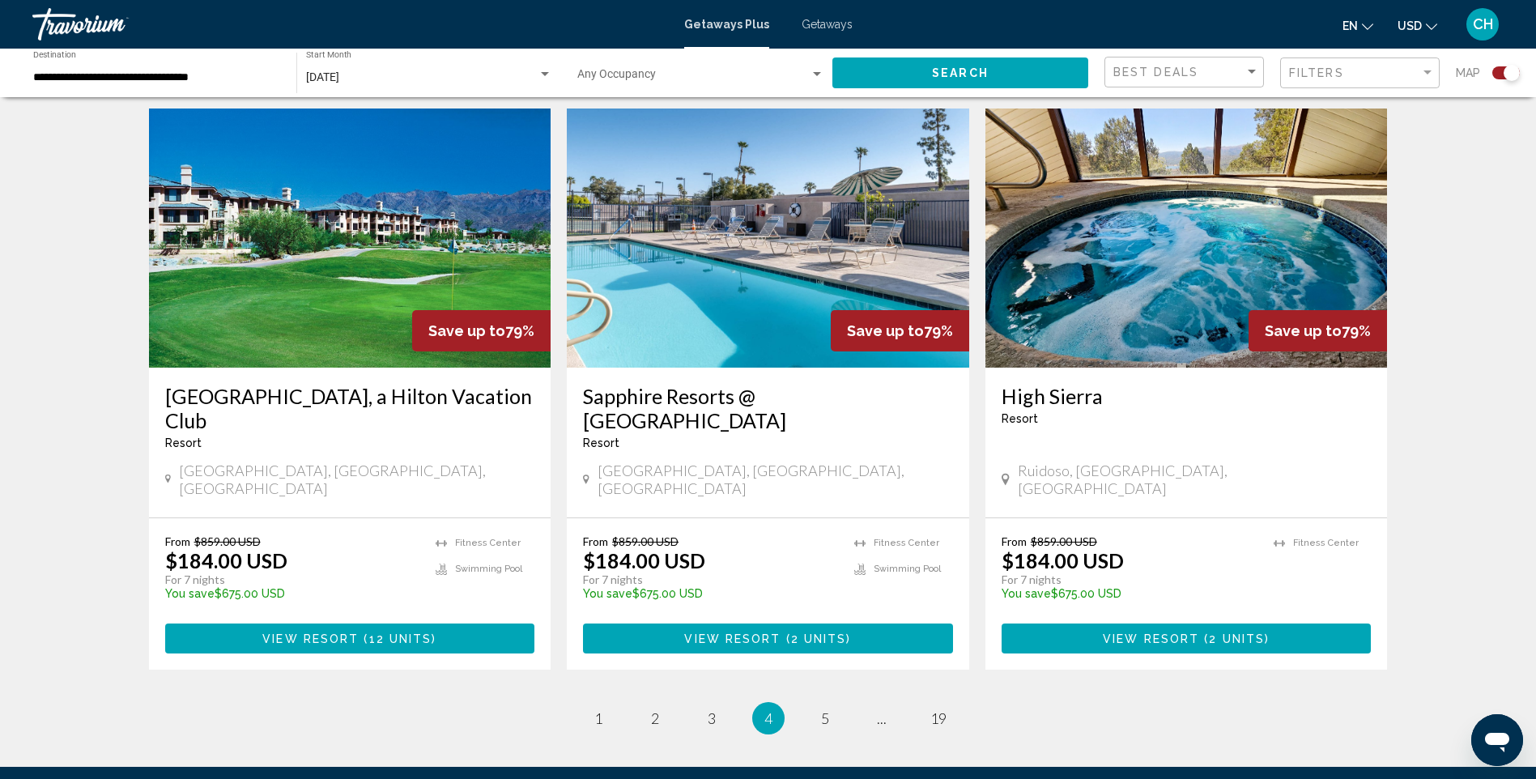
scroll to position [2366, 0]
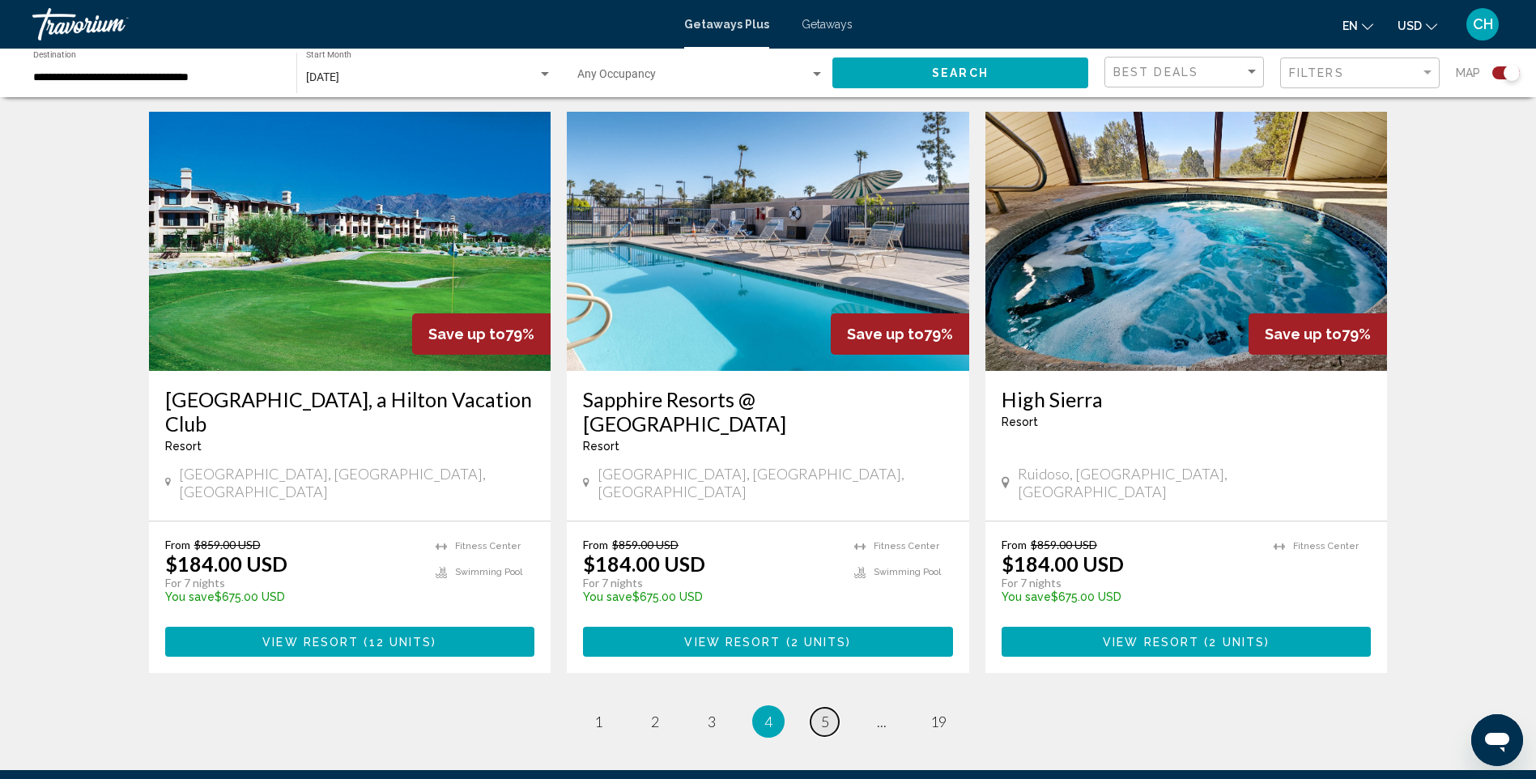
click at [834, 708] on link "page 5" at bounding box center [825, 722] width 28 height 28
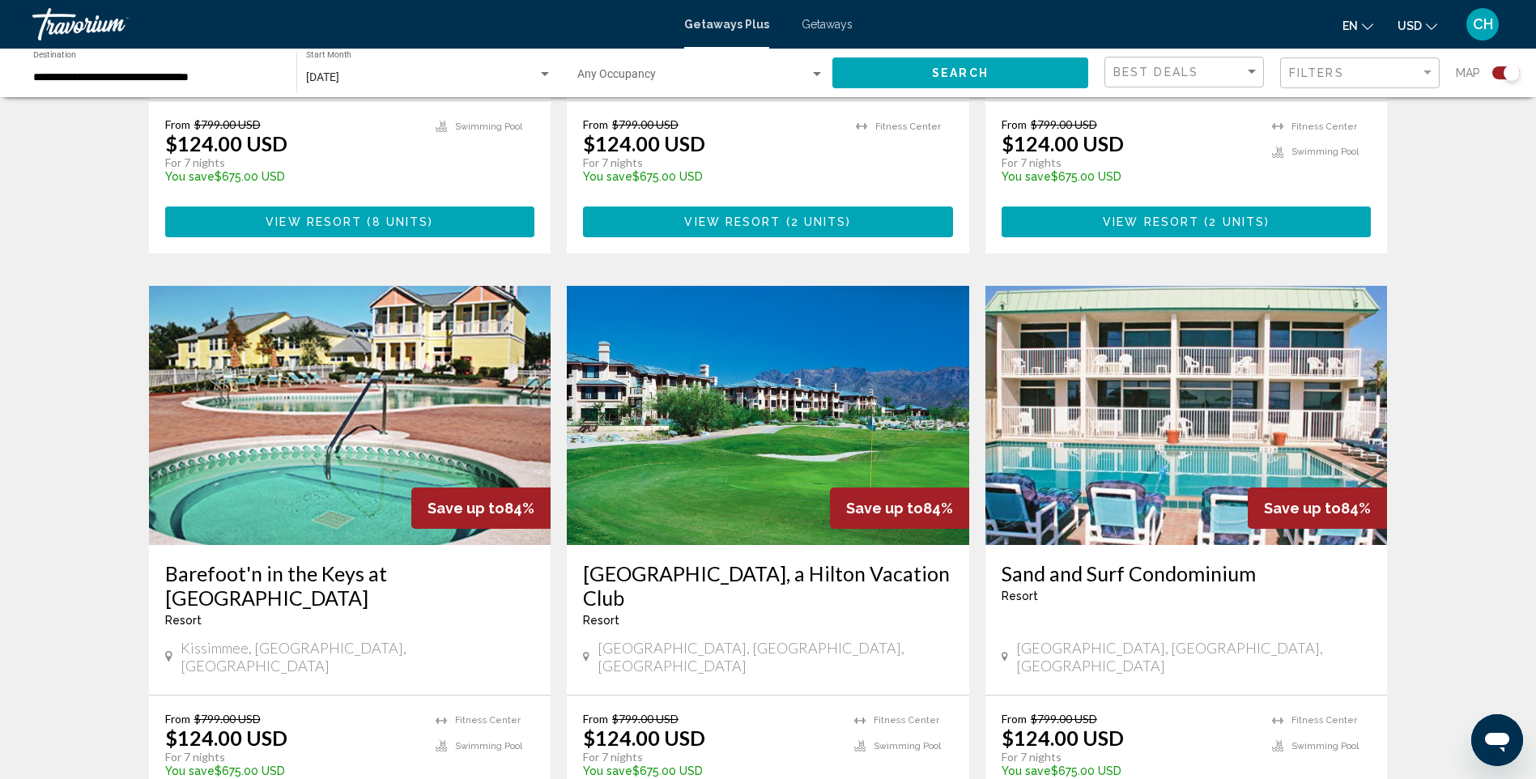
scroll to position [1578, 0]
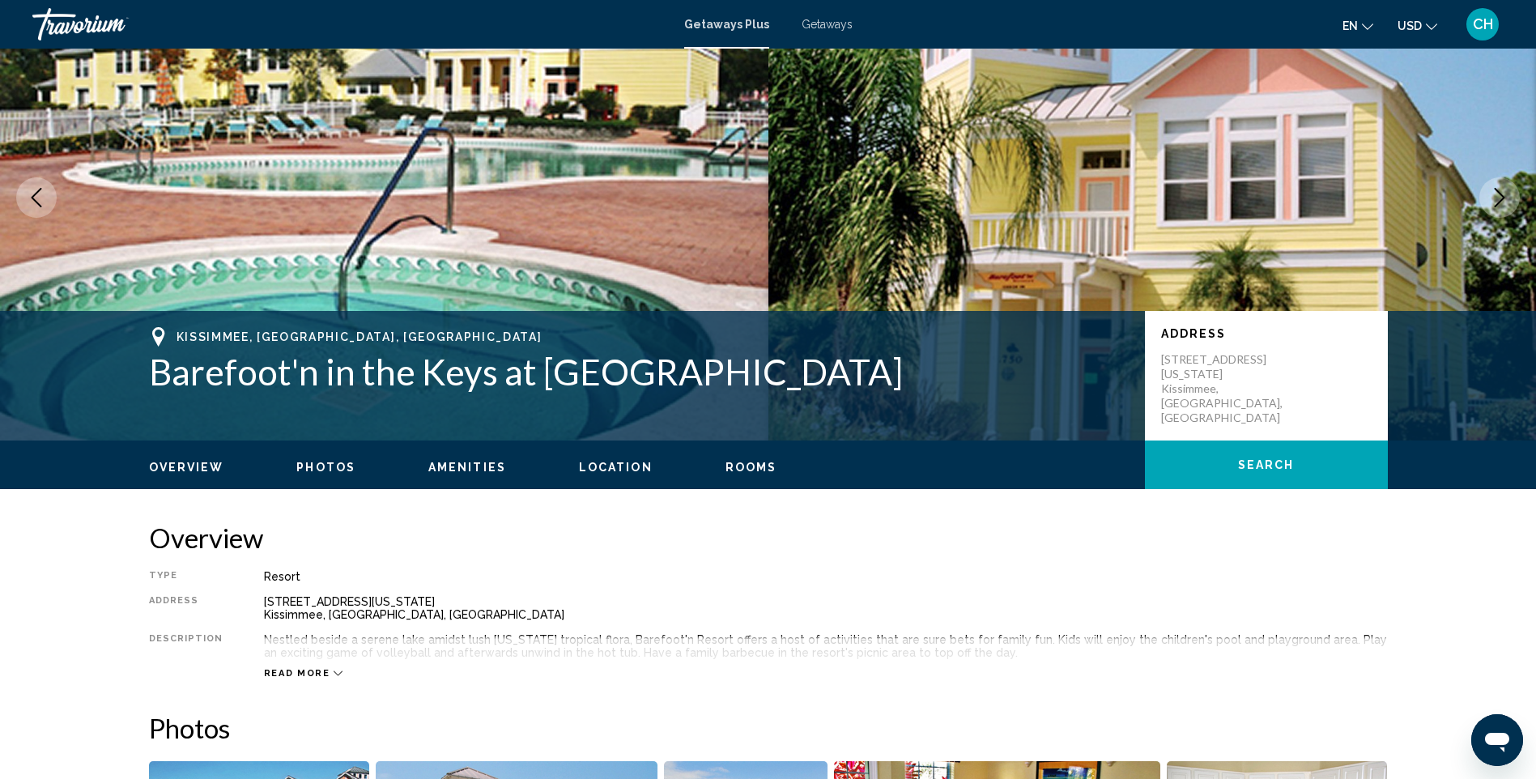
scroll to position [76, 0]
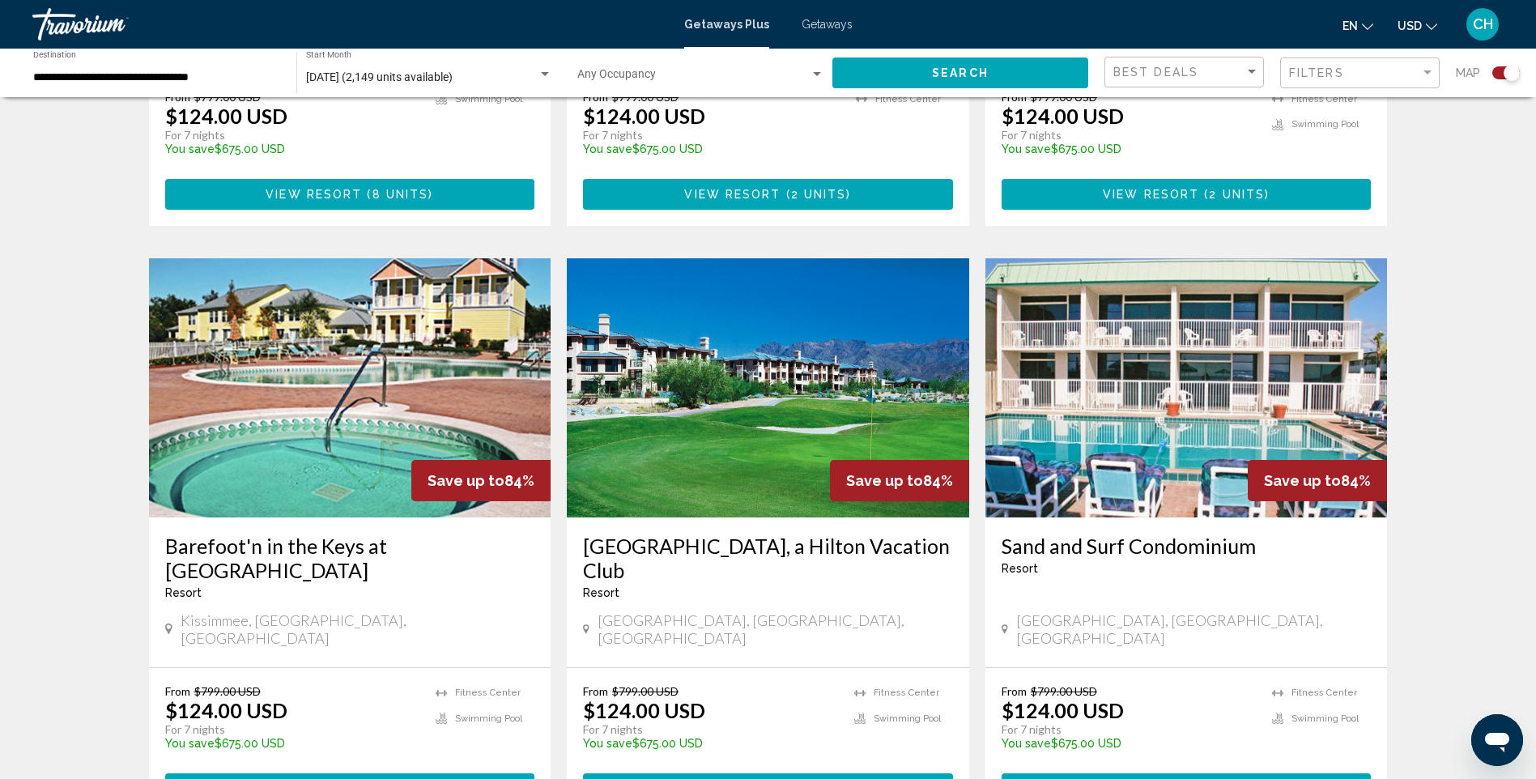
scroll to position [1600, 0]
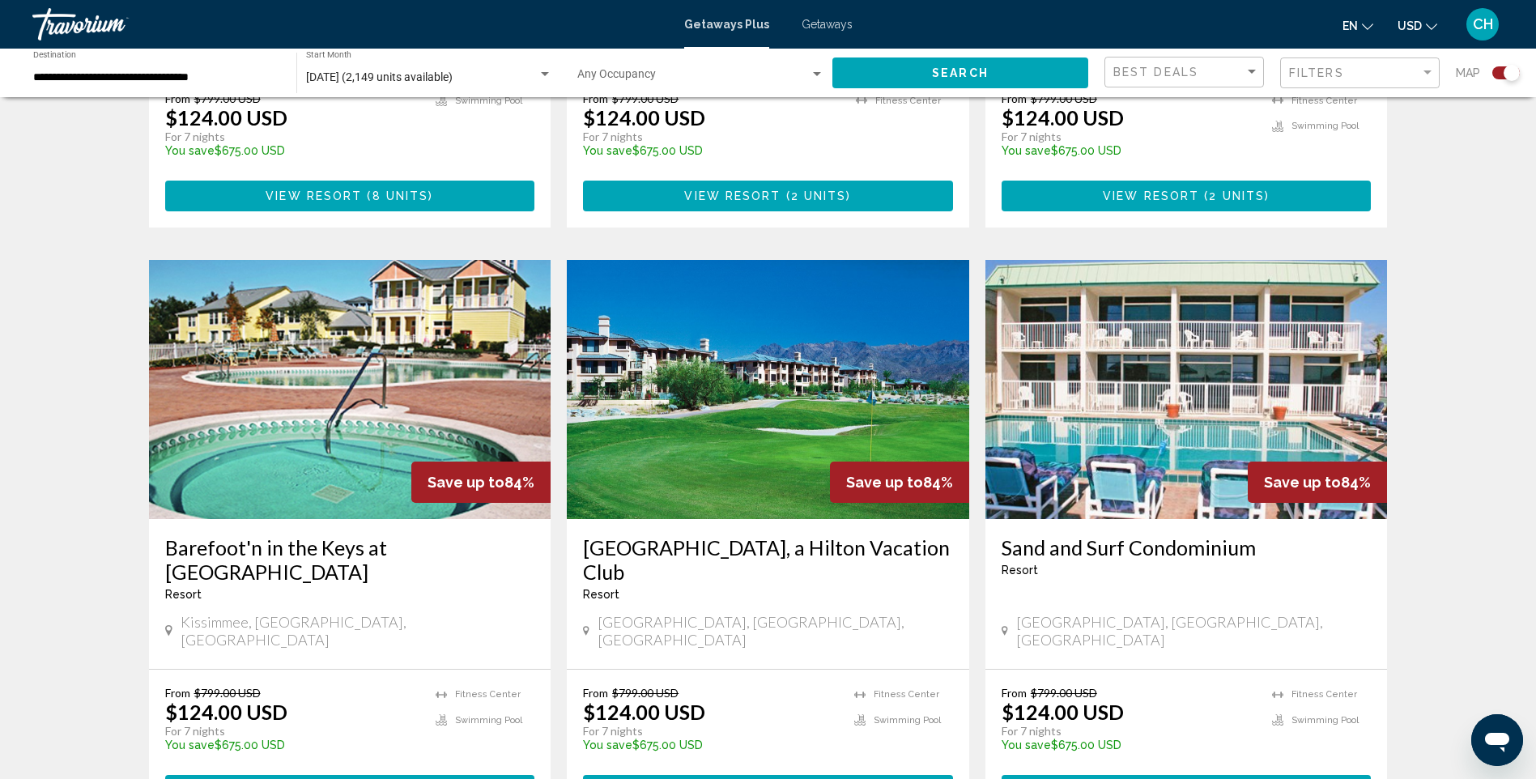
click at [652, 318] on img "Main content" at bounding box center [768, 389] width 402 height 259
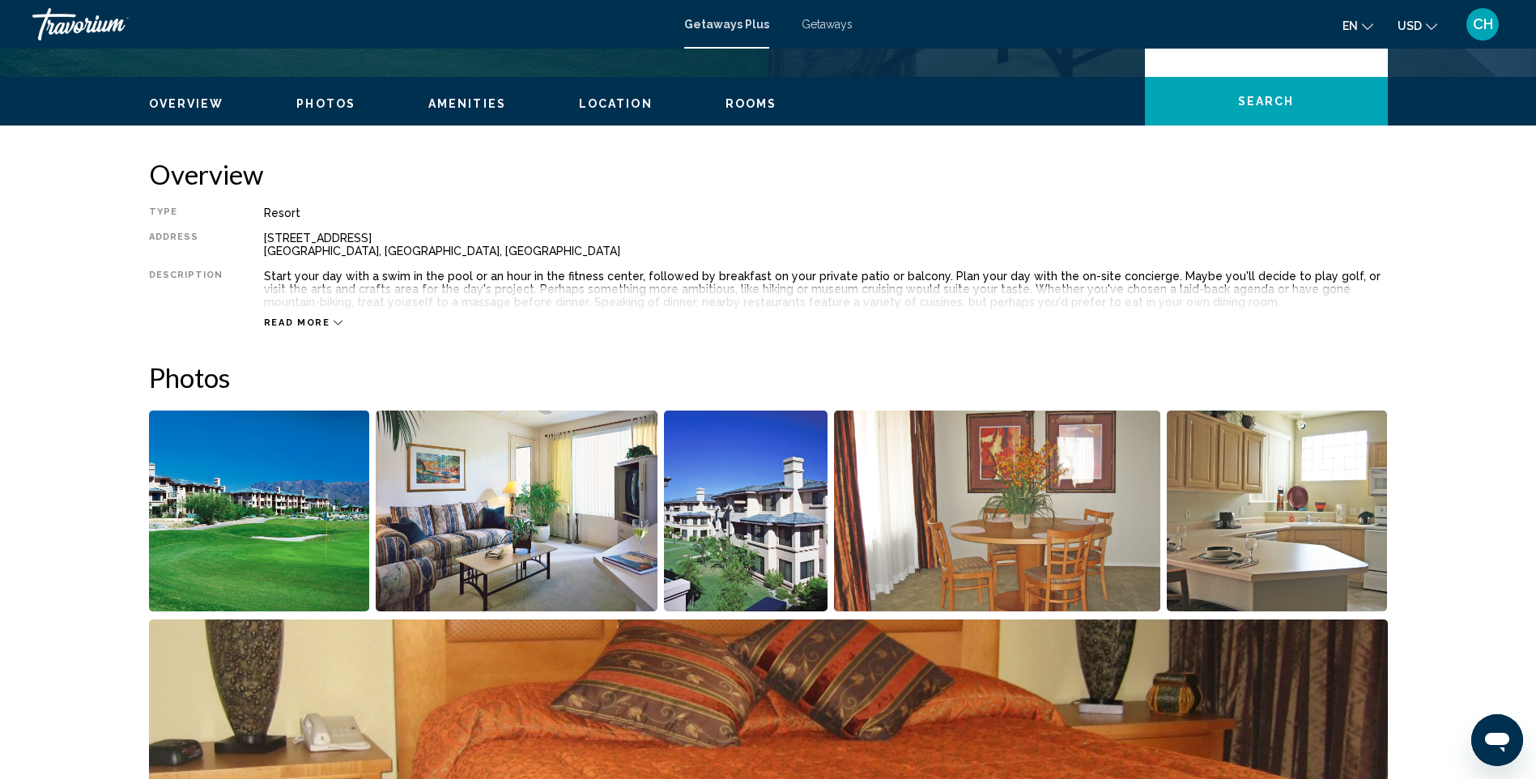
scroll to position [457, 0]
click at [453, 504] on img "Open full-screen image slider" at bounding box center [517, 511] width 282 height 201
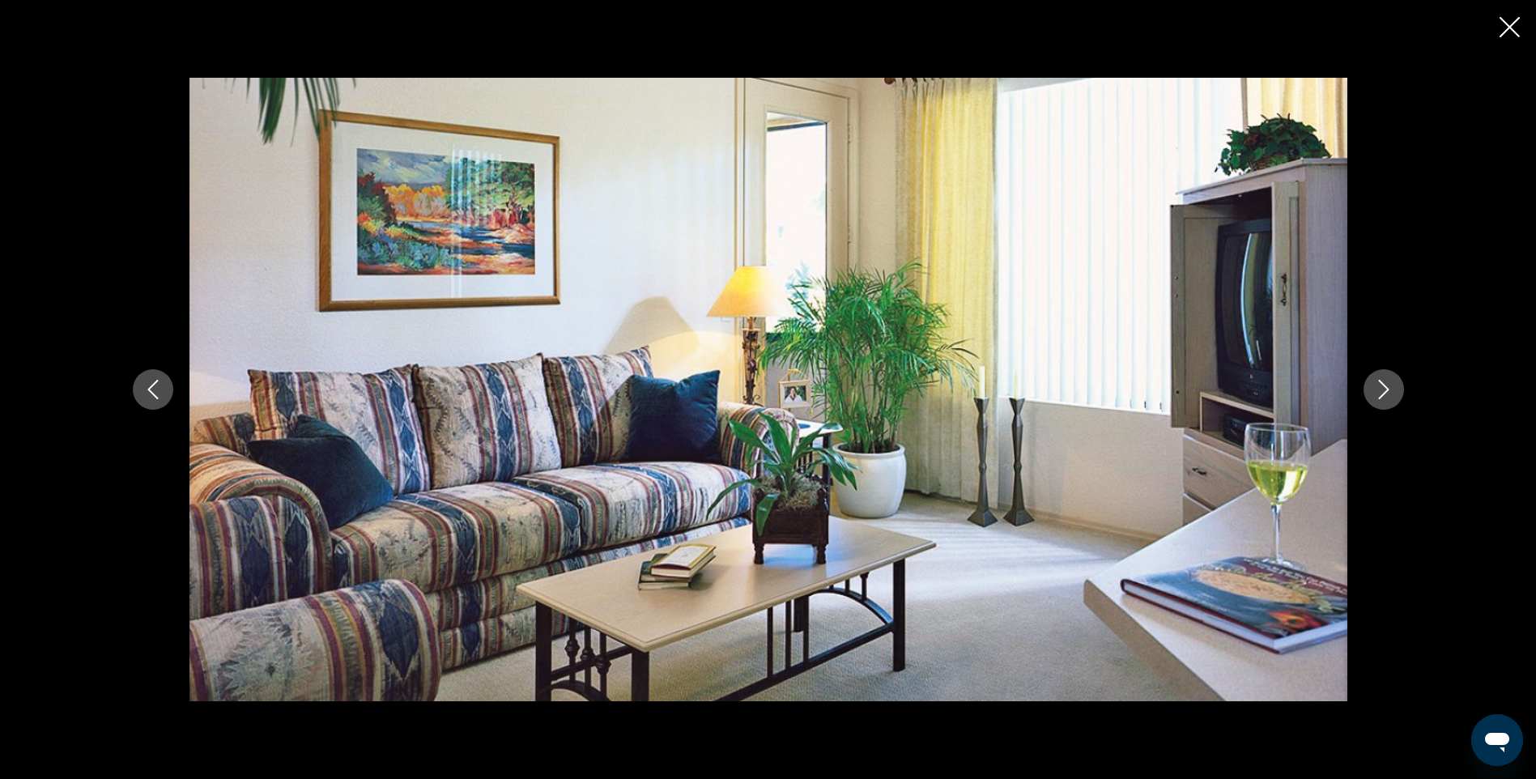
scroll to position [499, 0]
click at [1389, 396] on icon "Next image" at bounding box center [1383, 389] width 19 height 19
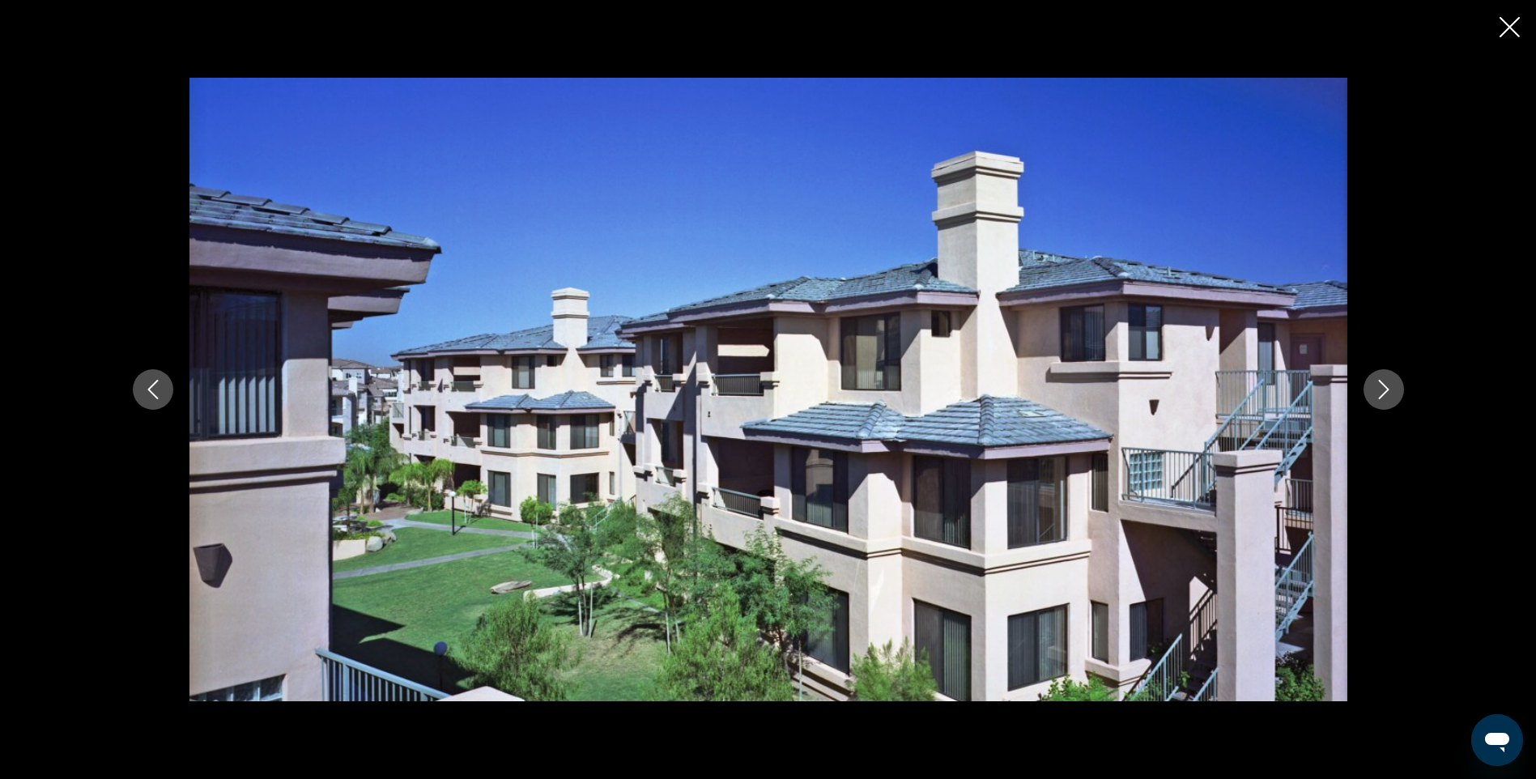
click at [1389, 396] on icon "Next image" at bounding box center [1383, 389] width 19 height 19
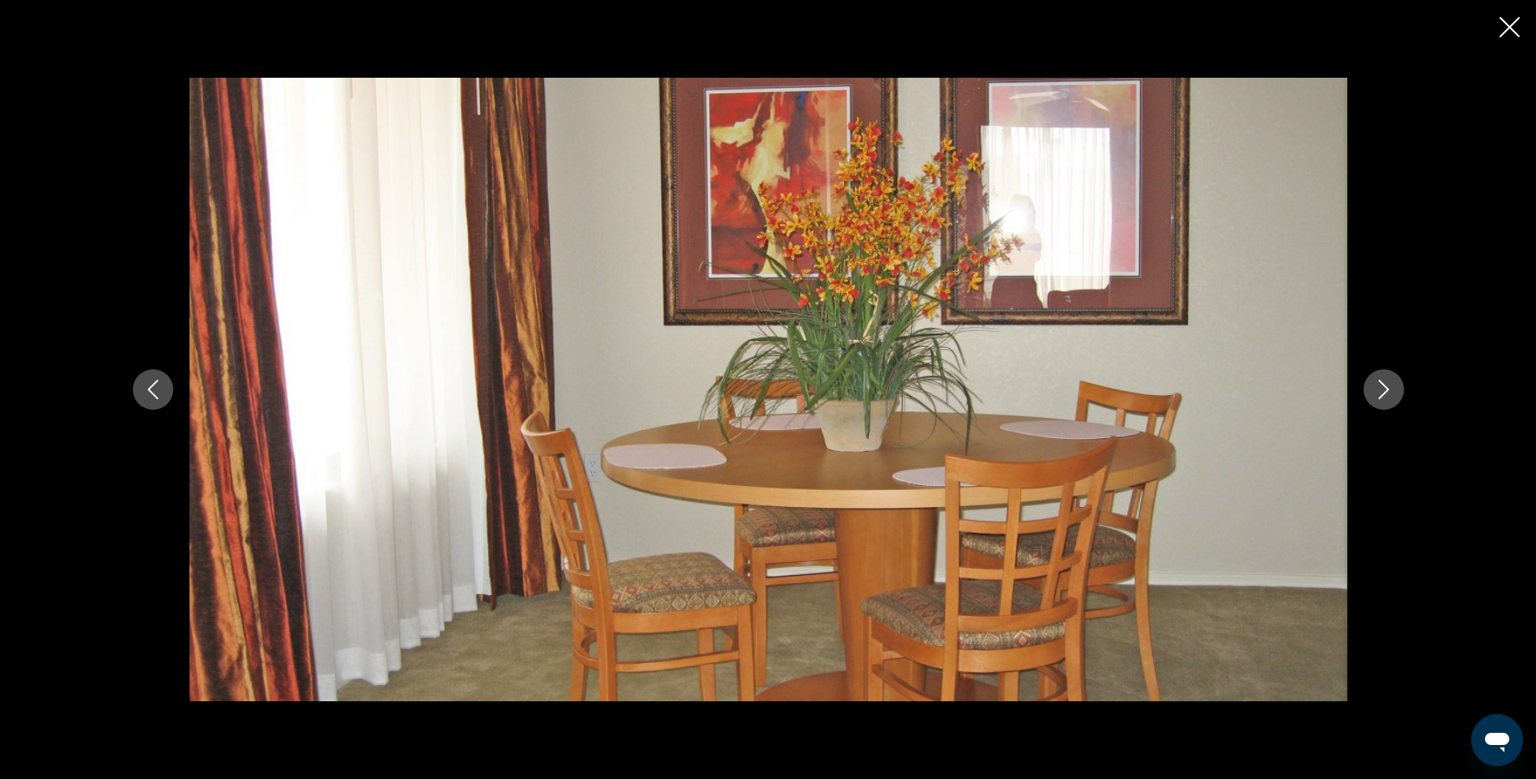
click at [1389, 396] on icon "Next image" at bounding box center [1383, 389] width 19 height 19
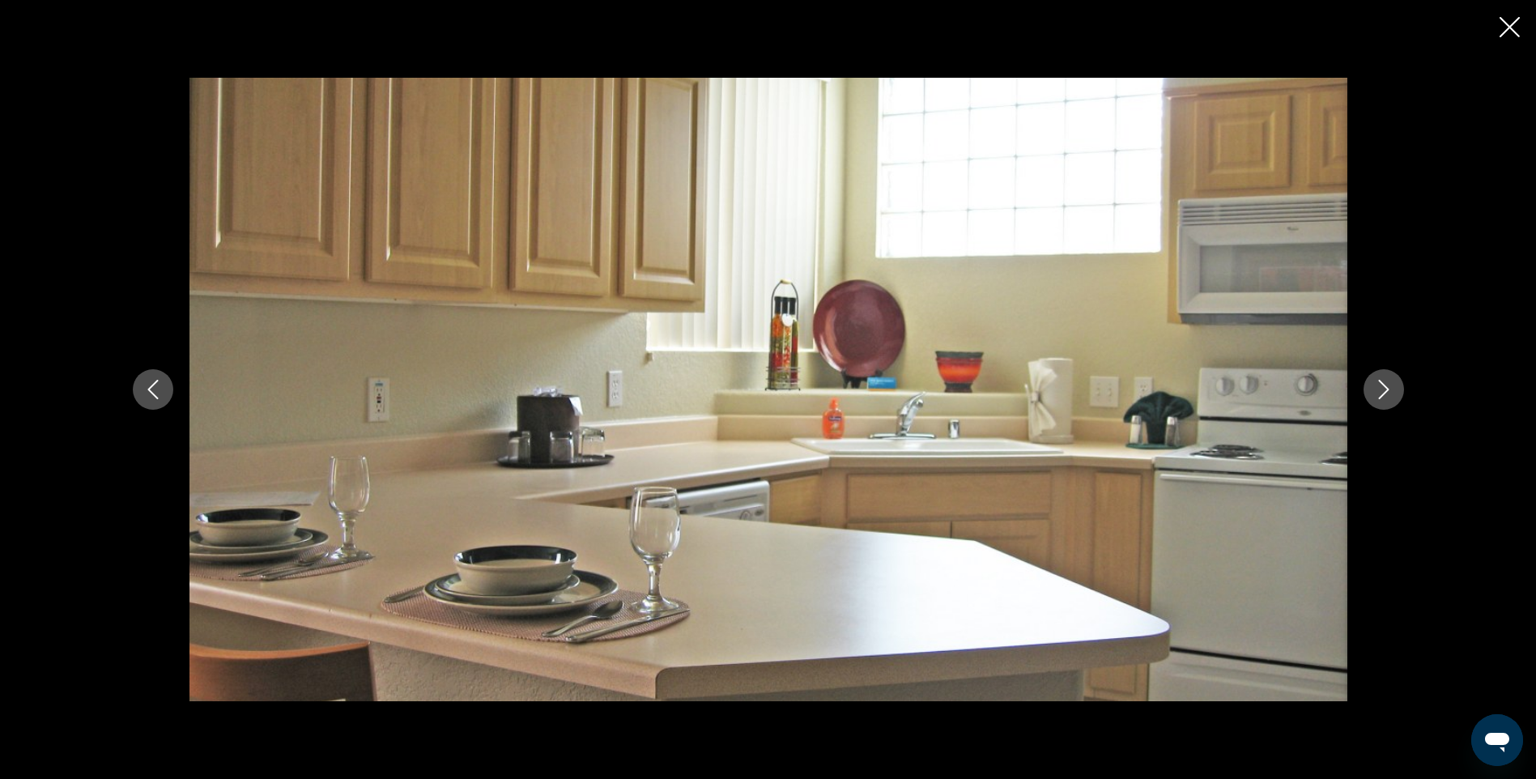
click at [1389, 396] on icon "Next image" at bounding box center [1383, 389] width 19 height 19
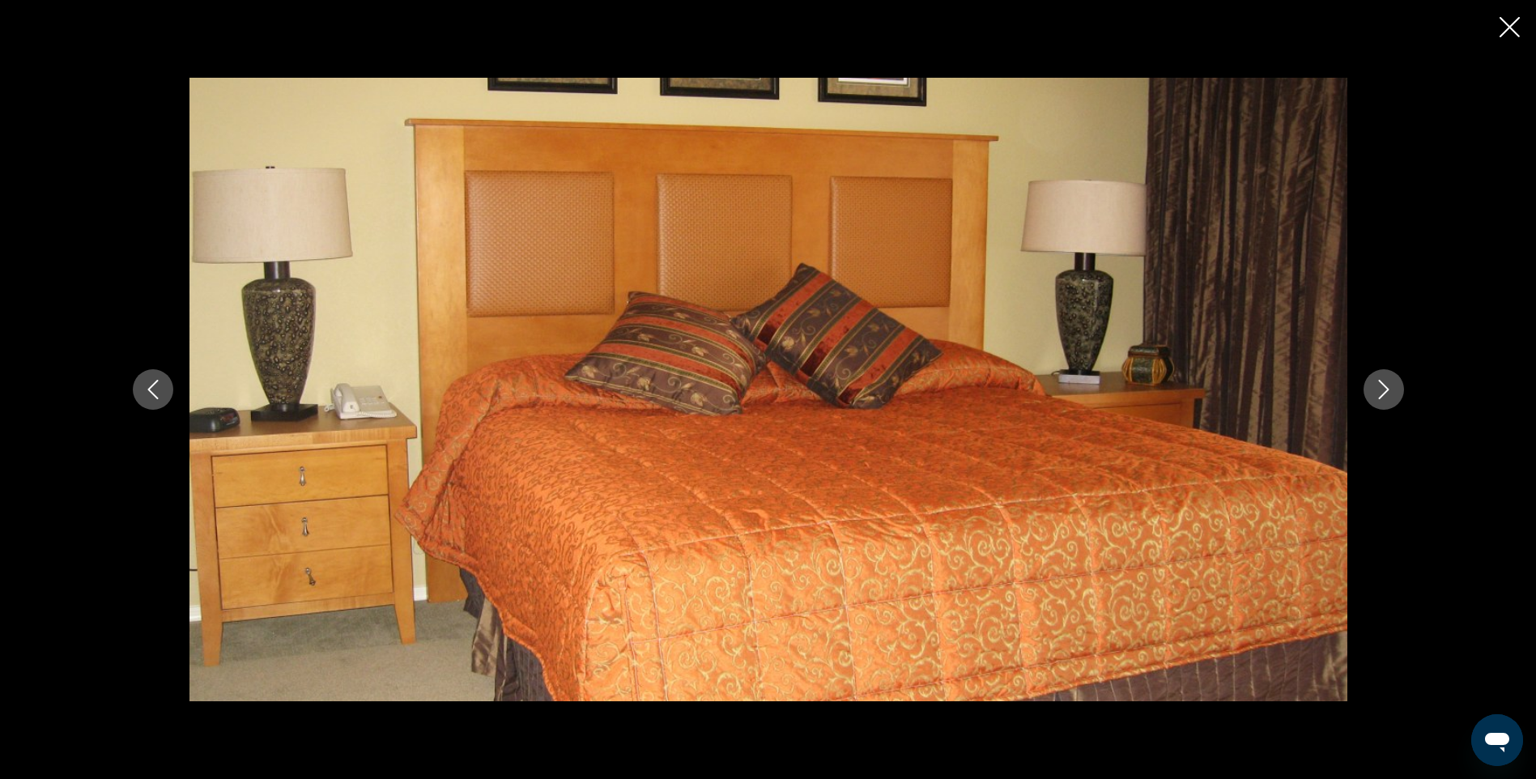
click at [1389, 396] on icon "Next image" at bounding box center [1383, 389] width 19 height 19
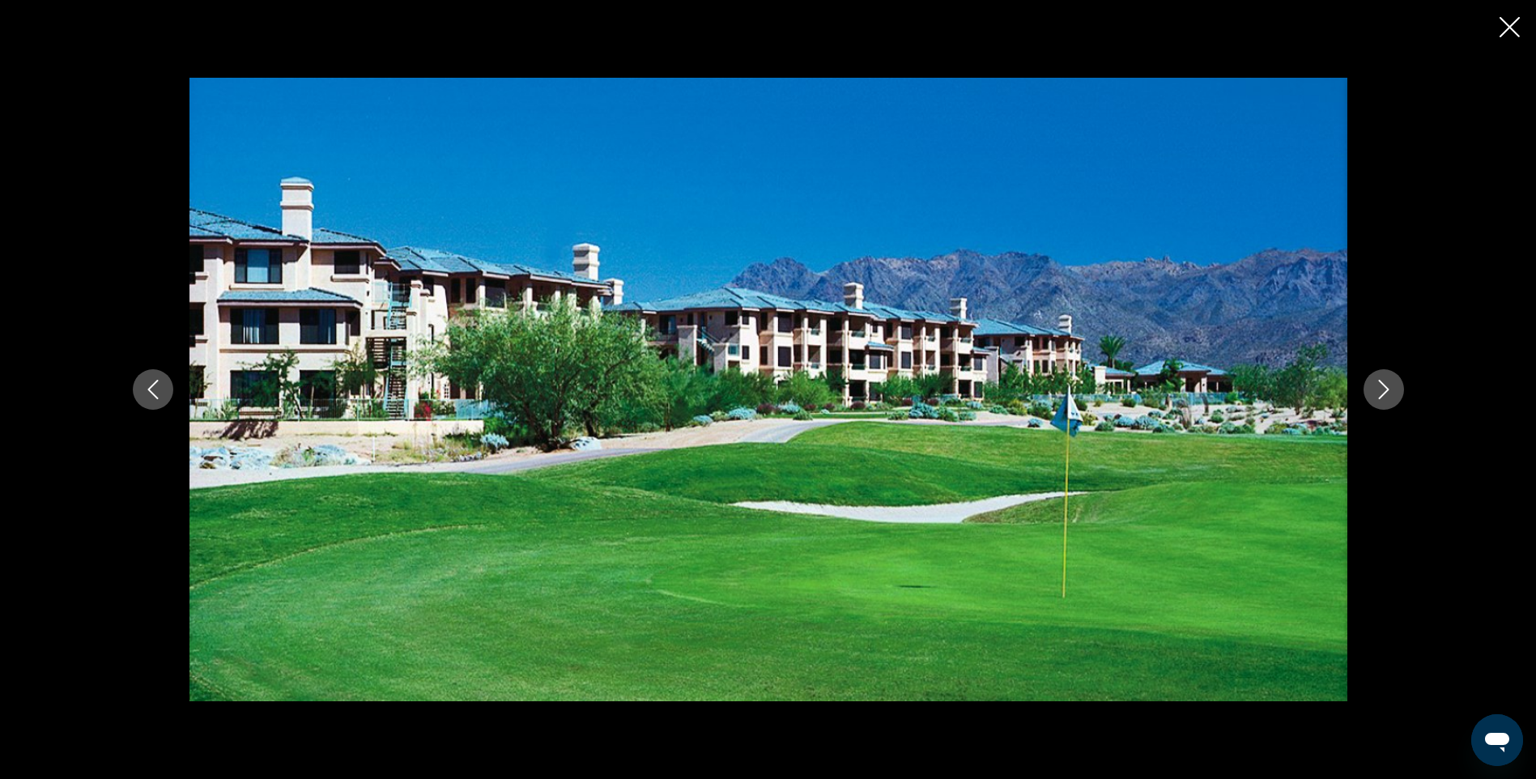
click at [1389, 396] on icon "Next image" at bounding box center [1383, 389] width 19 height 19
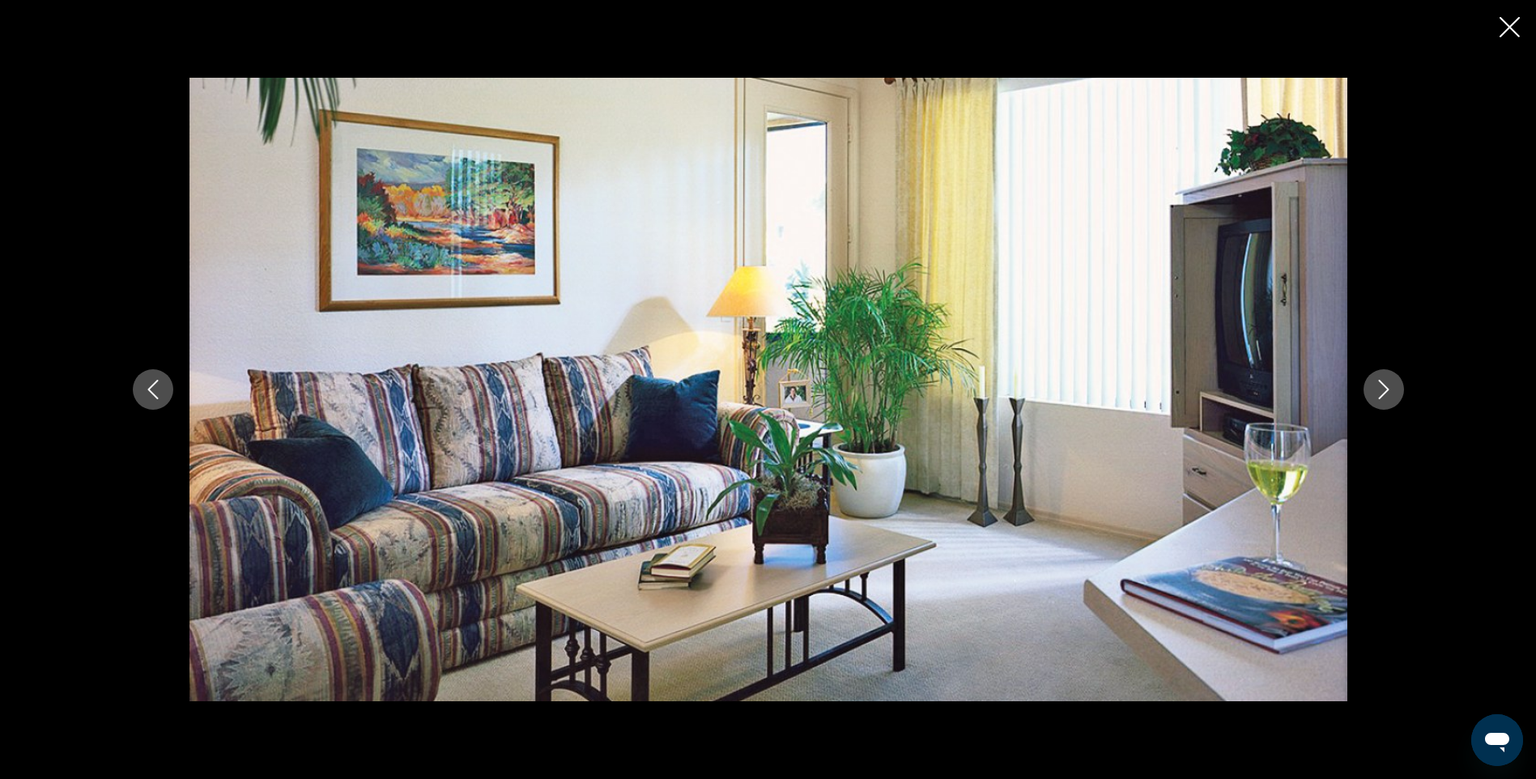
click at [1514, 34] on icon "Close slideshow" at bounding box center [1510, 27] width 20 height 20
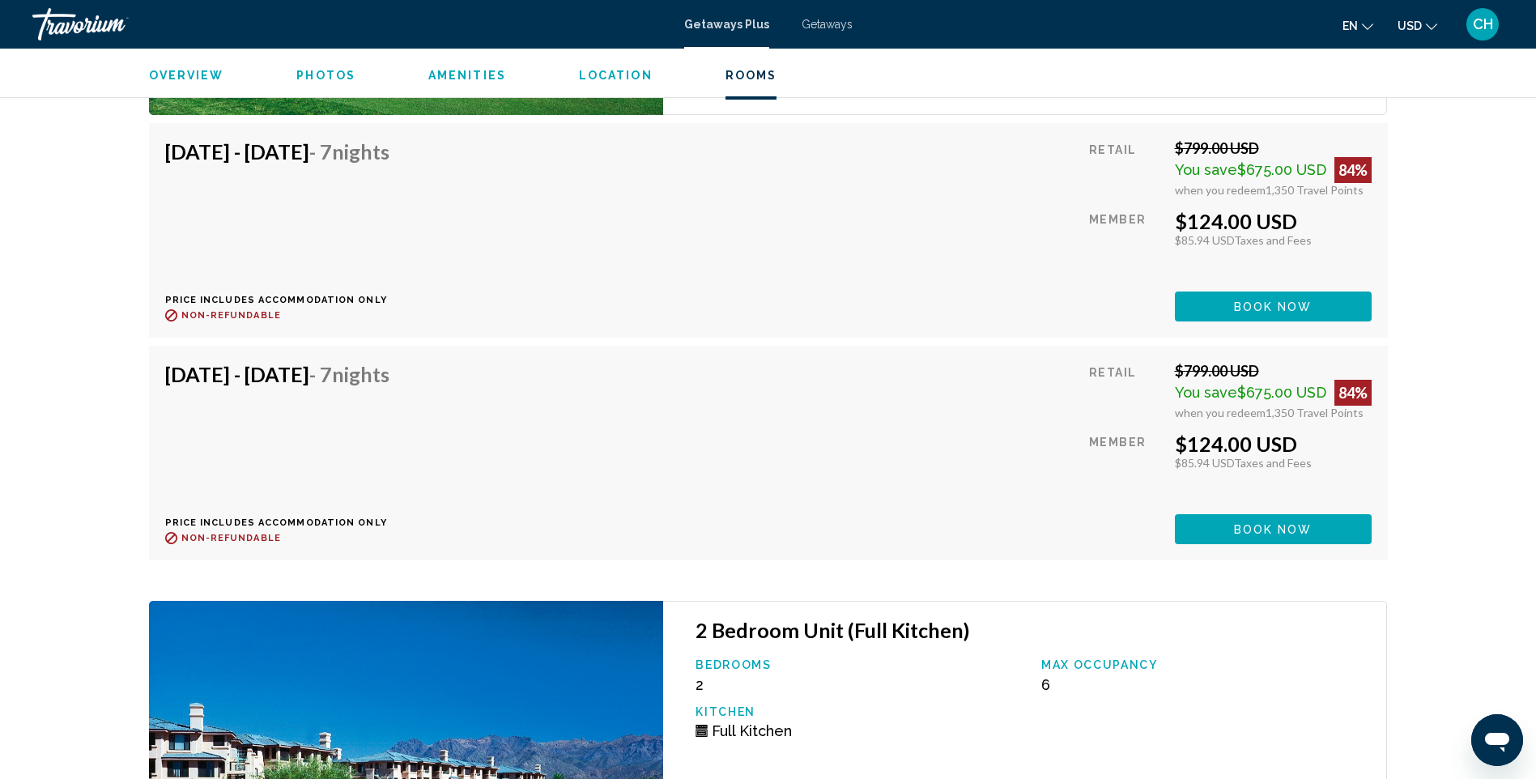
scroll to position [3029, 0]
click at [1241, 313] on span "Book now" at bounding box center [1273, 306] width 79 height 13
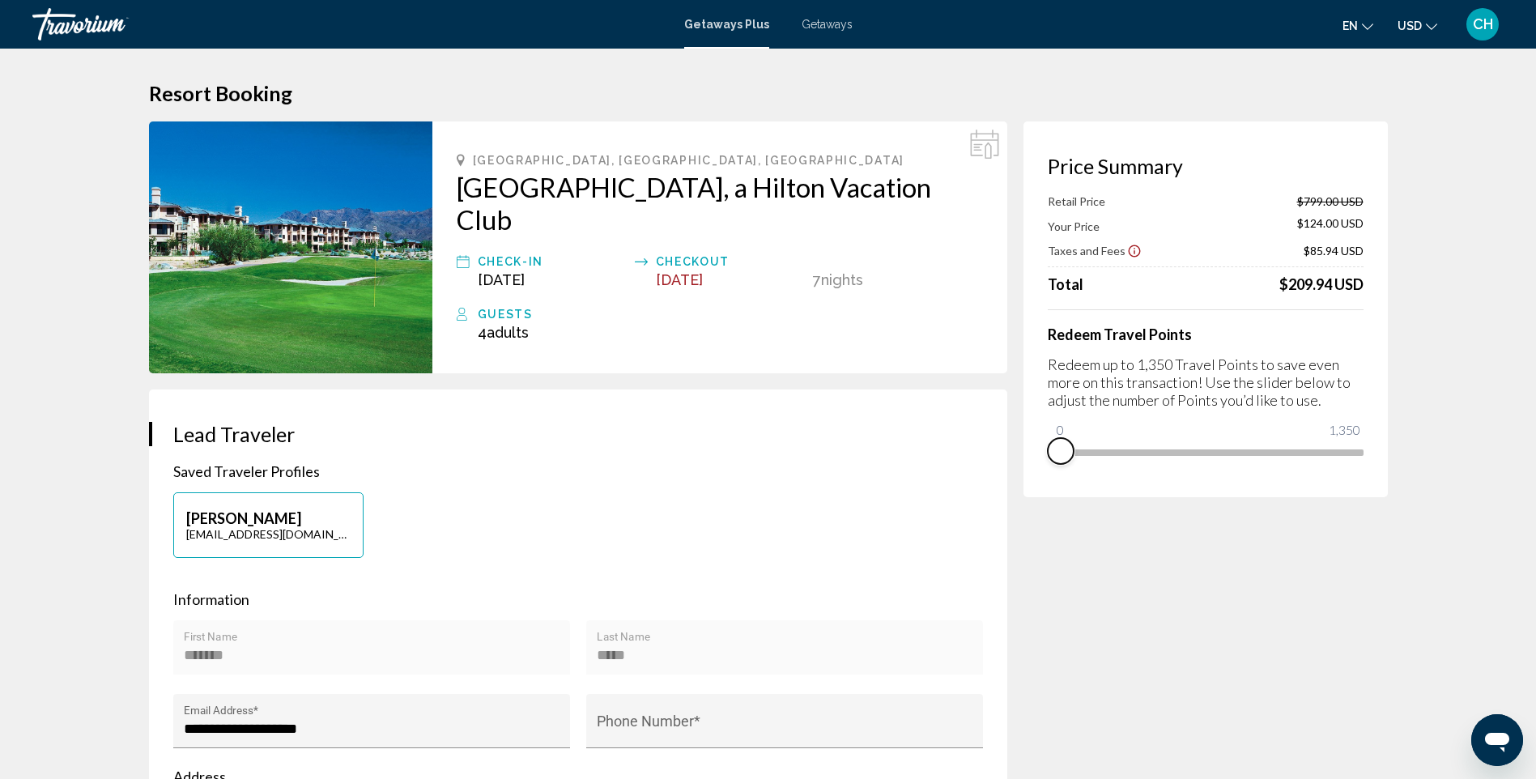
drag, startPoint x: 1350, startPoint y: 474, endPoint x: 1023, endPoint y: 486, distance: 327.4
click at [1024, 486] on div "Price Summary Retail Price $799.00 USD Your Price $124.00 USD Taxes and Fees $8…" at bounding box center [1206, 309] width 364 height 376
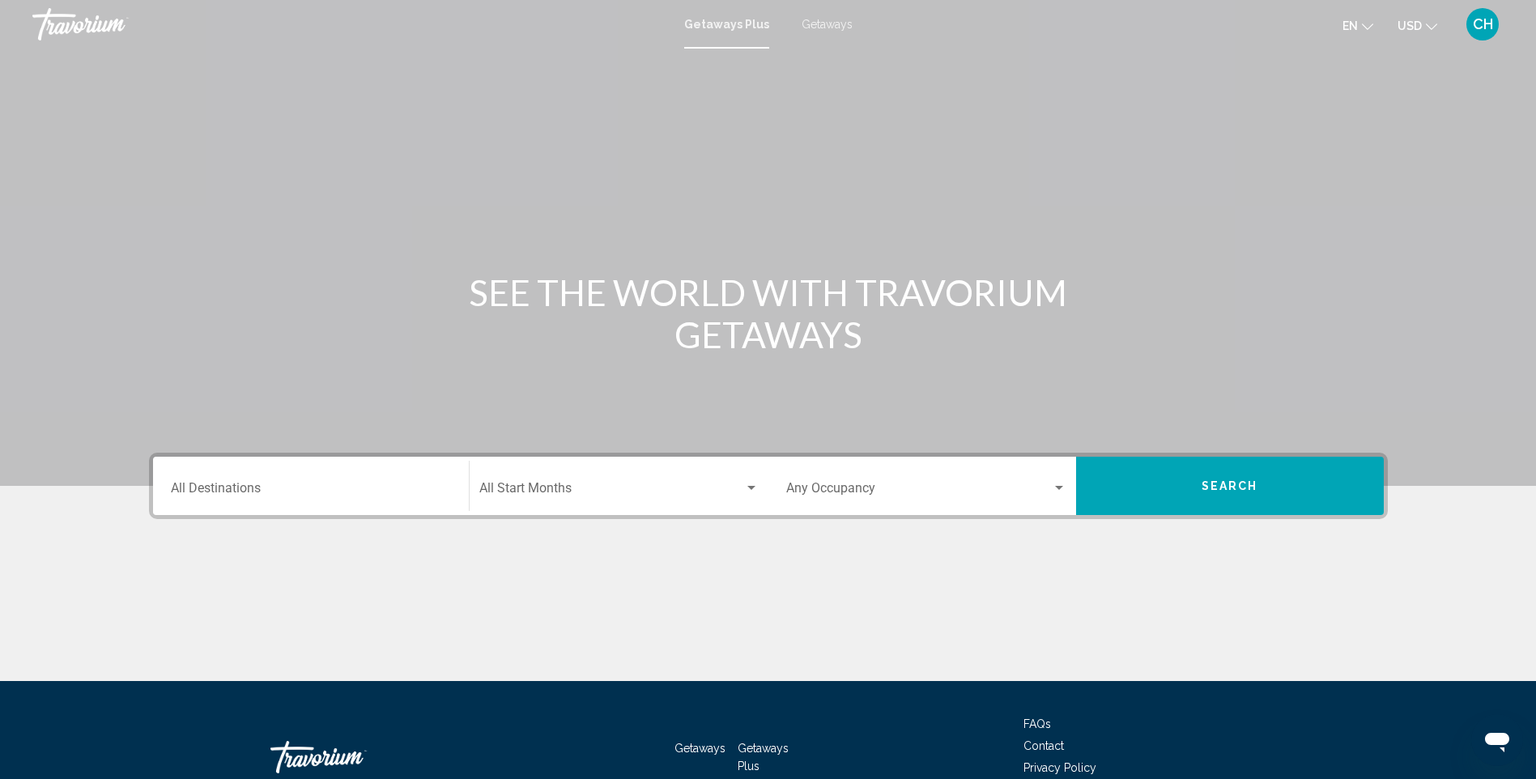
click at [168, 496] on div "Destination All Destinations" at bounding box center [311, 486] width 300 height 51
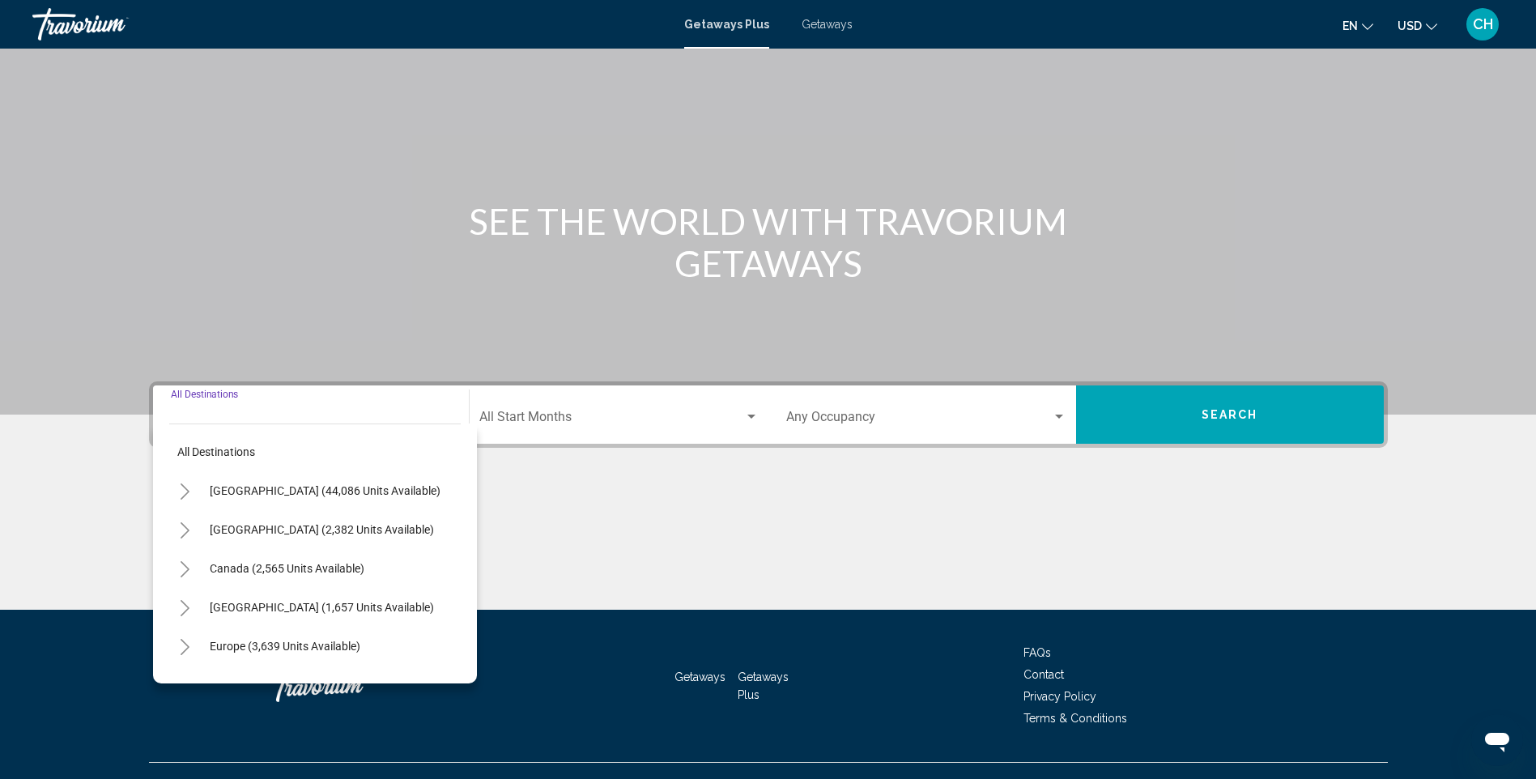
scroll to position [100, 0]
